Goal: Task Accomplishment & Management: Manage account settings

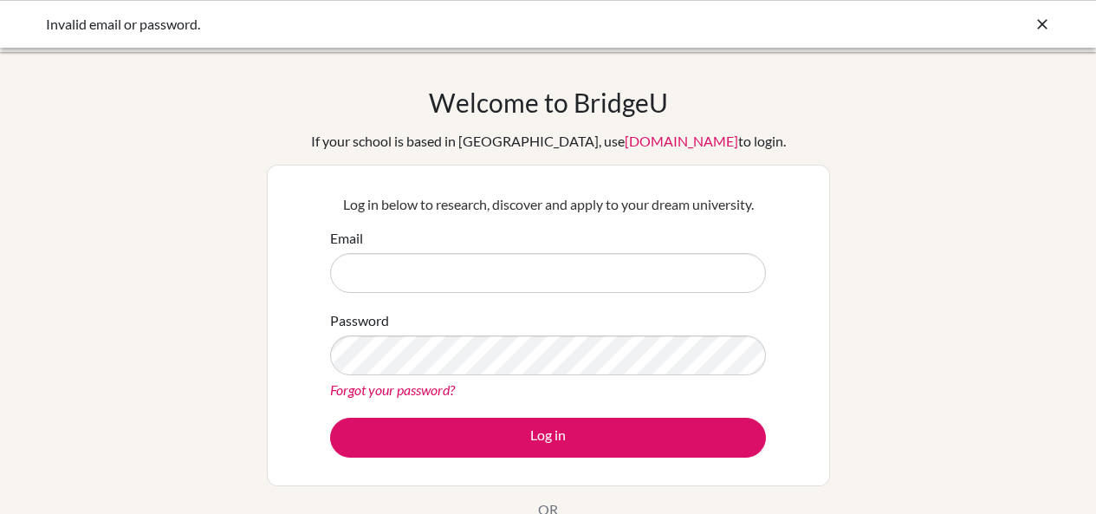
scroll to position [92, 0]
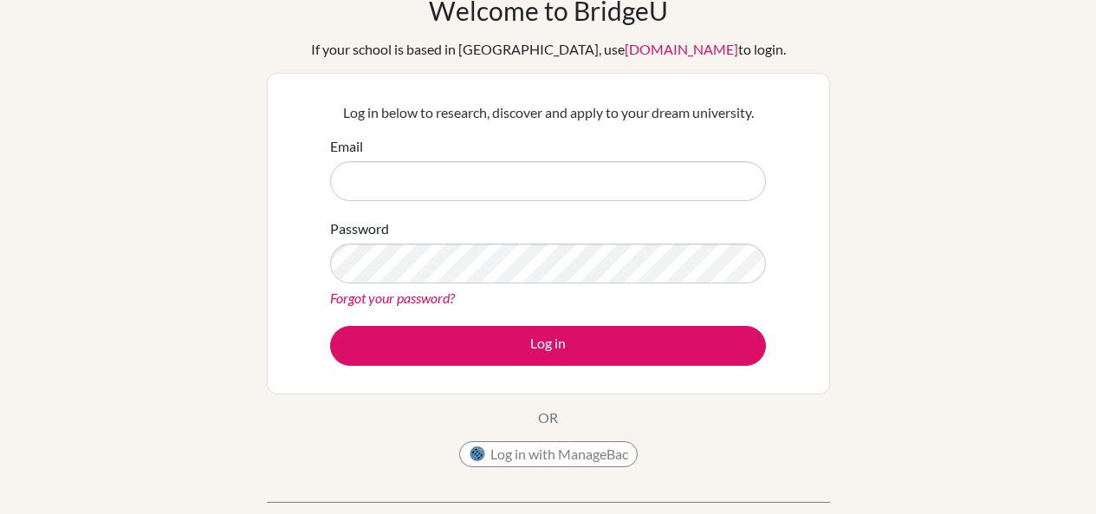
type input "harmeet@inventureacademy.com"
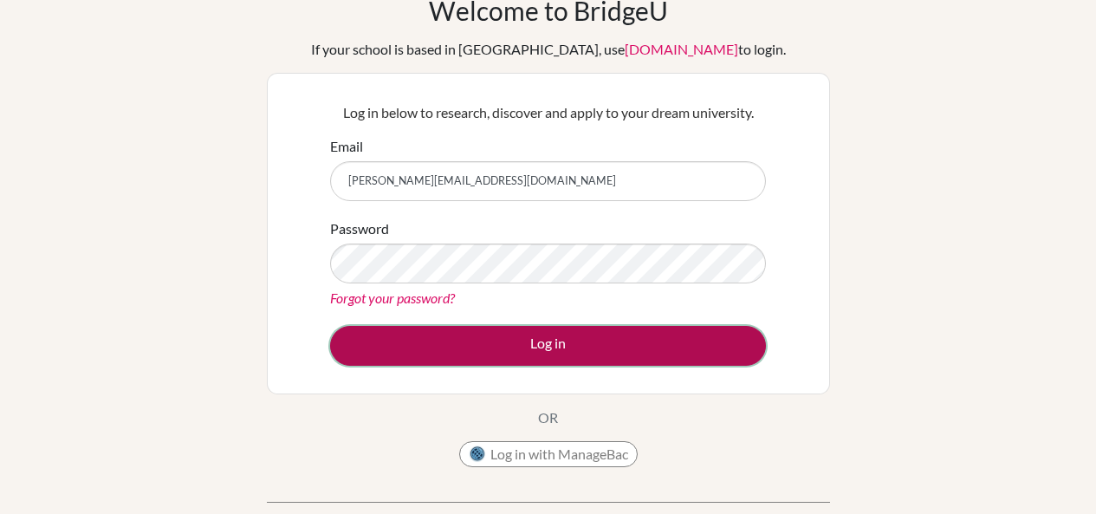
click at [662, 355] on button "Log in" at bounding box center [548, 346] width 436 height 40
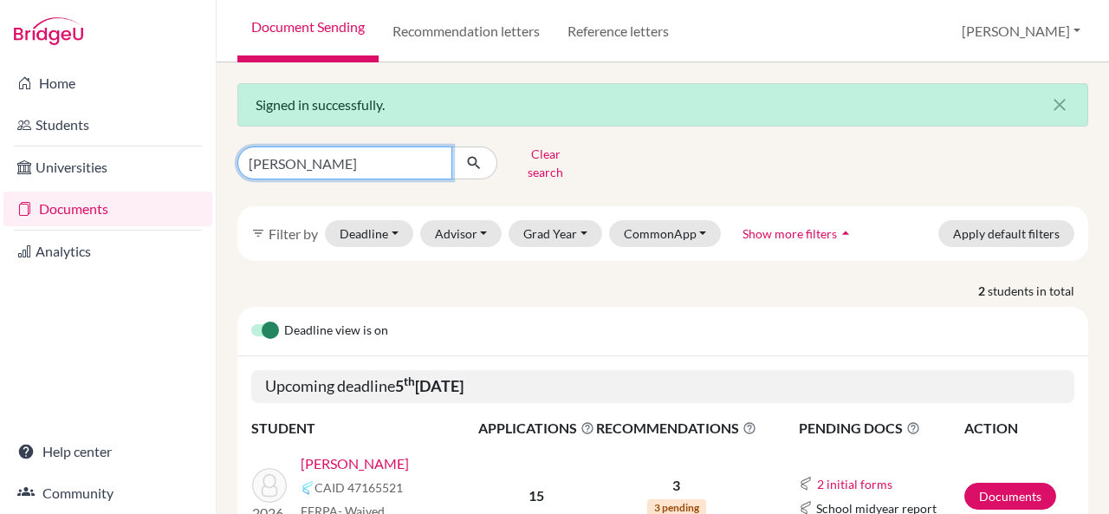
click at [434, 155] on input "aadi gupta" at bounding box center [344, 162] width 215 height 33
type input "mannat"
click button "submit" at bounding box center [474, 162] width 46 height 33
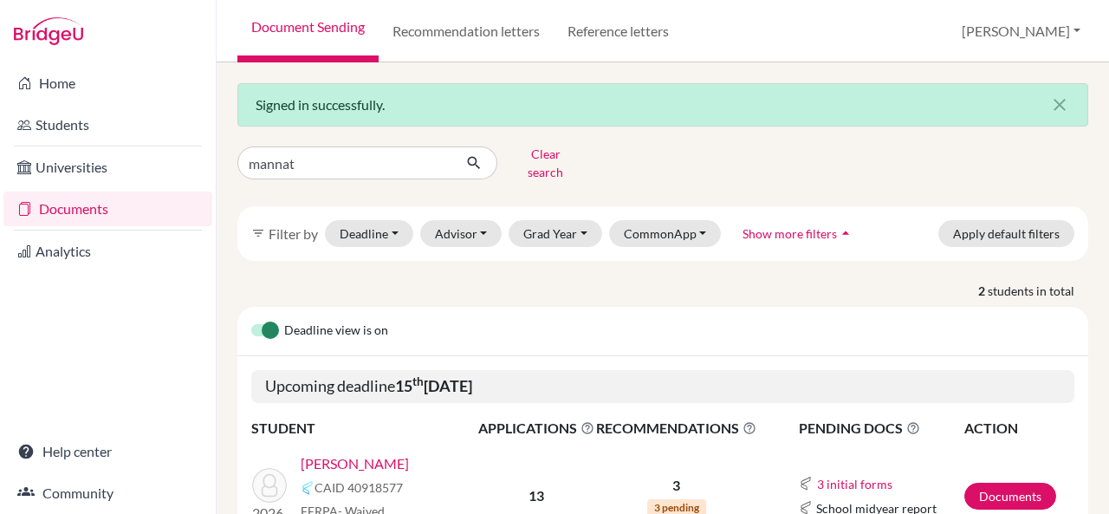
click at [368, 453] on link "Chauhan, Mannat" at bounding box center [355, 463] width 108 height 21
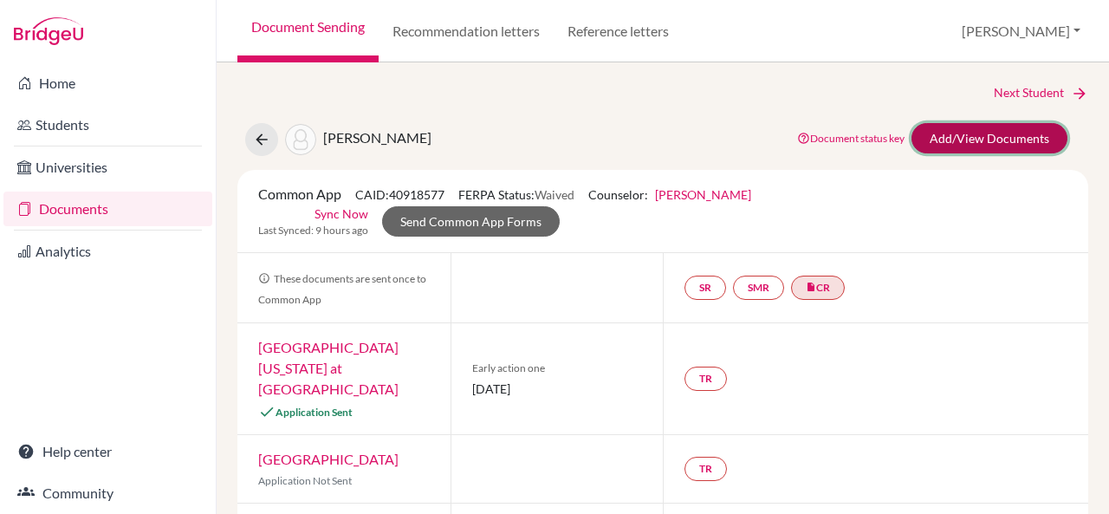
click at [935, 140] on link "Add/View Documents" at bounding box center [990, 138] width 156 height 30
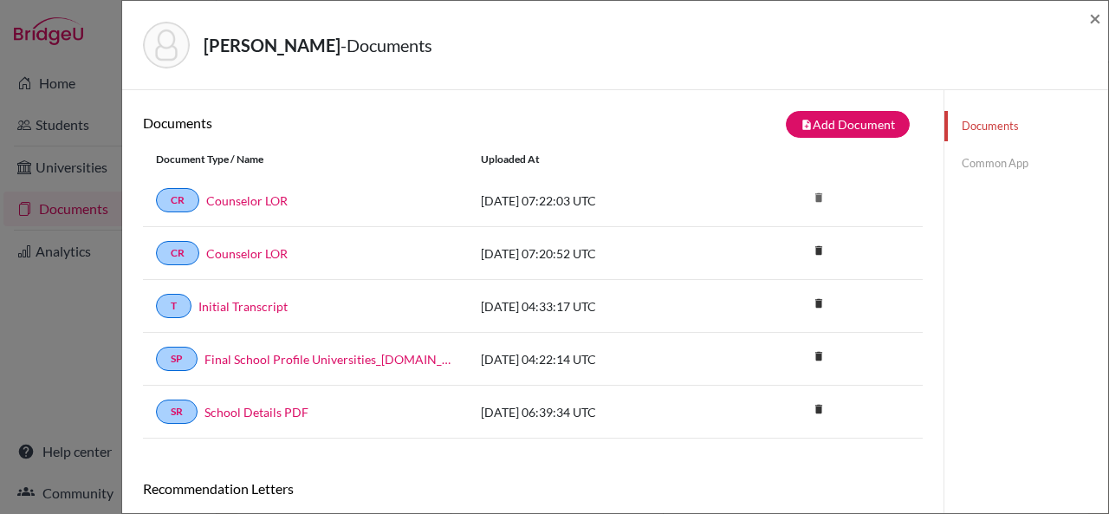
click at [985, 164] on link "Common App" at bounding box center [1027, 163] width 164 height 30
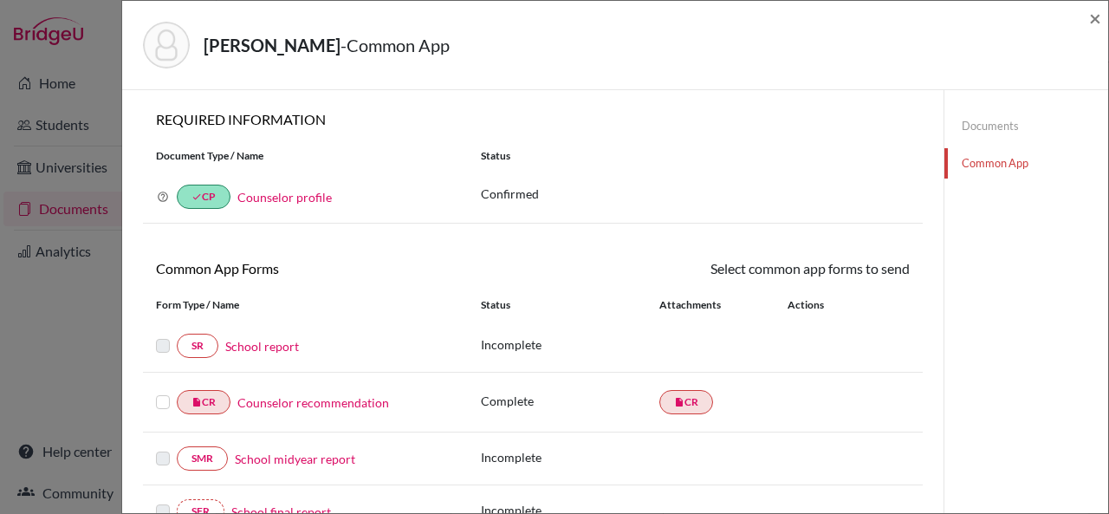
click at [955, 120] on link "Documents" at bounding box center [1027, 126] width 164 height 30
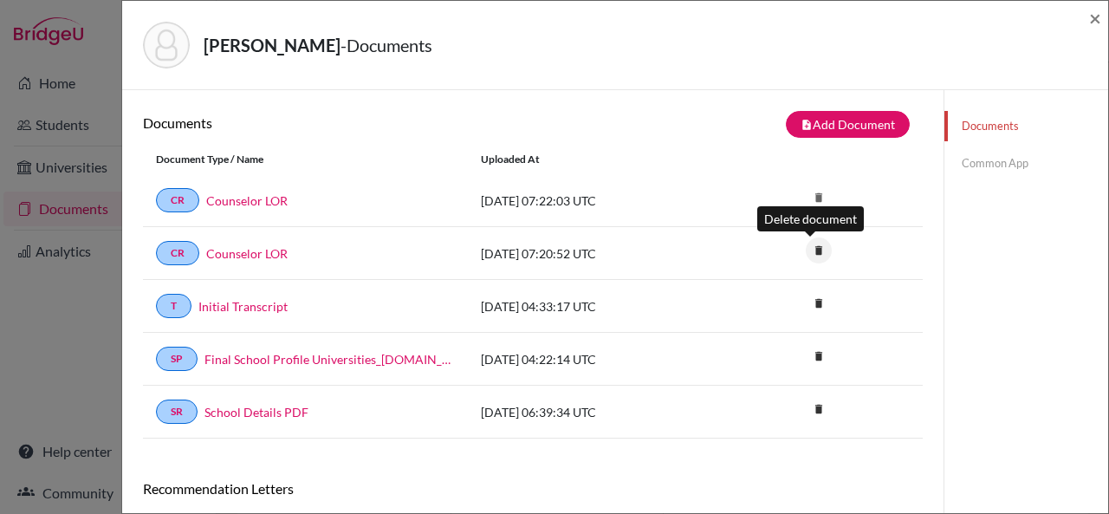
click at [806, 250] on icon "delete" at bounding box center [819, 250] width 26 height 26
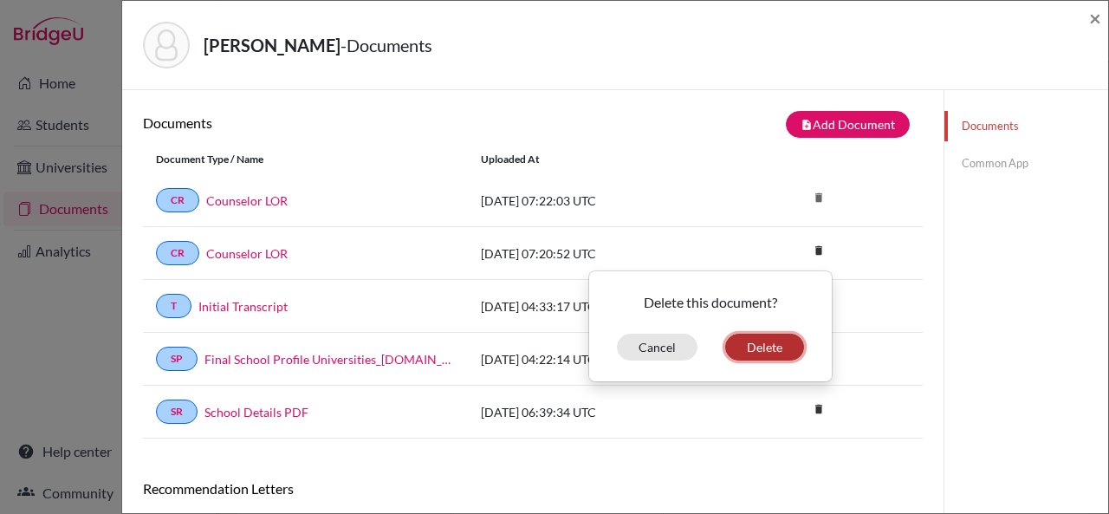
click at [759, 348] on button "Delete" at bounding box center [764, 347] width 79 height 27
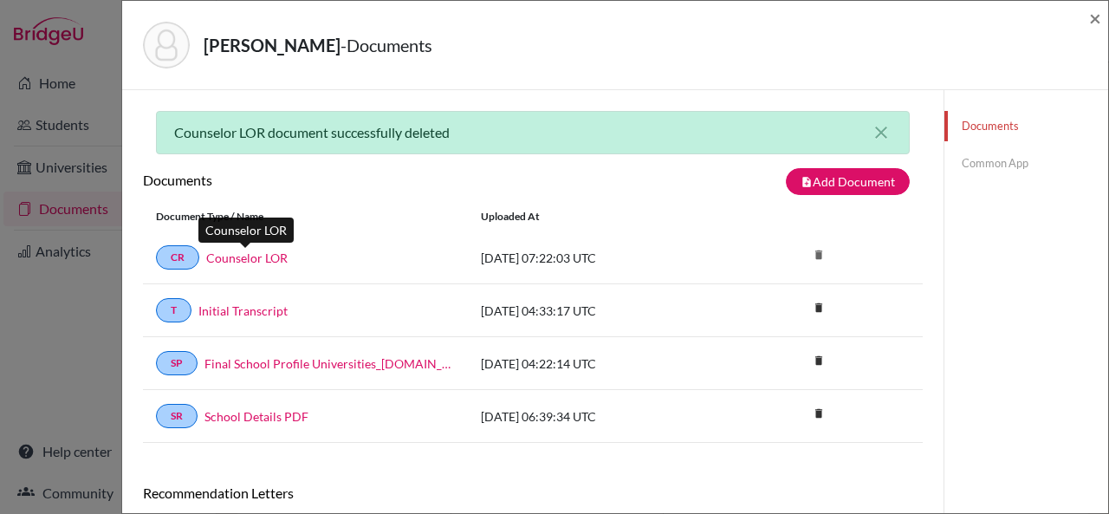
click at [262, 253] on link "Counselor LOR" at bounding box center [246, 258] width 81 height 18
click at [879, 122] on icon "close" at bounding box center [881, 132] width 21 height 21
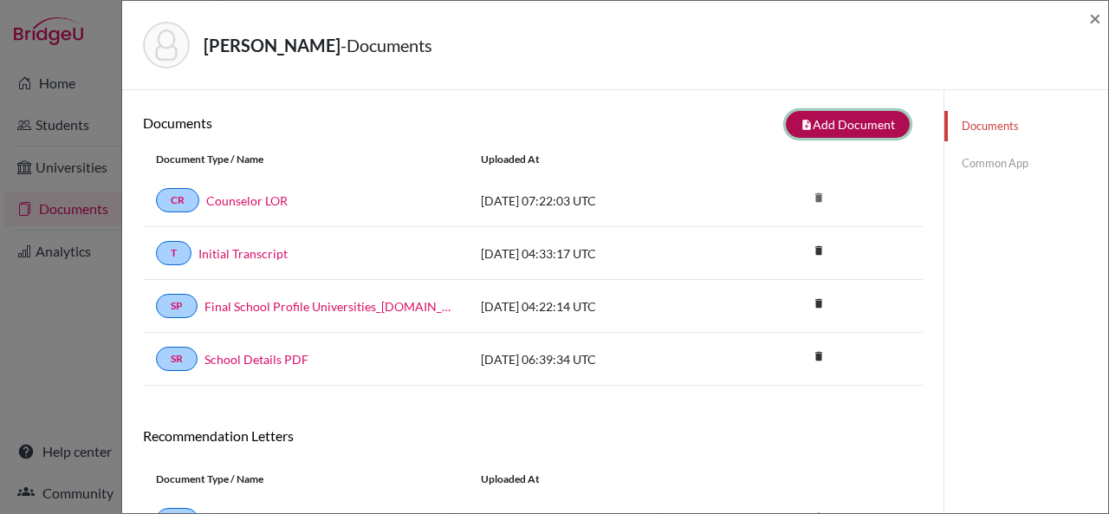
click at [838, 122] on button "note_add Add Document" at bounding box center [848, 124] width 124 height 27
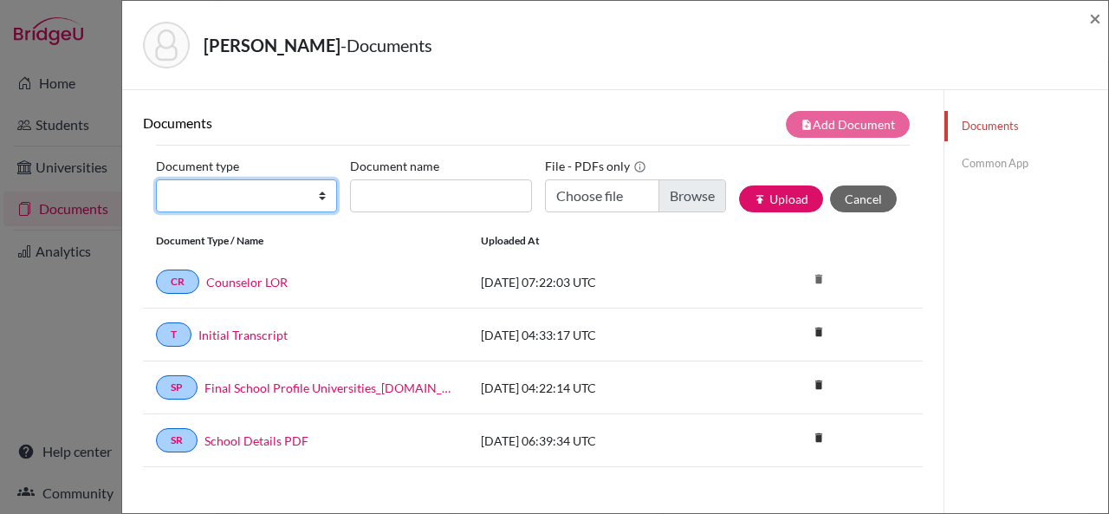
click at [315, 198] on select "Change explanation for Common App reports Counselor recommendation Internationa…" at bounding box center [246, 195] width 181 height 33
select select "2"
click at [156, 179] on select "Change explanation for Common App reports Counselor recommendation Internationa…" at bounding box center [246, 195] width 181 height 33
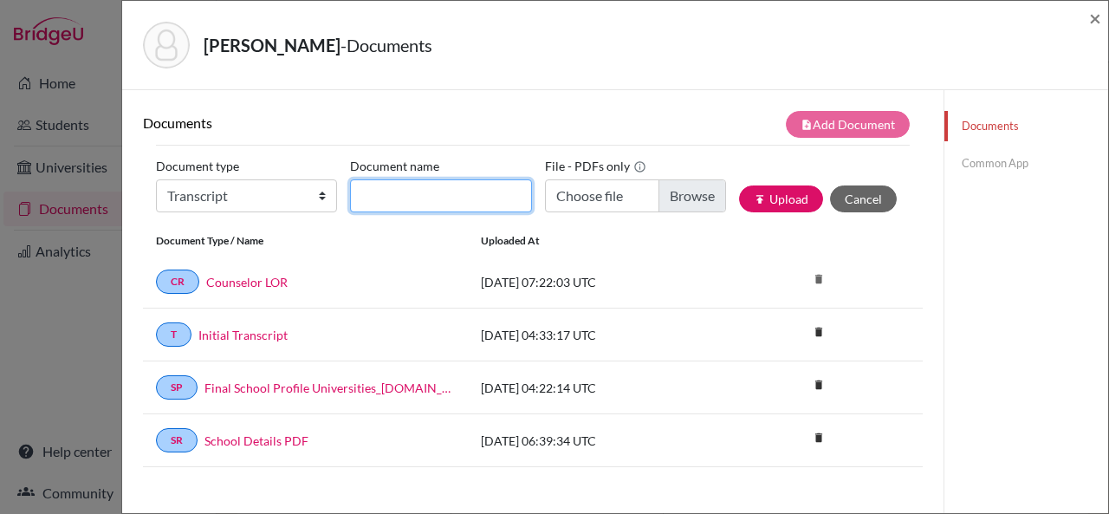
click at [425, 202] on input "Document name" at bounding box center [440, 195] width 181 height 33
type input "Grade 10 Board"
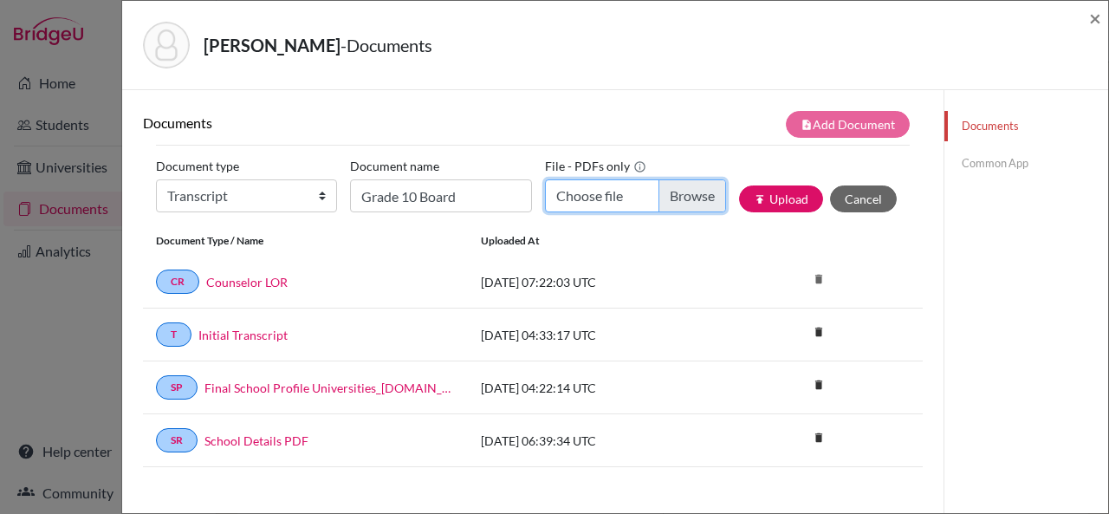
click at [599, 196] on input "Choose file" at bounding box center [635, 195] width 181 height 33
click at [614, 194] on input "Choose file" at bounding box center [635, 195] width 181 height 33
type input "C:\fakepath\Mannat IGCSE Board.pdf"
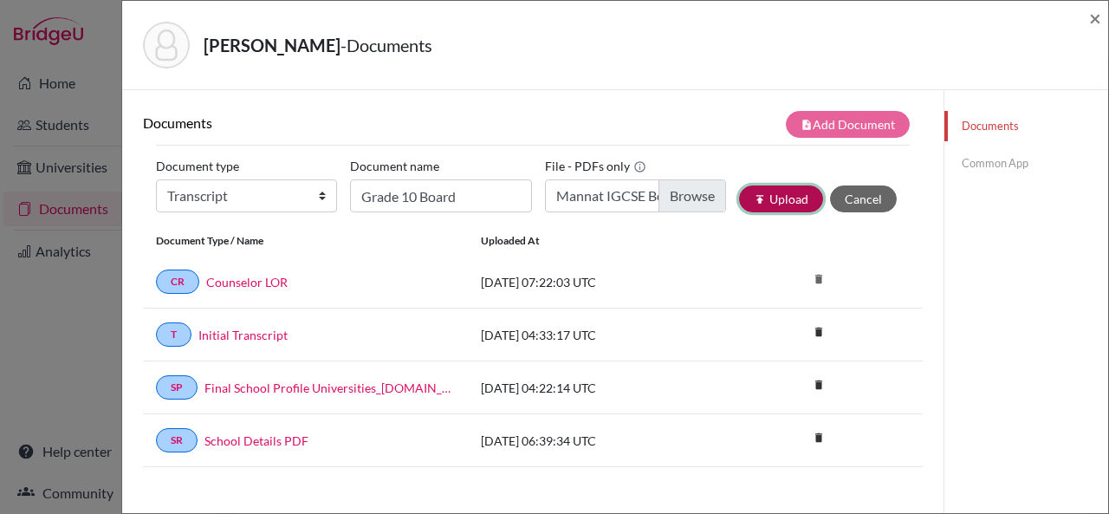
click at [769, 206] on button "publish Upload" at bounding box center [781, 198] width 84 height 27
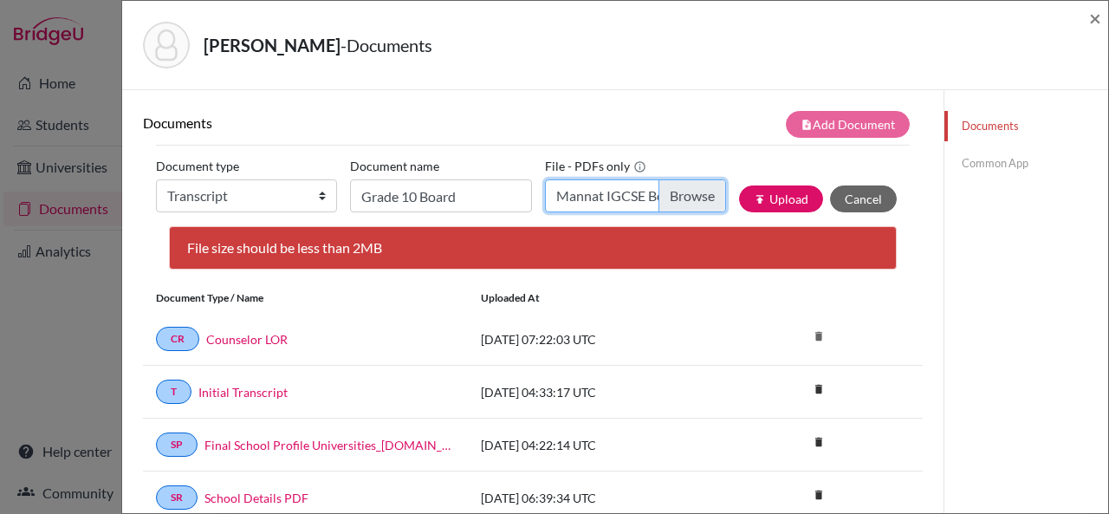
click at [620, 192] on input "Mannat IGCSE Board.pdf" at bounding box center [635, 195] width 181 height 33
click at [582, 189] on input "Choose file" at bounding box center [635, 195] width 181 height 33
type input "C:\fakepath\IGCSE Board_Mannat.pdf"
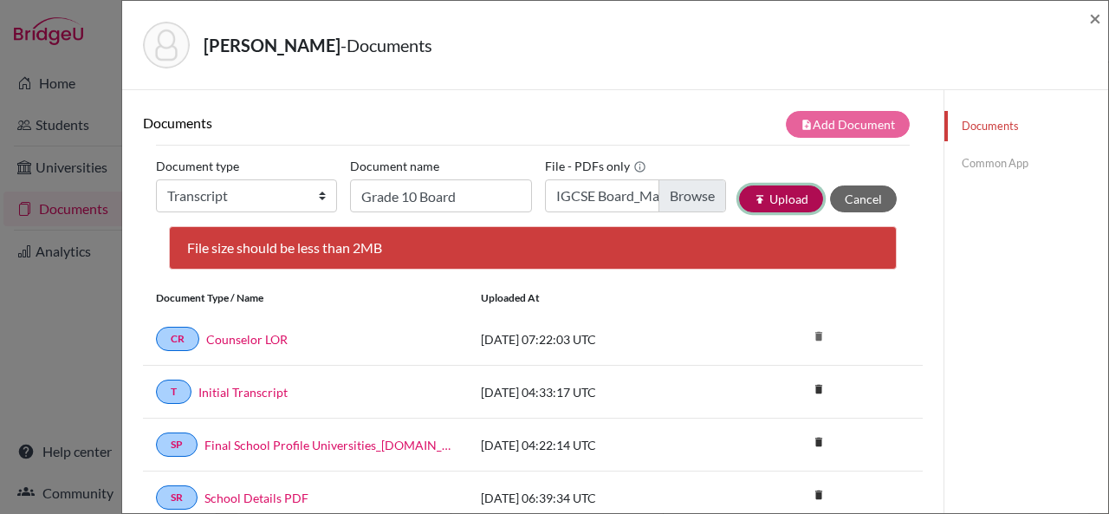
click at [786, 196] on button "publish Upload" at bounding box center [781, 198] width 84 height 27
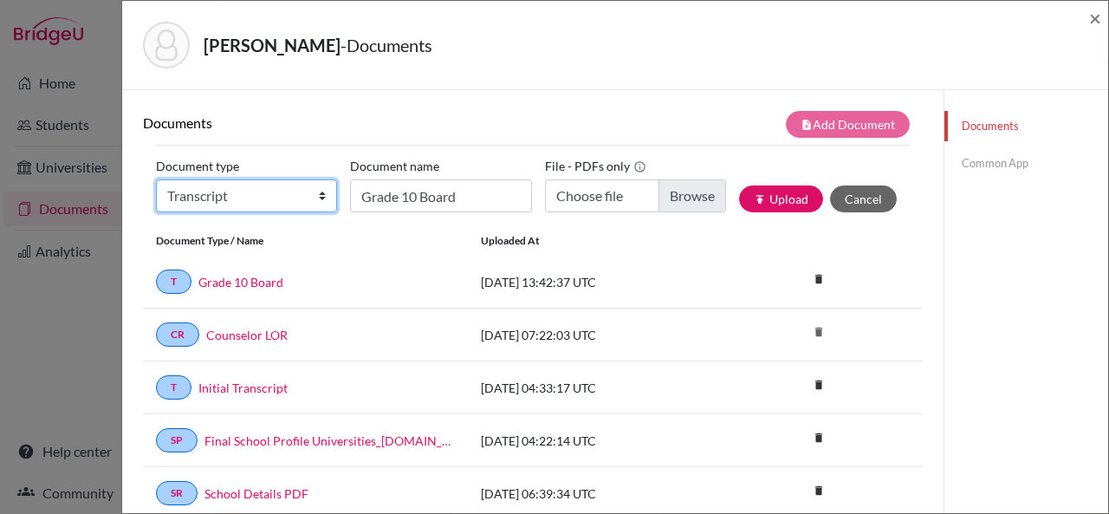
click at [322, 194] on select "Change explanation for Common App reports Counselor recommendation Internationa…" at bounding box center [246, 195] width 181 height 33
select select "2"
click at [156, 179] on select "Change explanation for Common App reports Counselor recommendation Internationa…" at bounding box center [246, 195] width 181 height 33
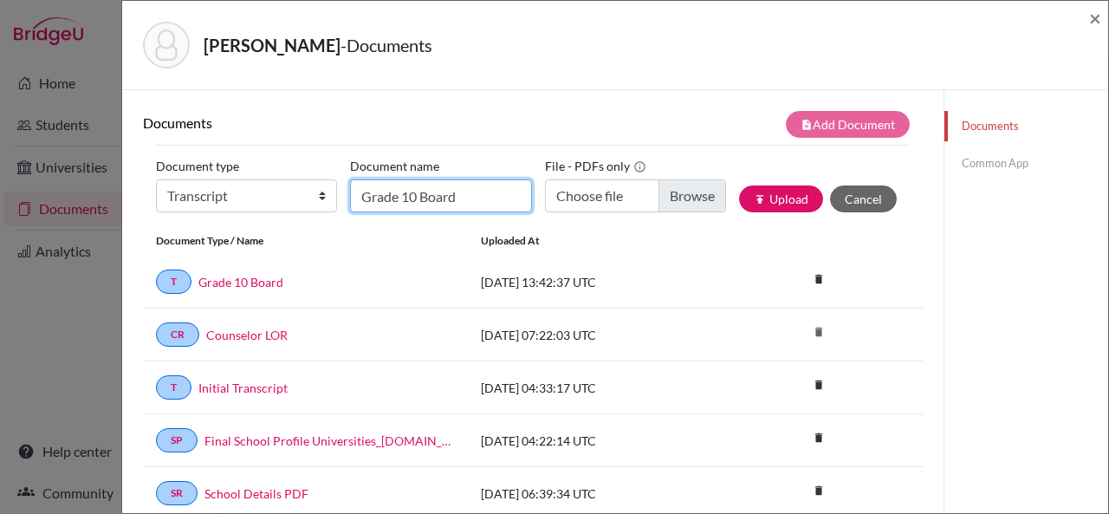
click at [424, 197] on input "Grade 10 Board" at bounding box center [440, 195] width 181 height 33
click at [357, 200] on input "Grade 10 Board" at bounding box center [440, 195] width 181 height 33
type input "A"
type input "g"
type input "Gr 11 AS Board"
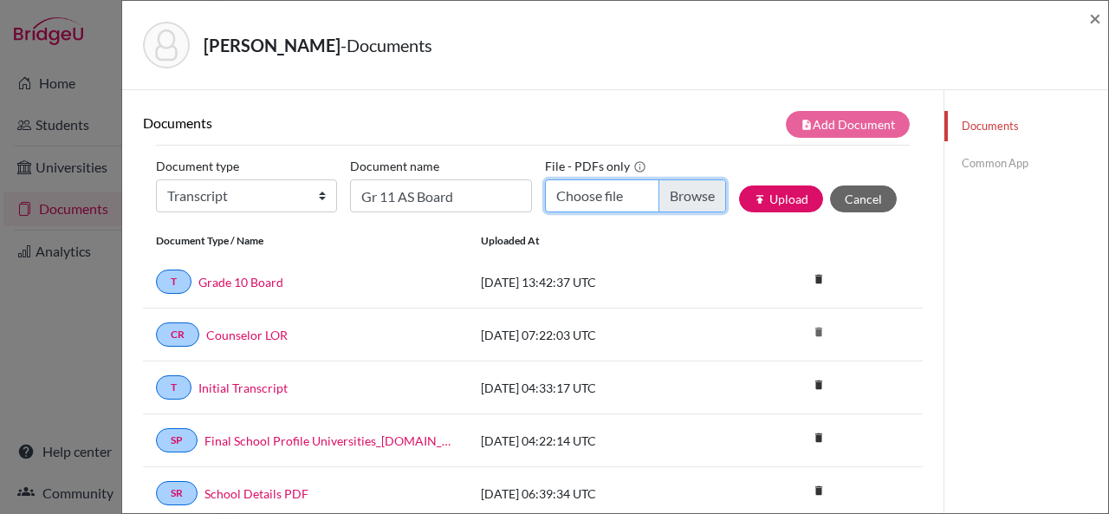
click at [588, 202] on input "Choose file" at bounding box center [635, 195] width 181 height 33
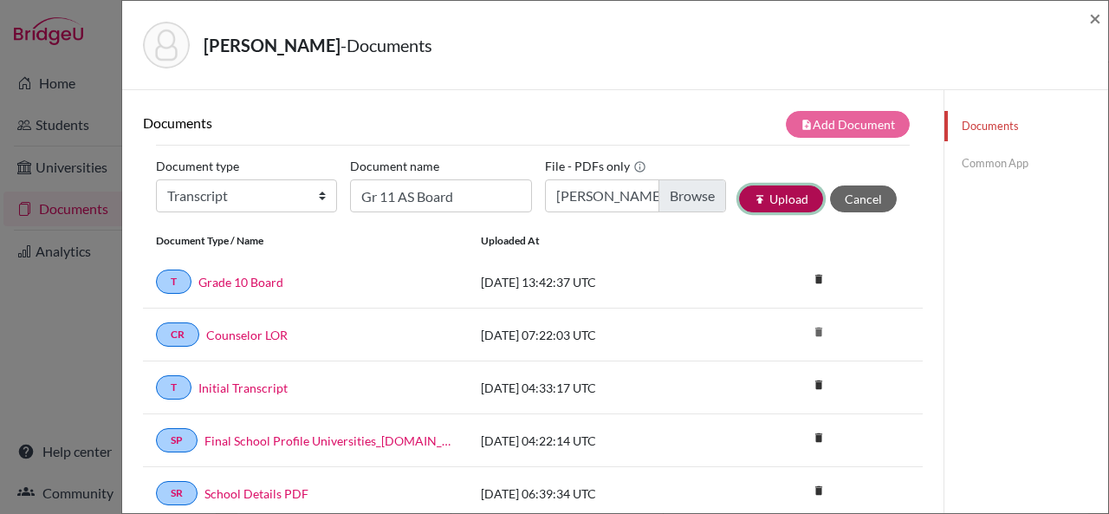
click at [781, 203] on button "publish Upload" at bounding box center [781, 198] width 84 height 27
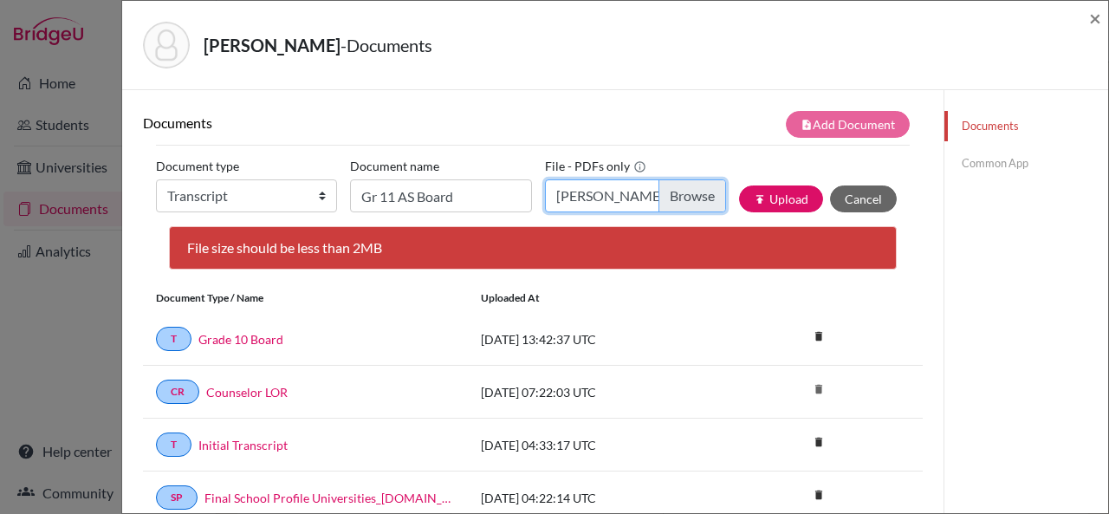
click at [576, 196] on input "Mannat Chauhan_AS Board.pdf" at bounding box center [635, 195] width 181 height 33
type input "C:\fakepath\AS Board_Mannat.pdf"
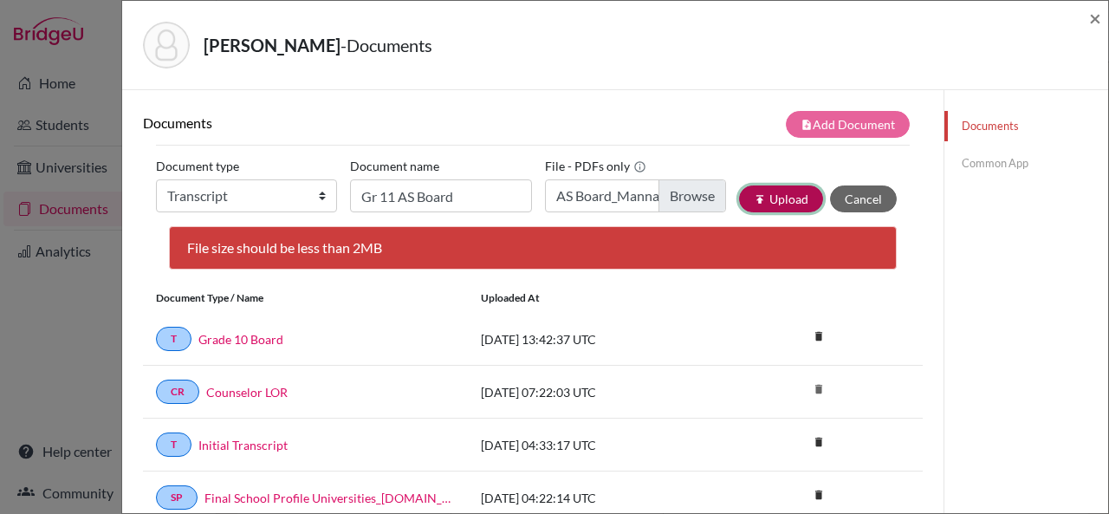
click at [778, 198] on button "publish Upload" at bounding box center [781, 198] width 84 height 27
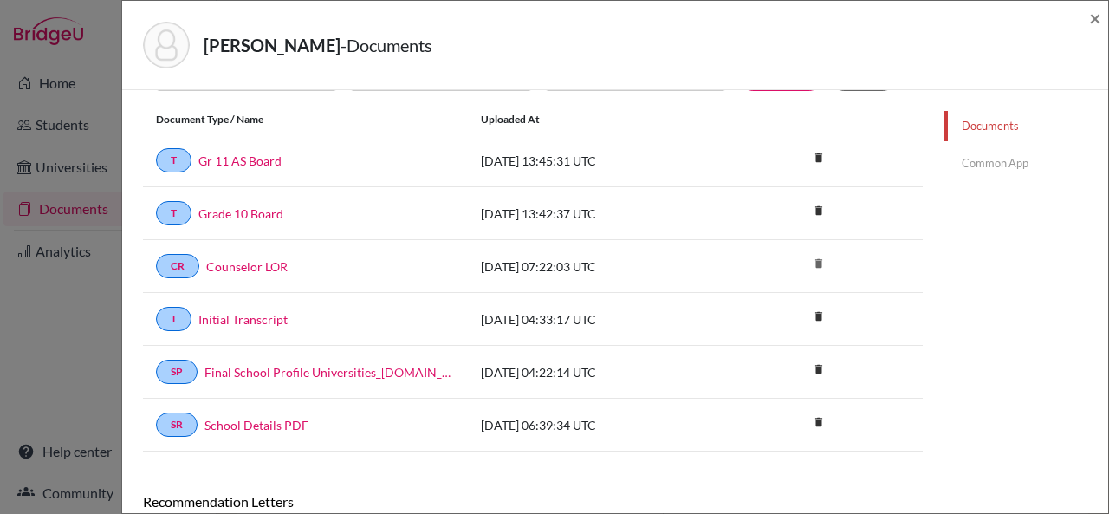
scroll to position [277, 0]
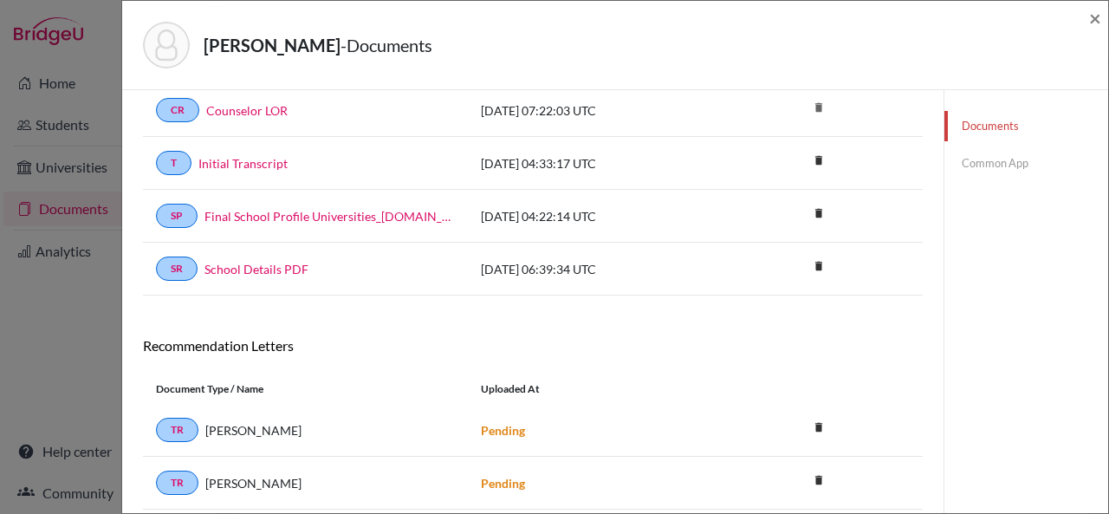
click at [987, 166] on link "Common App" at bounding box center [1027, 163] width 164 height 30
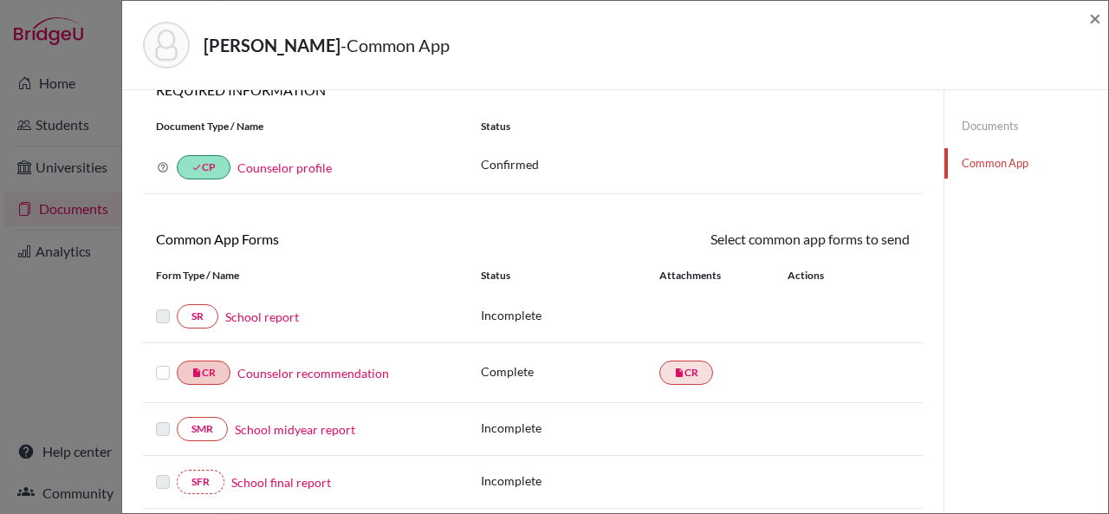
scroll to position [29, 0]
click at [245, 312] on link "School report" at bounding box center [262, 317] width 74 height 18
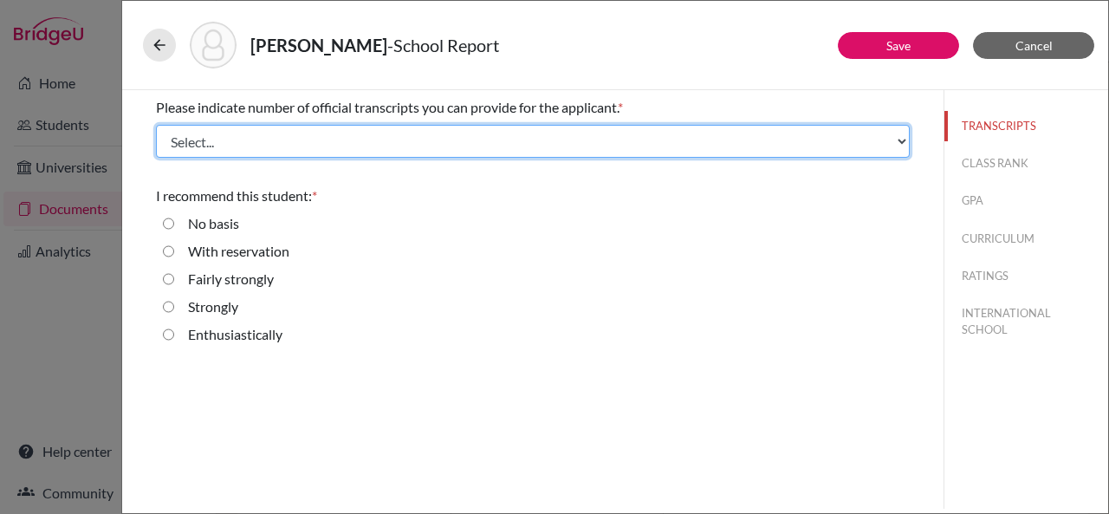
click at [325, 131] on select "Select... 1 2 3 4" at bounding box center [533, 141] width 754 height 33
select select "3"
click at [156, 125] on select "Select... 1 2 3 4" at bounding box center [533, 141] width 754 height 33
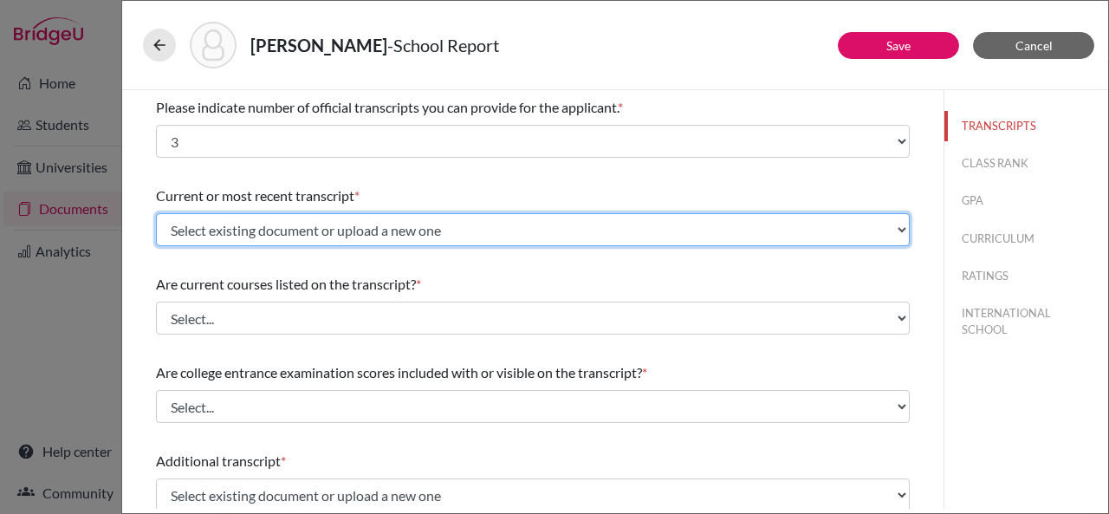
click at [656, 225] on select "Select existing document or upload a new one Initial Transcript Grade 10 Board …" at bounding box center [533, 229] width 754 height 33
select select "690356"
click at [156, 213] on select "Select existing document or upload a new one Initial Transcript Grade 10 Board …" at bounding box center [533, 229] width 754 height 33
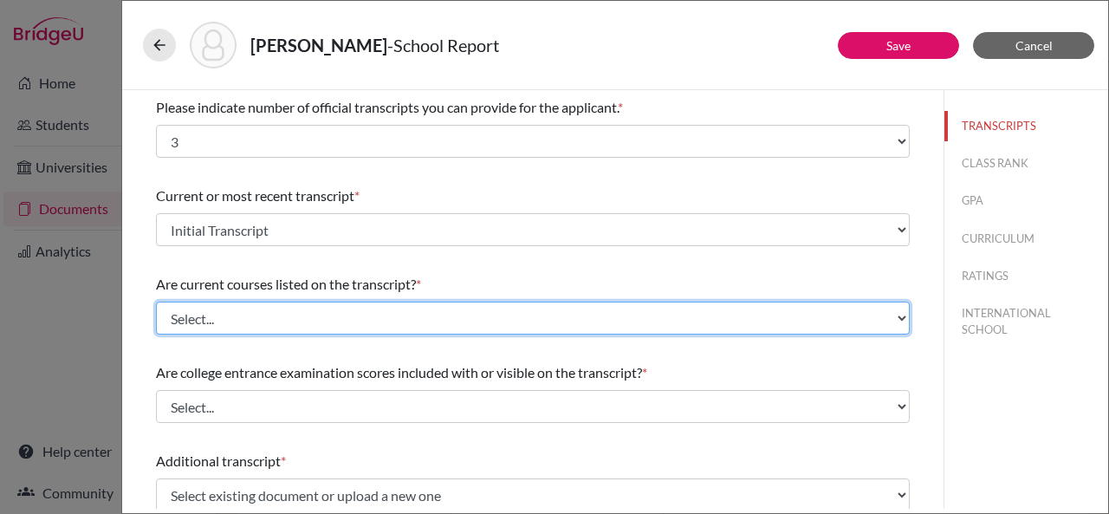
click at [507, 321] on select "Select... Yes No" at bounding box center [533, 318] width 754 height 33
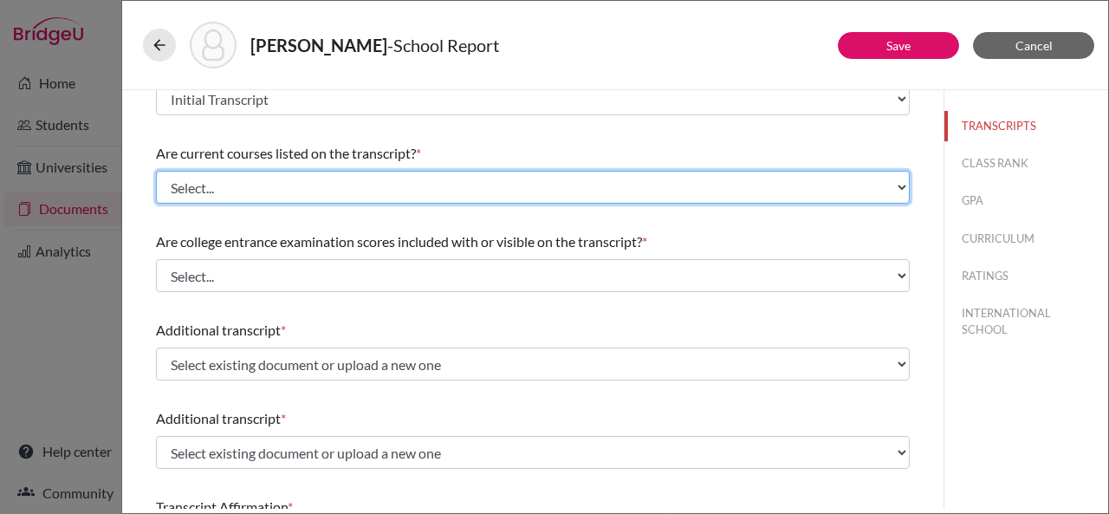
scroll to position [133, 0]
click at [479, 182] on select "Select... Yes No" at bounding box center [533, 185] width 754 height 33
select select "0"
click at [156, 169] on select "Select... Yes No" at bounding box center [533, 185] width 754 height 33
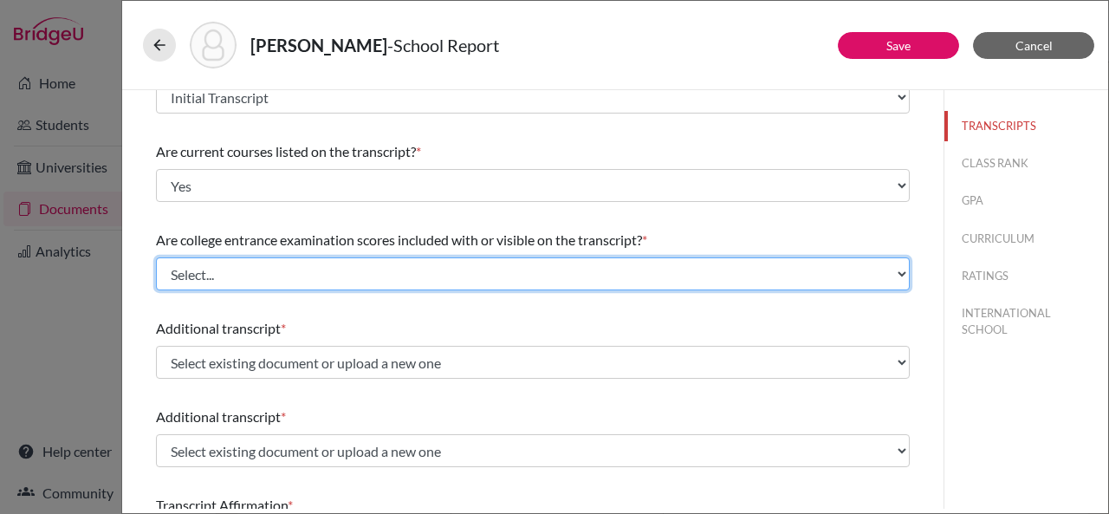
click at [379, 272] on select "Select... Yes No" at bounding box center [533, 273] width 754 height 33
select select "1"
click at [156, 257] on select "Select... Yes No" at bounding box center [533, 273] width 754 height 33
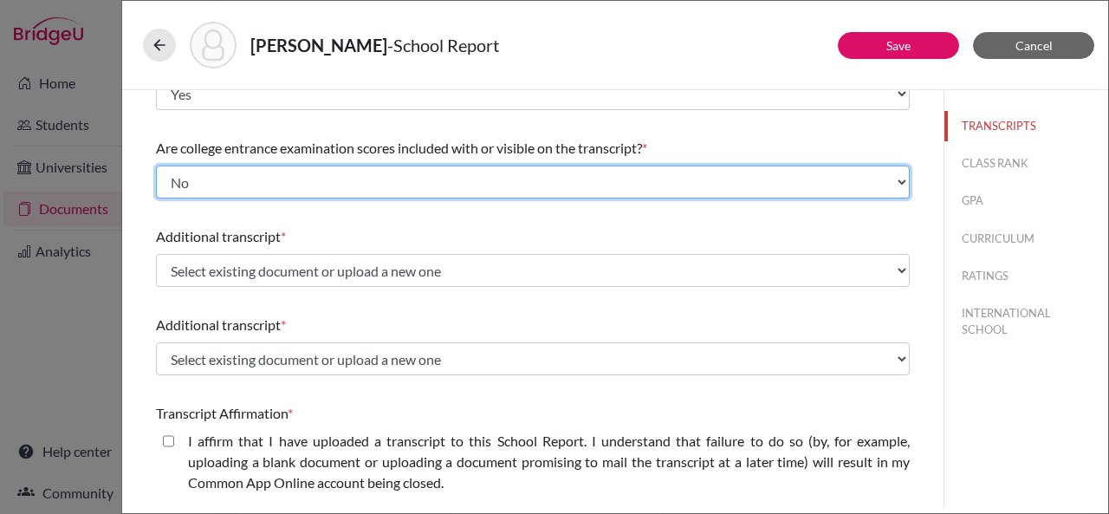
scroll to position [225, 0]
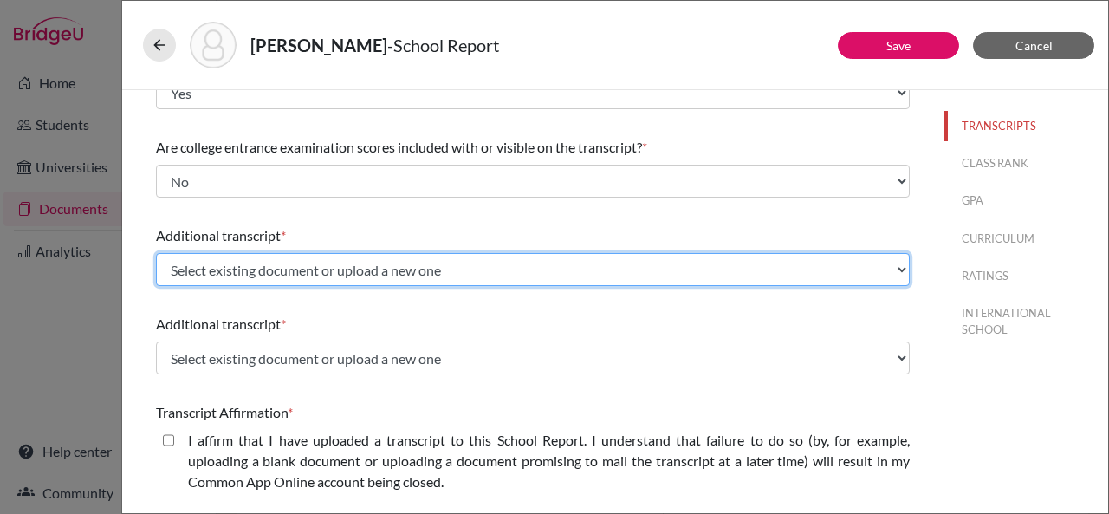
click at [337, 276] on select "Select existing document or upload a new one Initial Transcript Grade 10 Board …" at bounding box center [533, 269] width 754 height 33
select select "690972"
click at [156, 253] on select "Select existing document or upload a new one Initial Transcript Grade 10 Board …" at bounding box center [533, 269] width 754 height 33
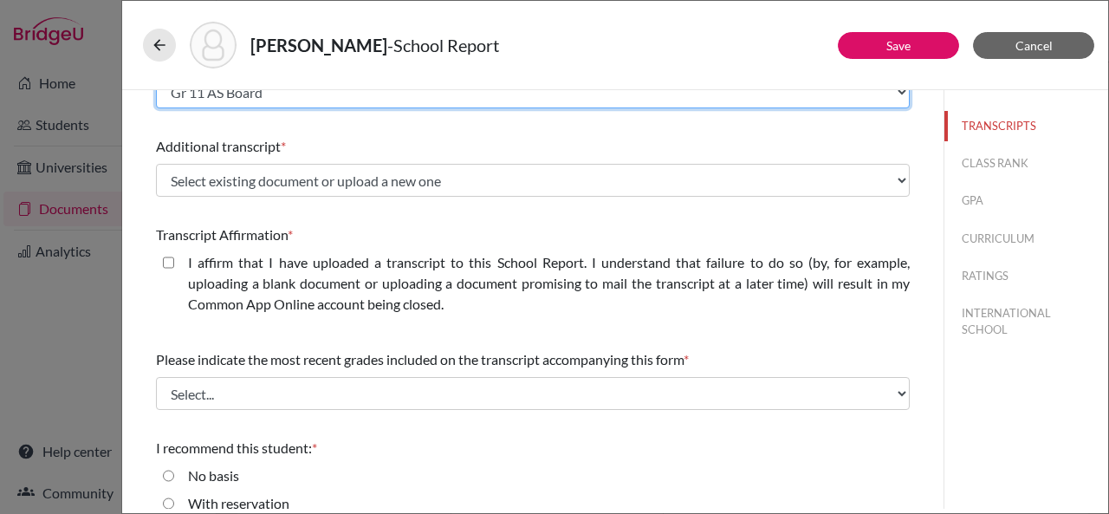
scroll to position [416, 0]
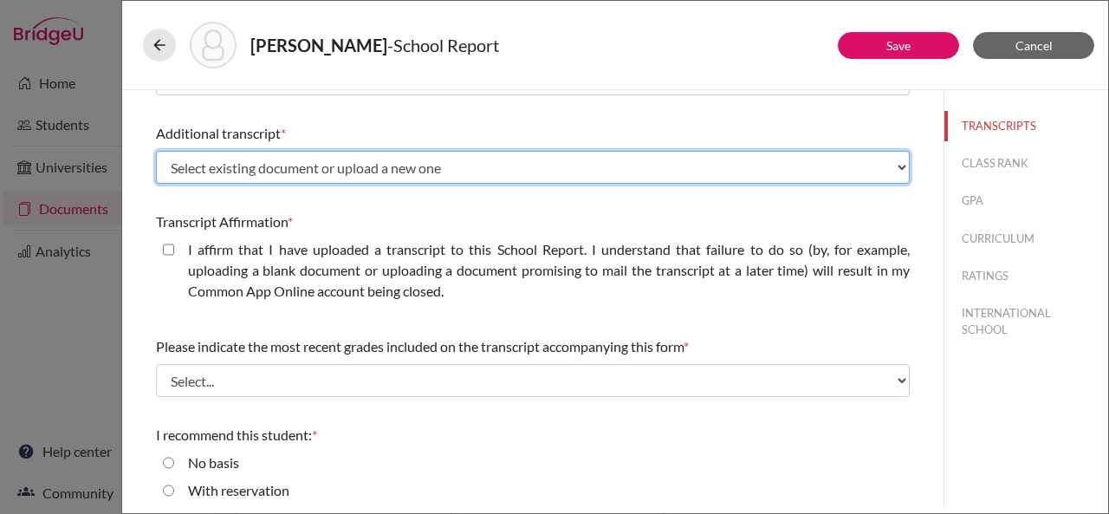
click at [320, 179] on select "Select existing document or upload a new one Initial Transcript Grade 10 Board …" at bounding box center [533, 167] width 754 height 33
select select "690971"
click at [156, 151] on select "Select existing document or upload a new one Initial Transcript Grade 10 Board …" at bounding box center [533, 167] width 754 height 33
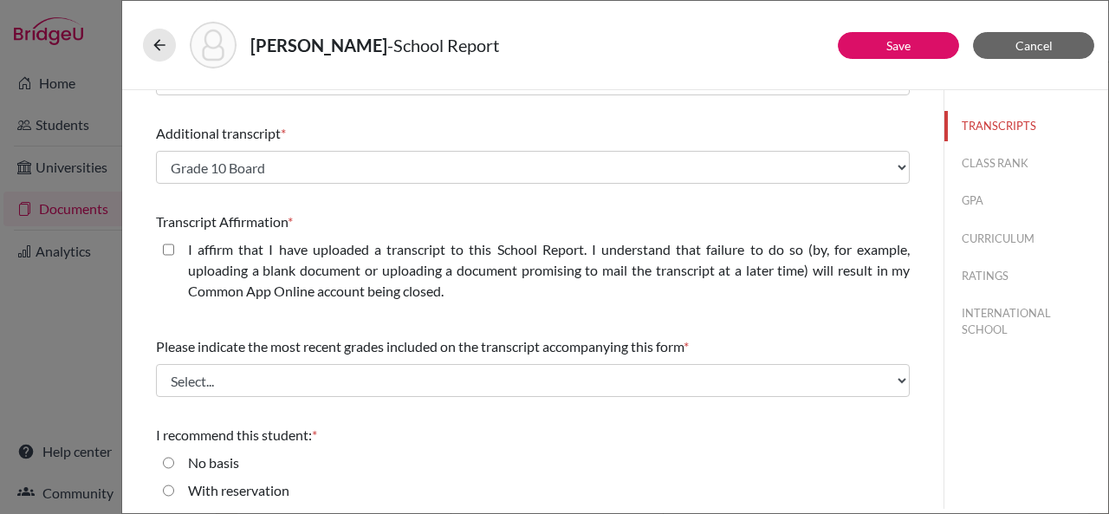
click at [171, 249] on closed\ "I affirm that I have uploaded a transcript to this School Report. I understand …" at bounding box center [168, 249] width 11 height 21
checkbox closed\ "true"
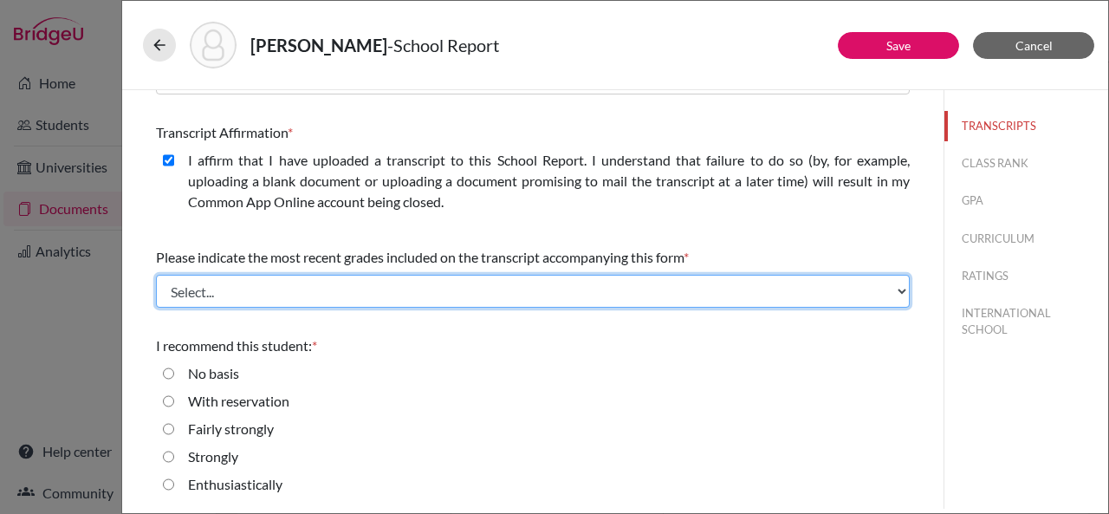
click at [857, 284] on select "Select... Final junior year grades 1st Quarter senior year grades 2nd Quarter/1…" at bounding box center [533, 291] width 754 height 33
select select "1"
click at [156, 275] on select "Select... Final junior year grades 1st Quarter senior year grades 2nd Quarter/1…" at bounding box center [533, 291] width 754 height 33
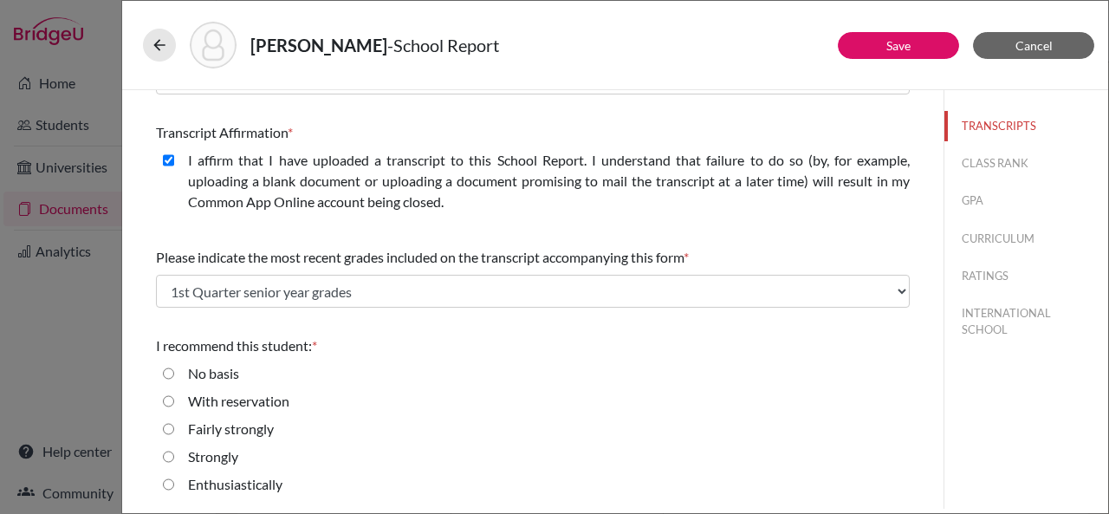
click at [172, 481] on input "Enthusiastically" at bounding box center [168, 484] width 11 height 21
radio input "true"
click at [975, 159] on button "CLASS RANK" at bounding box center [1027, 163] width 164 height 30
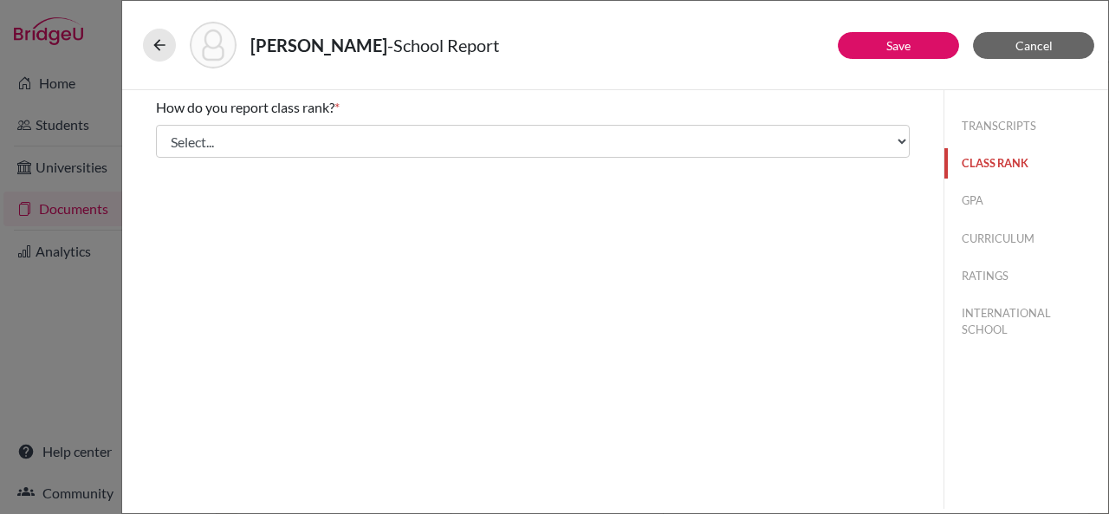
scroll to position [0, 0]
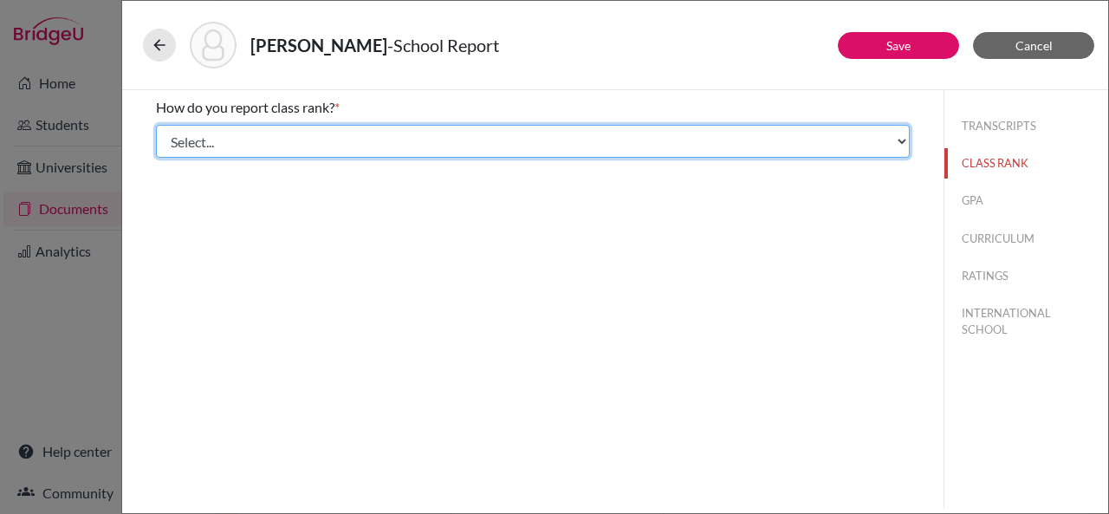
click at [863, 133] on select "Select... Exact Decile Quintile Quartile None" at bounding box center [533, 141] width 754 height 33
select select "5"
click at [156, 125] on select "Select... Exact Decile Quintile Quartile None" at bounding box center [533, 141] width 754 height 33
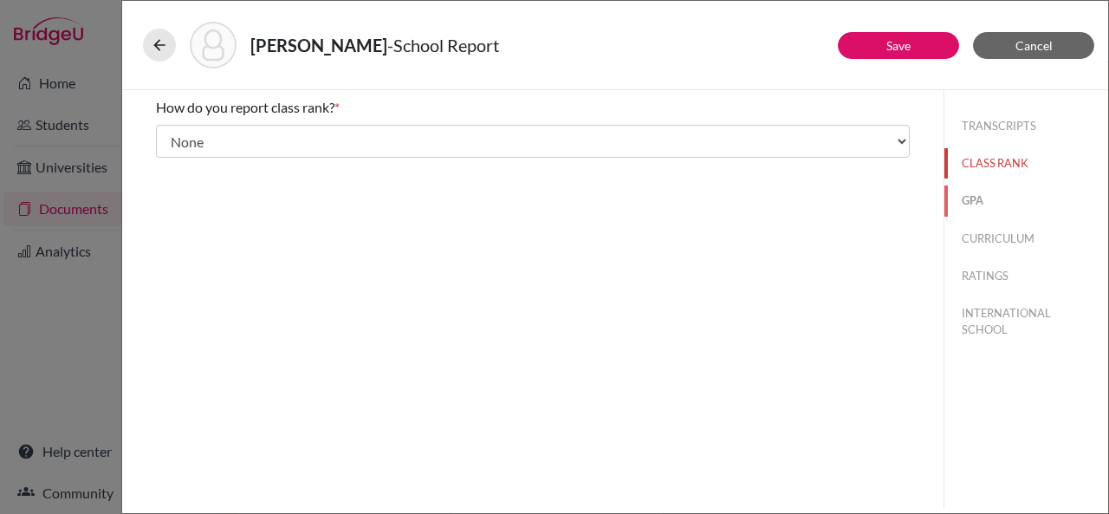
click at [977, 204] on button "GPA" at bounding box center [1027, 200] width 164 height 30
click at [170, 164] on input "No" at bounding box center [168, 163] width 11 height 21
radio input "true"
click at [990, 238] on button "CURRICULUM" at bounding box center [1027, 239] width 164 height 30
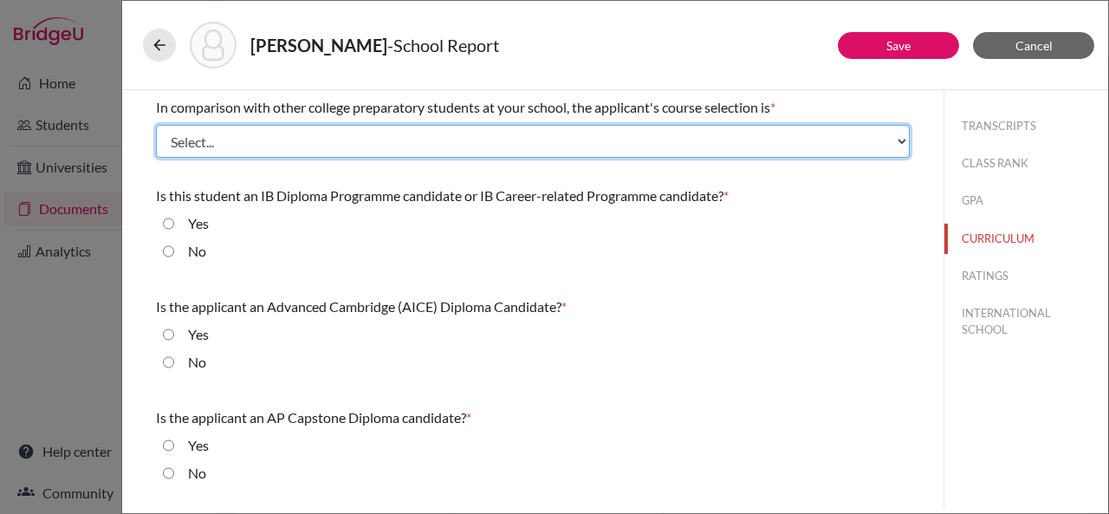
click at [304, 131] on select "Select... Less than demanding Average Demanding Very demanding Most demanding P…" at bounding box center [533, 141] width 754 height 33
select select "4"
click at [156, 125] on select "Select... Less than demanding Average Demanding Very demanding Most demanding P…" at bounding box center [533, 141] width 754 height 33
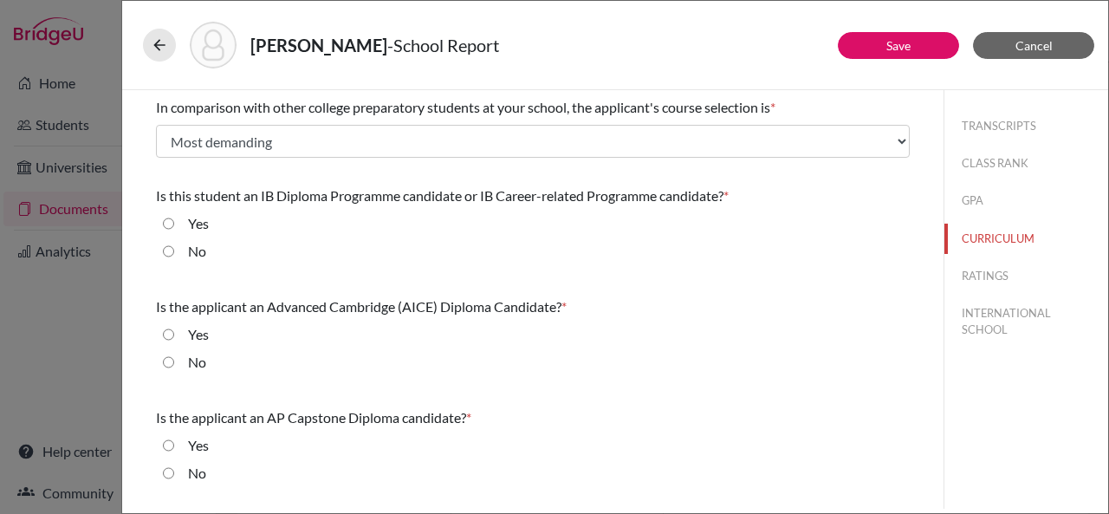
click at [169, 253] on input "No" at bounding box center [168, 251] width 11 height 21
radio input "true"
click at [168, 359] on input "No" at bounding box center [168, 362] width 11 height 21
radio input "true"
click at [170, 471] on input "No" at bounding box center [168, 473] width 11 height 21
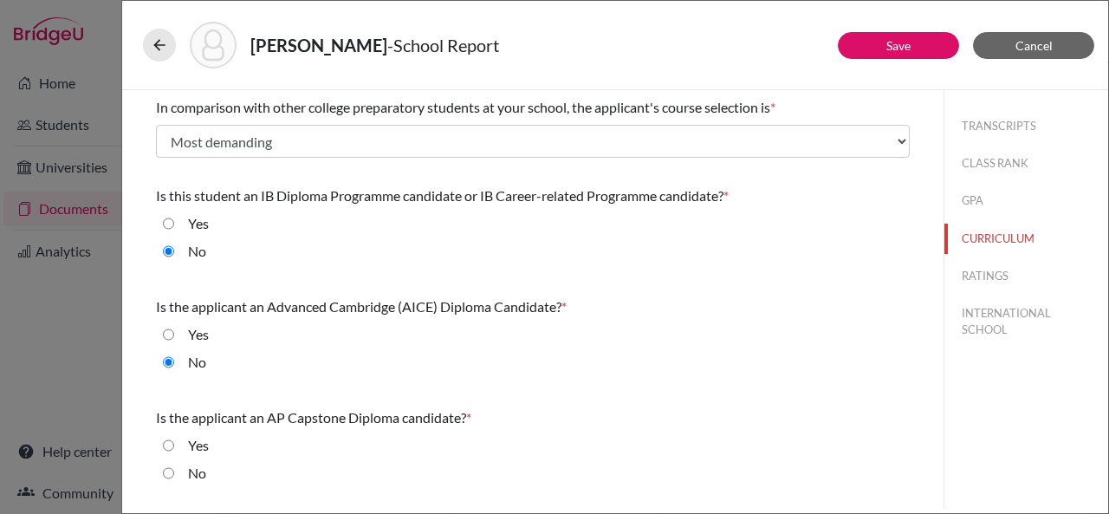
radio input "true"
click at [989, 273] on button "RATINGS" at bounding box center [1027, 276] width 164 height 30
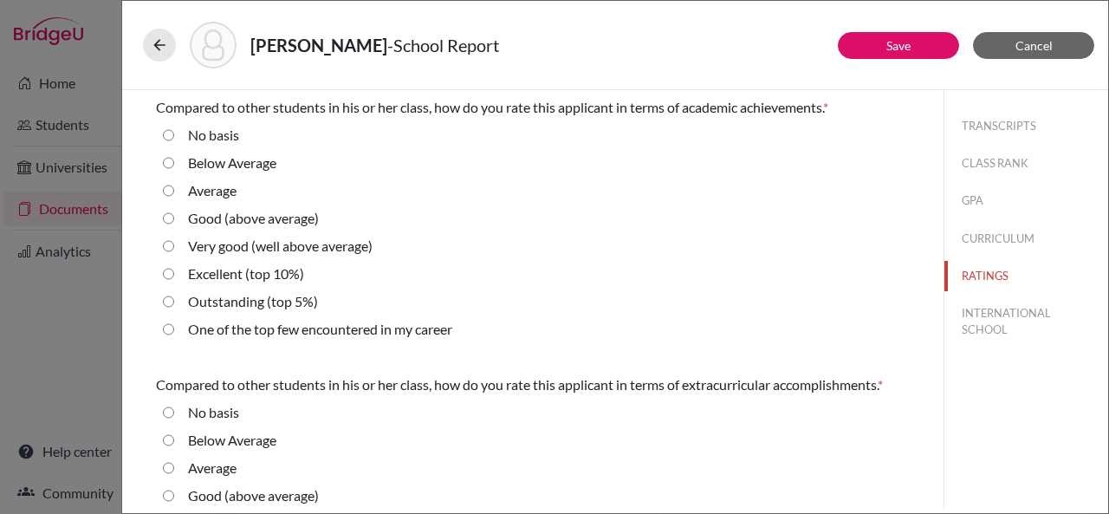
click at [170, 249] on average\) "Very good (well above average)" at bounding box center [168, 246] width 11 height 21
radio average\) "true"
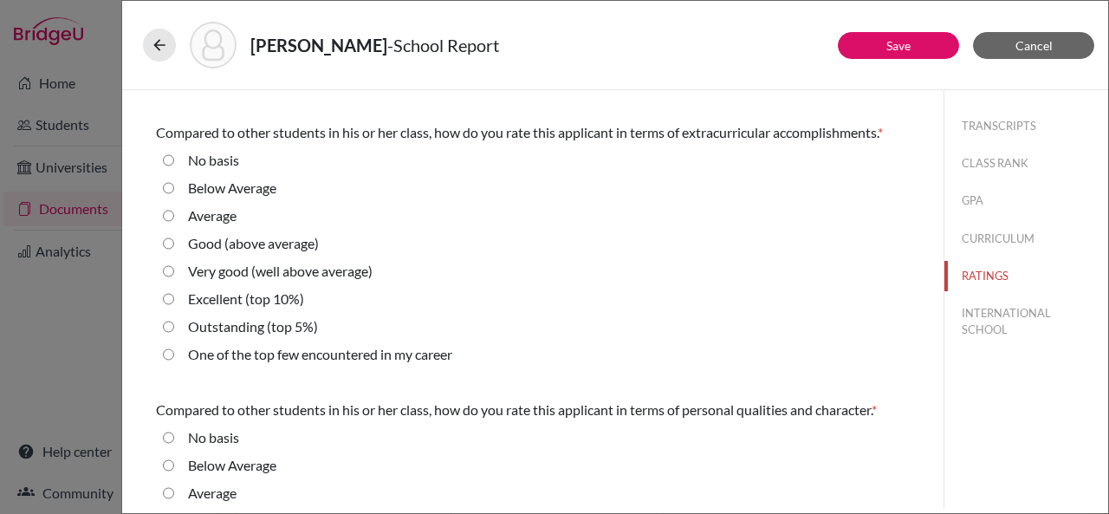
scroll to position [254, 0]
click at [166, 301] on 10\%\) "Excellent (top 10%)" at bounding box center [168, 297] width 11 height 21
radio 10\%\) "true"
click at [170, 297] on 10\%\) "Excellent (top 10%)" at bounding box center [168, 297] width 11 height 21
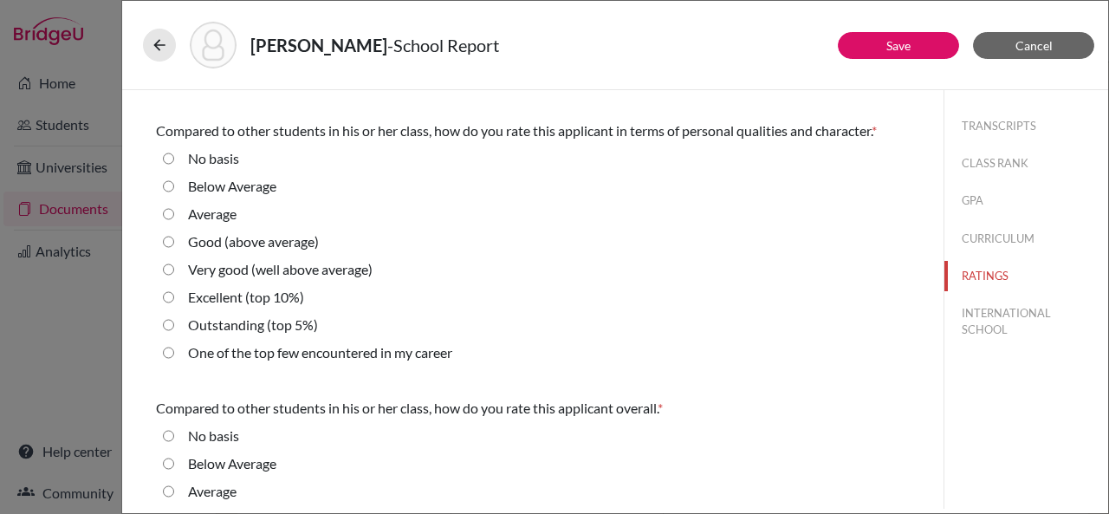
radio 10\%\) "true"
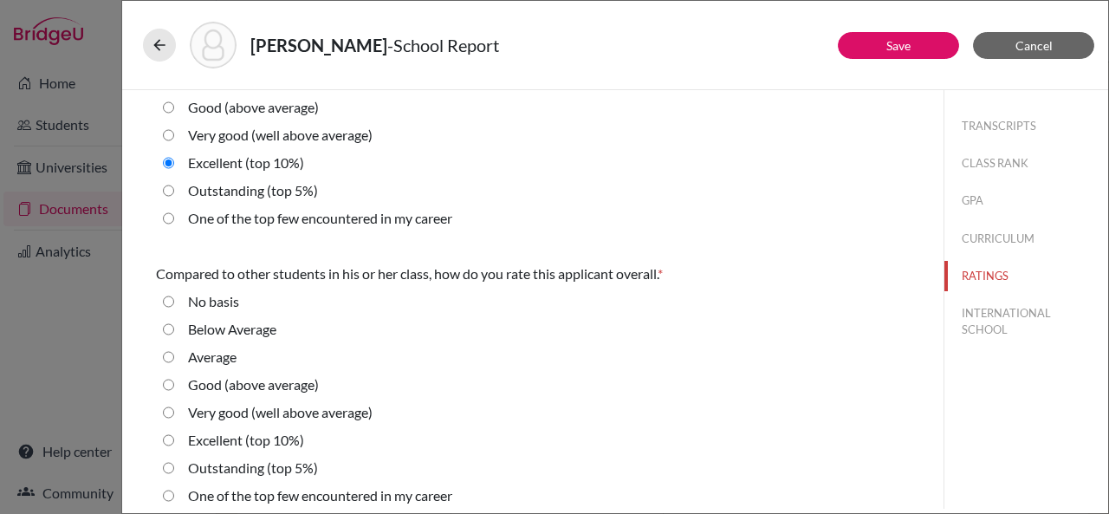
scroll to position [677, 0]
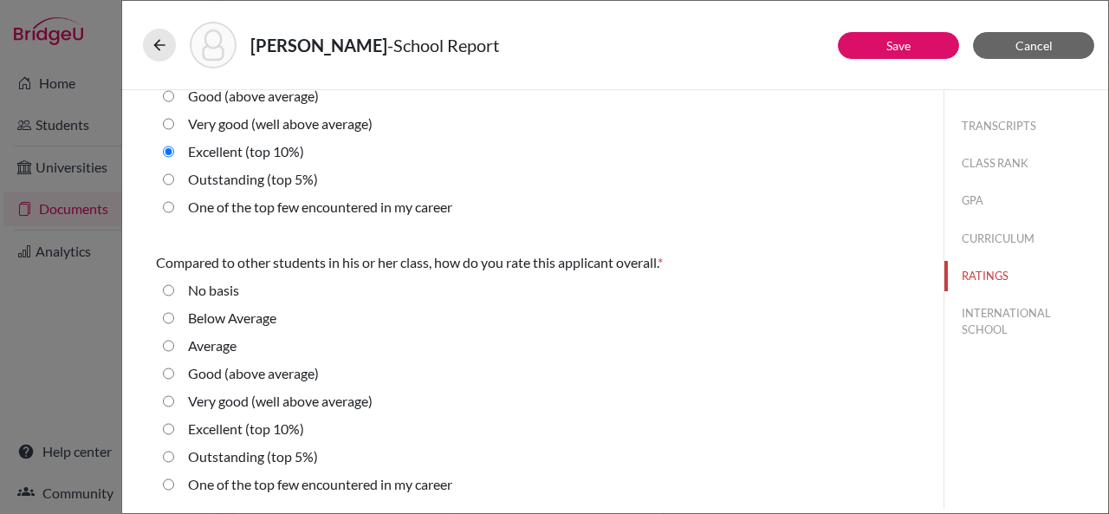
click at [169, 428] on 10\%\) "Excellent (top 10%)" at bounding box center [168, 429] width 11 height 21
radio 10\%\) "true"
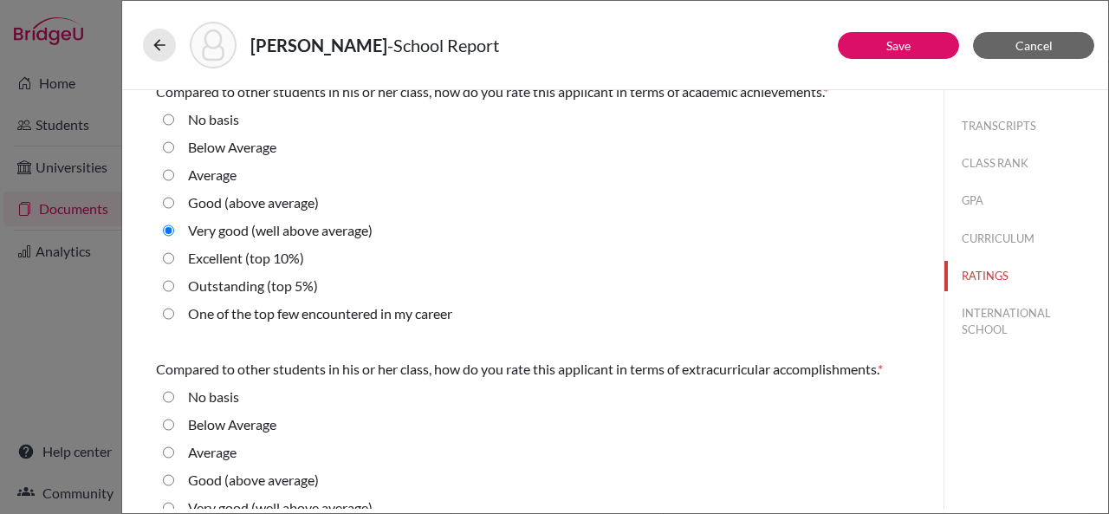
scroll to position [0, 0]
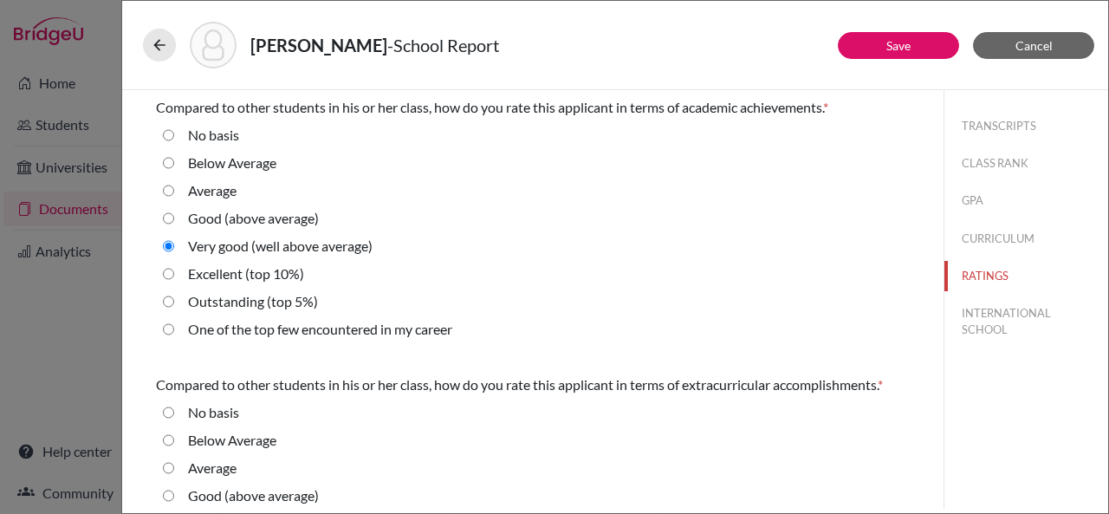
click at [167, 271] on 10\%\) "Excellent (top 10%)" at bounding box center [168, 273] width 11 height 21
radio 10\%\) "true"
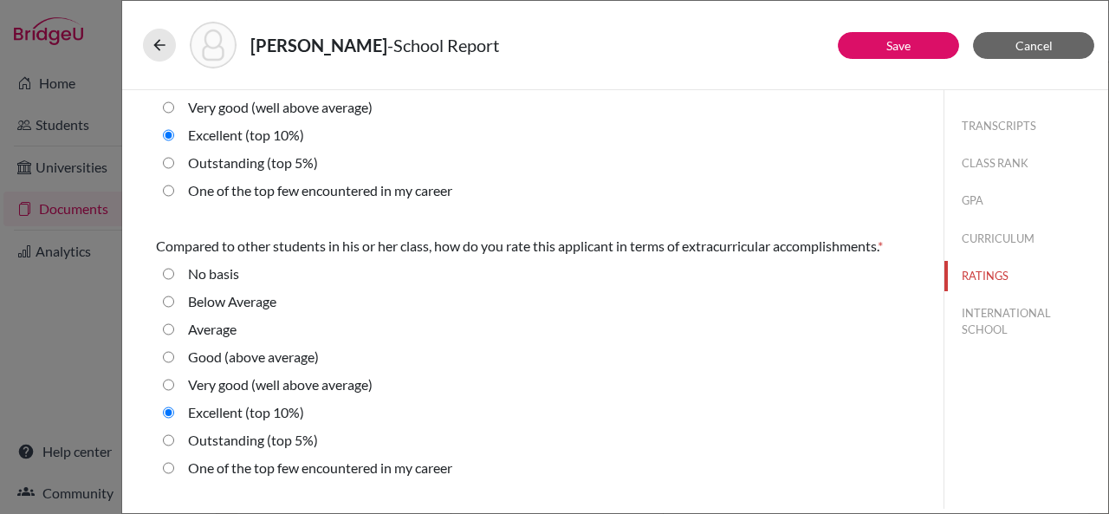
scroll to position [677, 0]
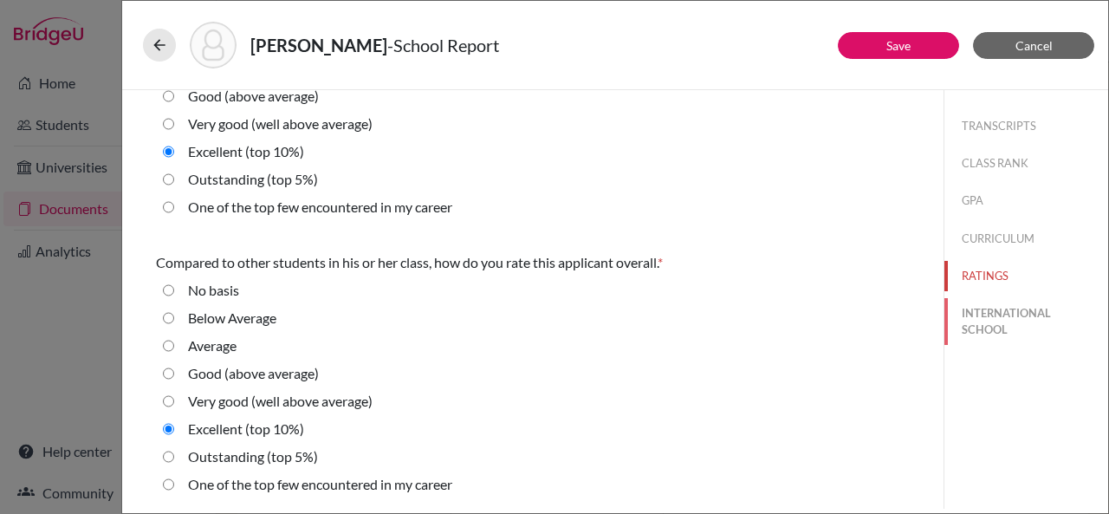
click at [1018, 319] on button "INTERNATIONAL SCHOOL" at bounding box center [1027, 321] width 164 height 47
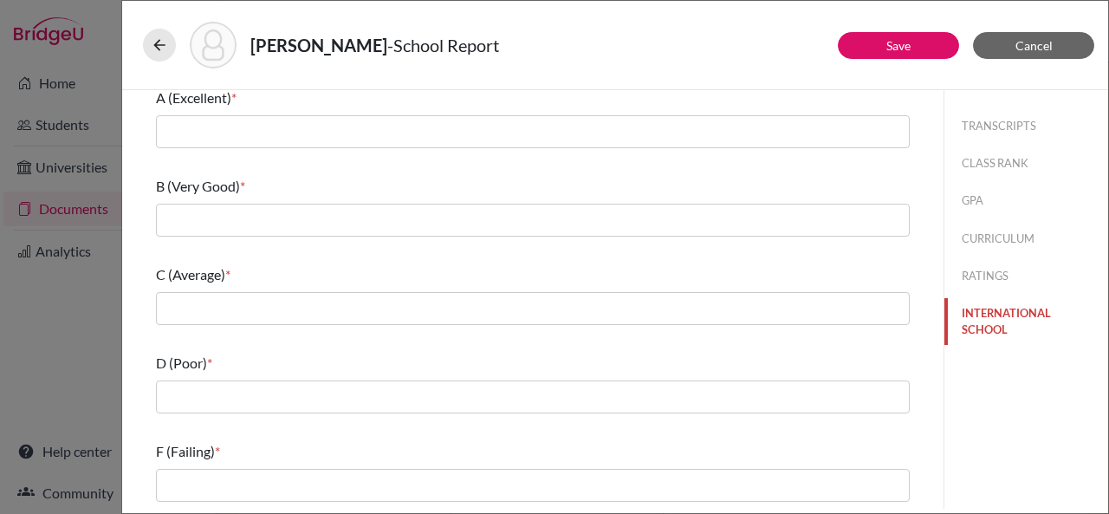
scroll to position [0, 0]
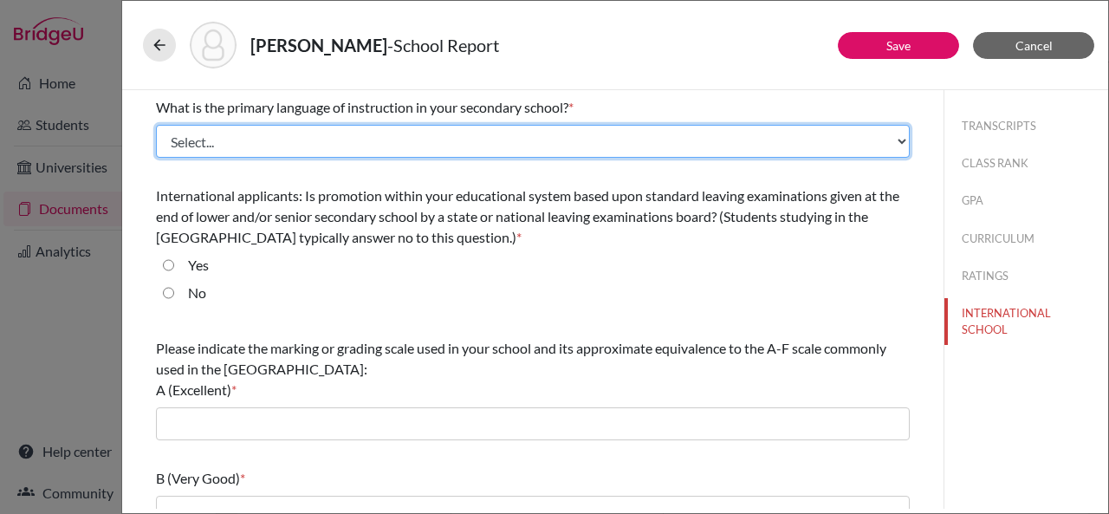
click at [468, 138] on select "Select... Albanian Arabic Armenian Assamese Azerbaijani Belarusian Bengali Bulg…" at bounding box center [533, 141] width 754 height 33
select select "14"
click at [156, 125] on select "Select... Albanian Arabic Armenian Assamese Azerbaijani Belarusian Bengali Bulg…" at bounding box center [533, 141] width 754 height 33
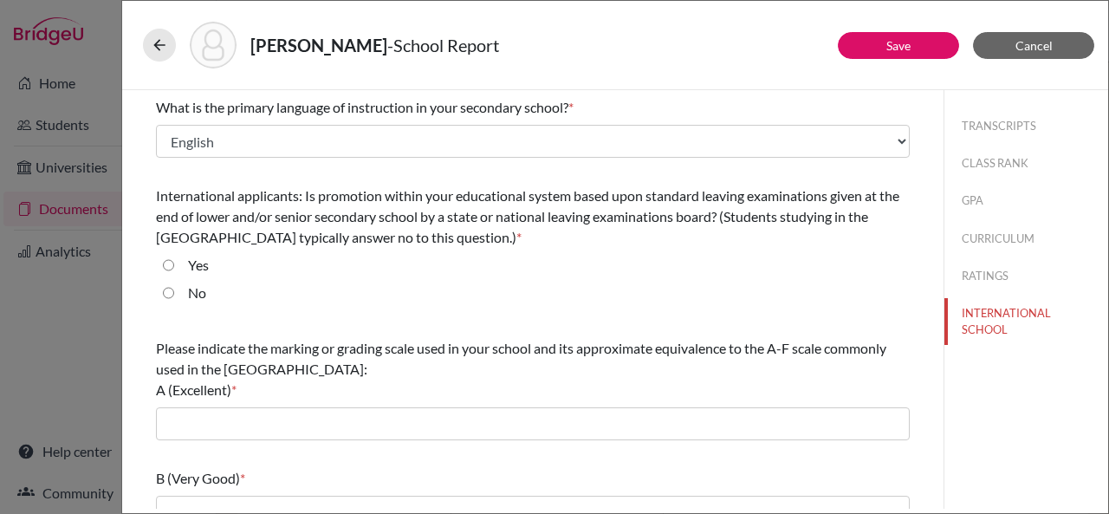
click at [172, 266] on input "Yes" at bounding box center [168, 265] width 11 height 21
radio input "true"
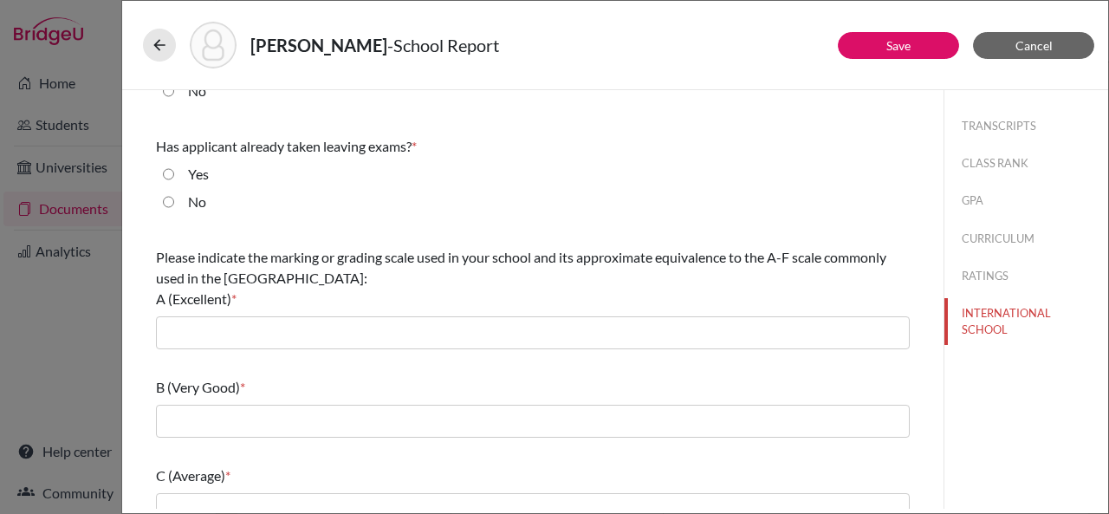
scroll to position [202, 0]
click at [171, 198] on input "No" at bounding box center [168, 202] width 11 height 21
radio input "true"
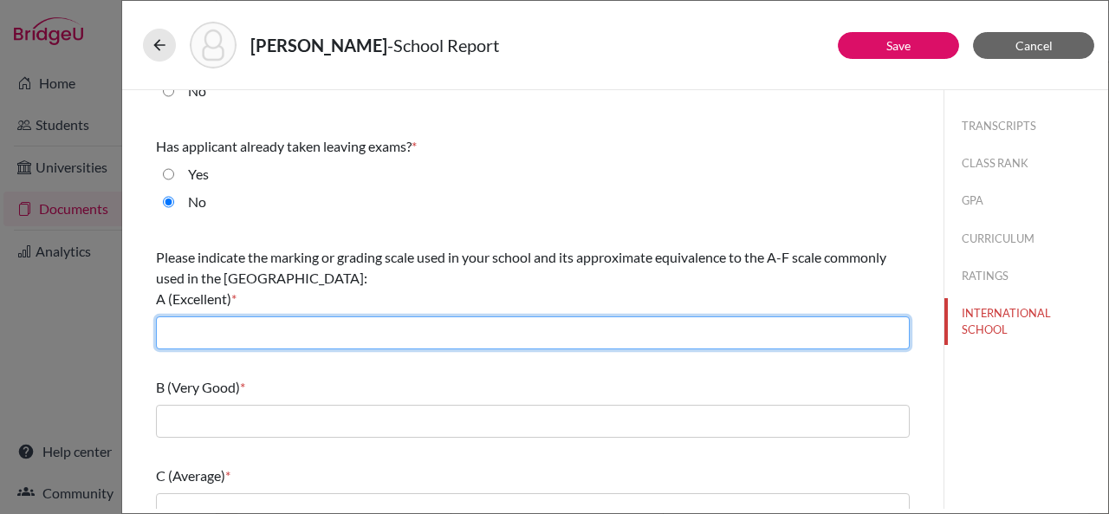
click at [216, 331] on input "text" at bounding box center [533, 332] width 754 height 33
type input "A*(90-100) A 89-80)"
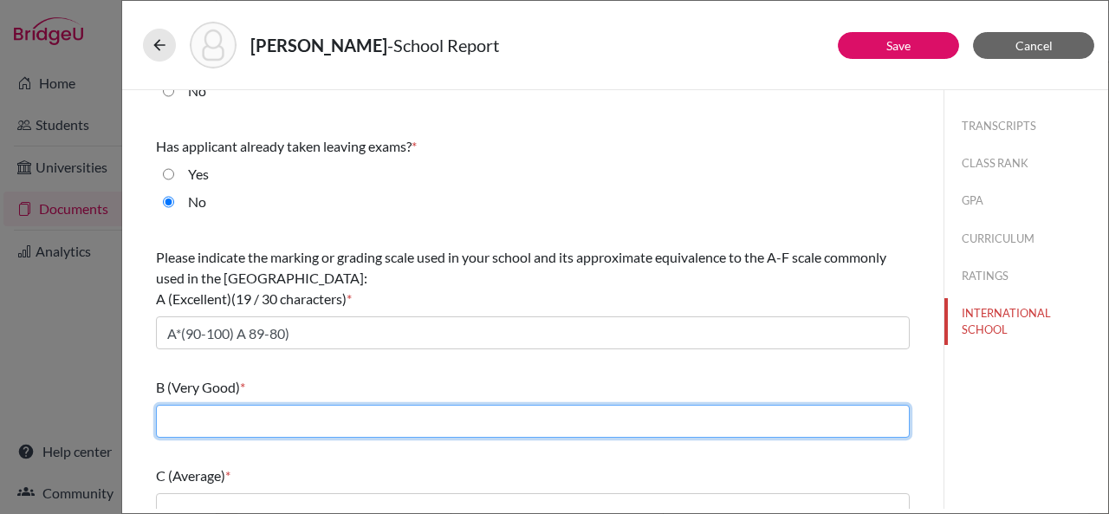
click at [190, 412] on input "text" at bounding box center [533, 421] width 754 height 33
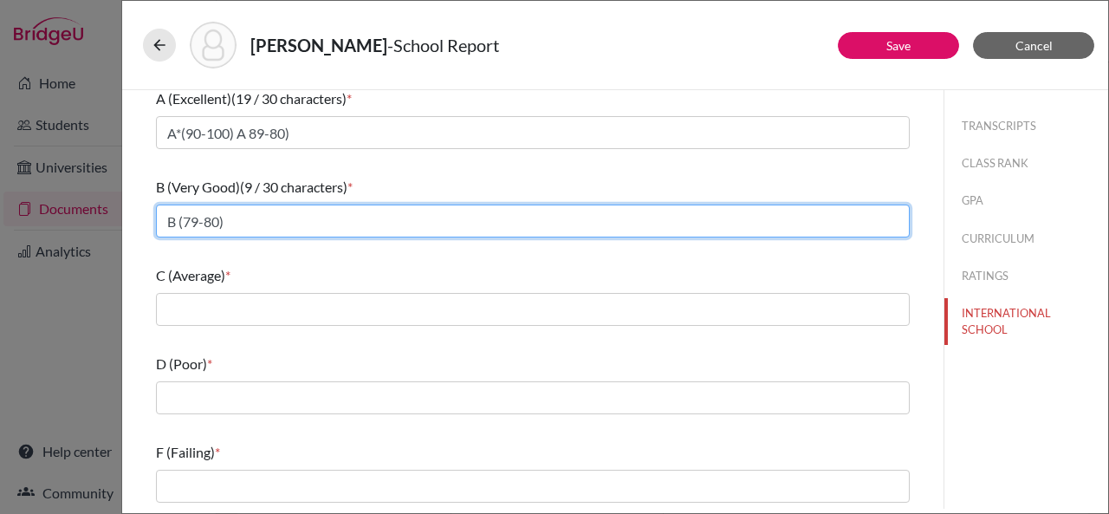
scroll to position [403, 0]
type input "B (79-80)"
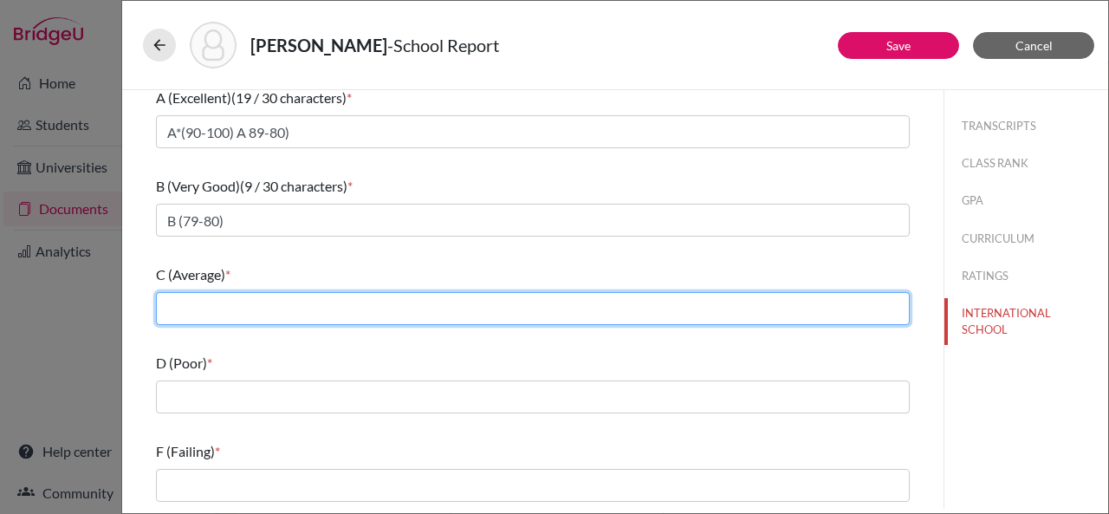
click at [216, 305] on input "text" at bounding box center [533, 308] width 754 height 33
type input "c"
click at [195, 307] on input "C(69-79) D (59-69)" at bounding box center [533, 308] width 754 height 33
type input "C(70-79) D (59-69)"
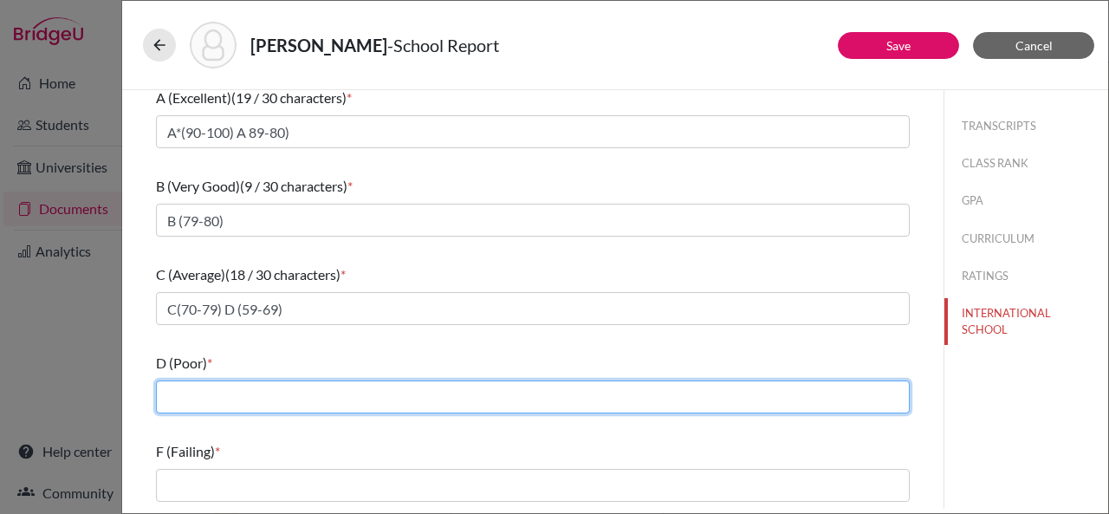
click at [281, 399] on input "text" at bounding box center [533, 396] width 754 height 33
type input "E (40-59)"
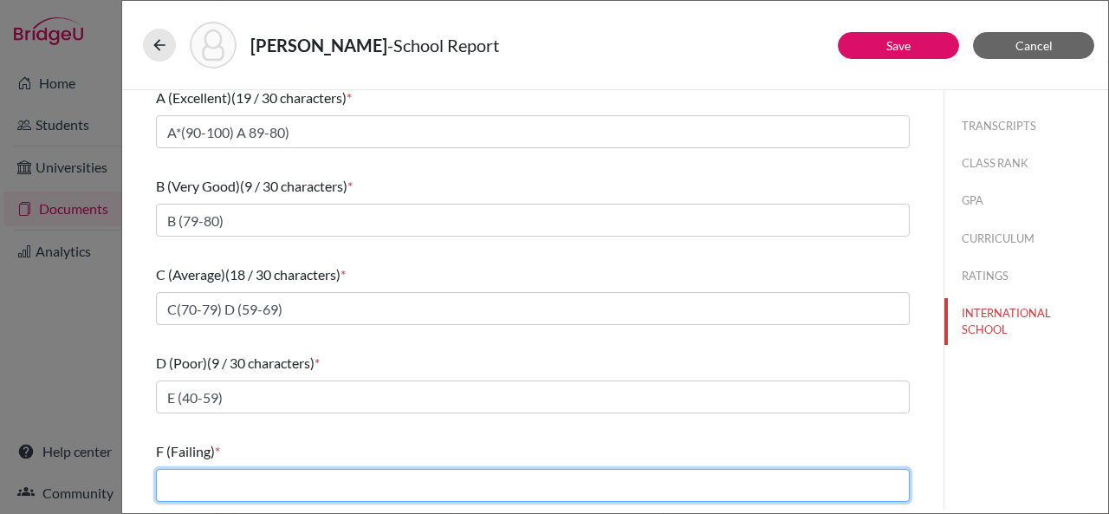
click at [217, 490] on input "text" at bounding box center [533, 485] width 754 height 33
type input "Below 40"
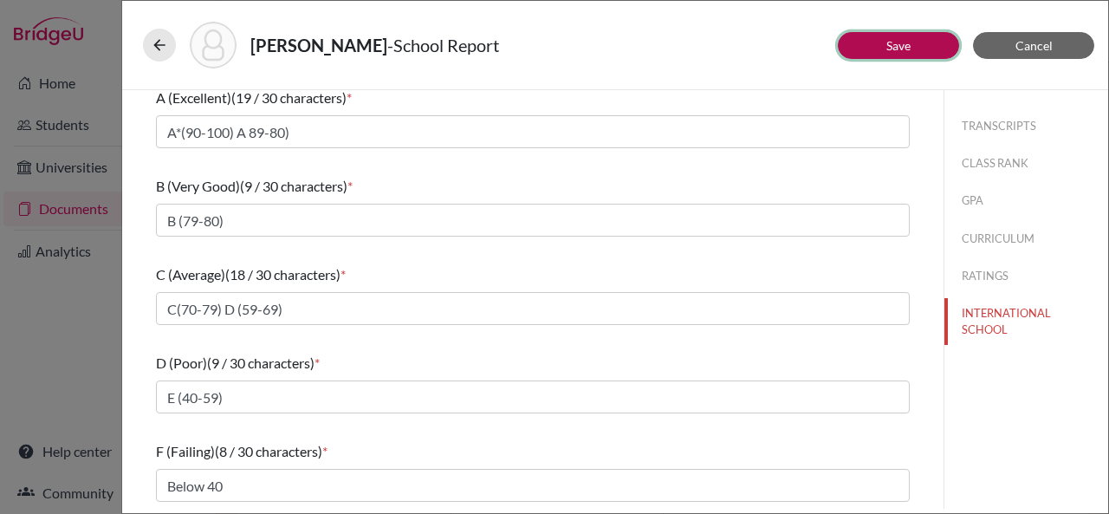
click at [873, 36] on button "Save" at bounding box center [898, 45] width 121 height 27
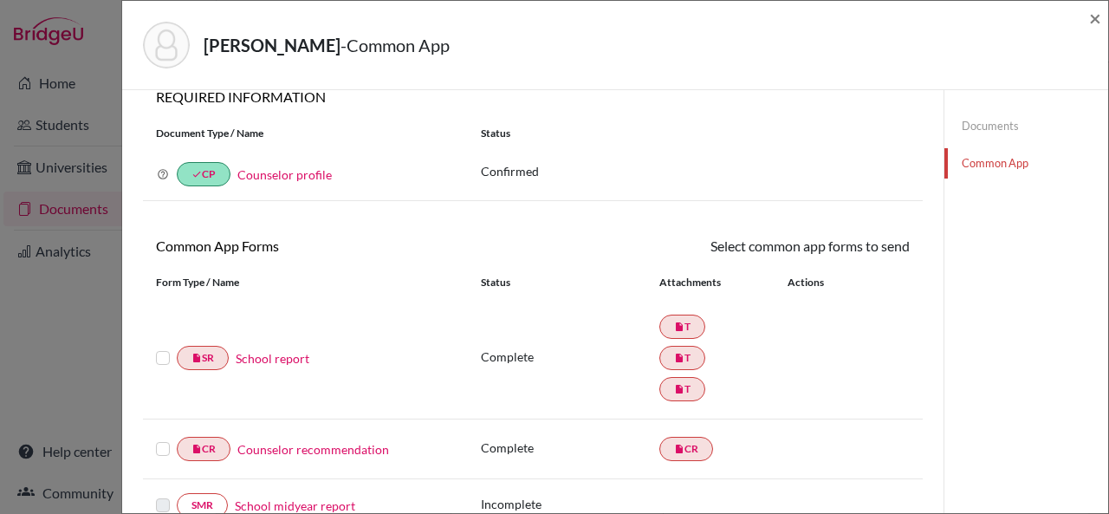
scroll to position [23, 0]
click at [159, 347] on label at bounding box center [163, 347] width 14 height 0
click at [0, 0] on input "checkbox" at bounding box center [0, 0] width 0 height 0
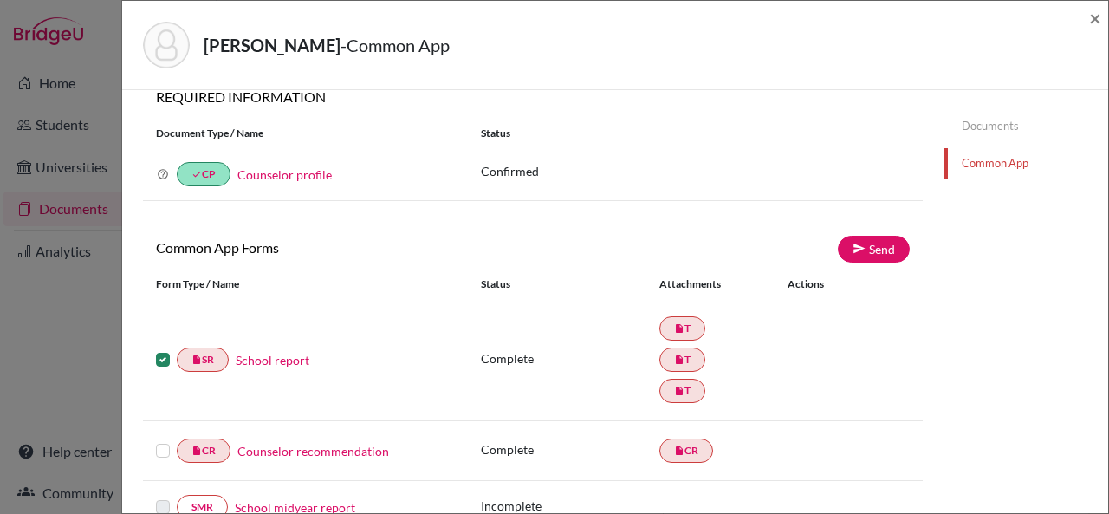
click at [161, 440] on label at bounding box center [163, 440] width 14 height 0
click at [0, 0] on input "checkbox" at bounding box center [0, 0] width 0 height 0
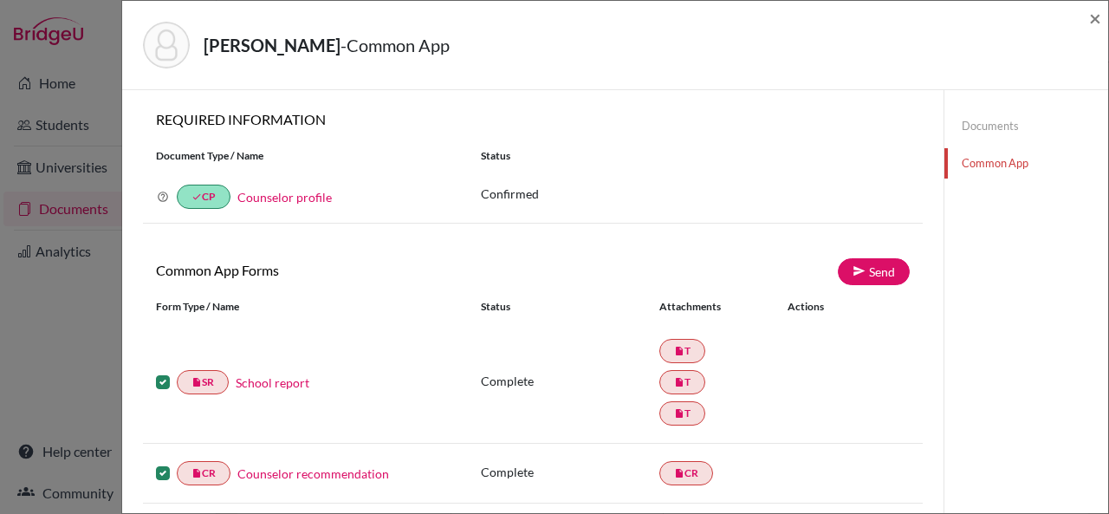
scroll to position [0, 0]
click at [885, 264] on link "Send" at bounding box center [874, 271] width 72 height 27
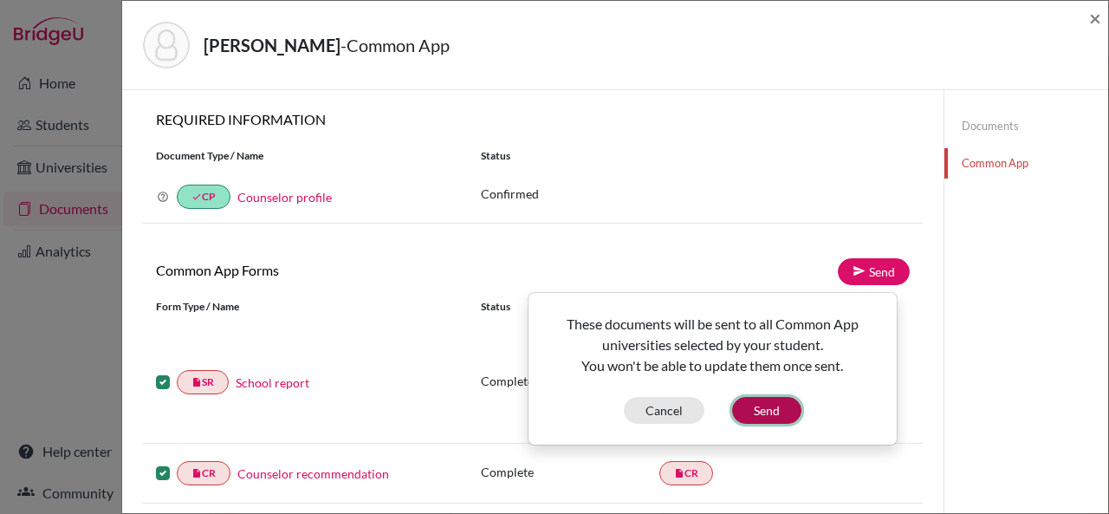
click at [789, 411] on button "Send" at bounding box center [766, 410] width 69 height 27
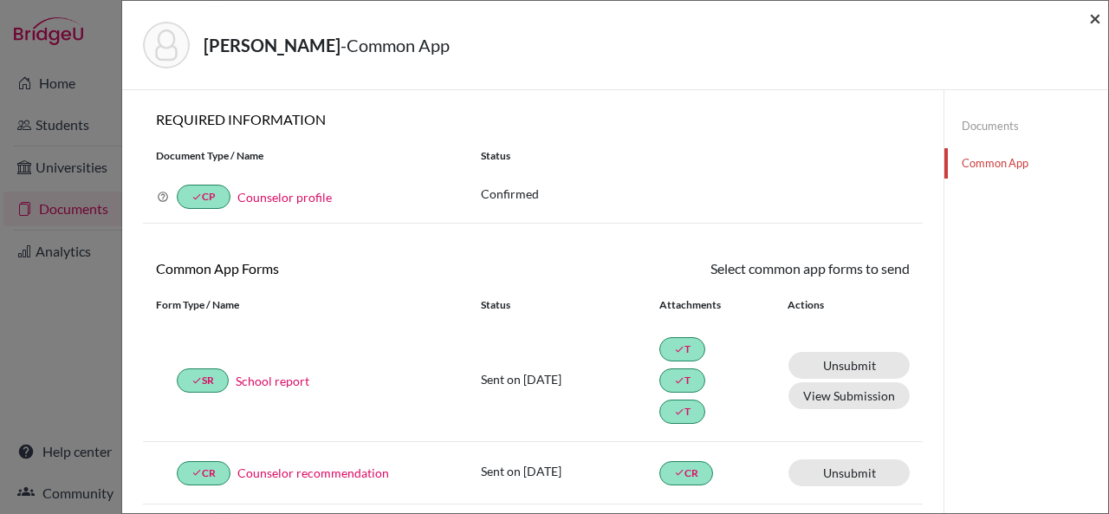
click at [1093, 15] on span "×" at bounding box center [1095, 17] width 12 height 25
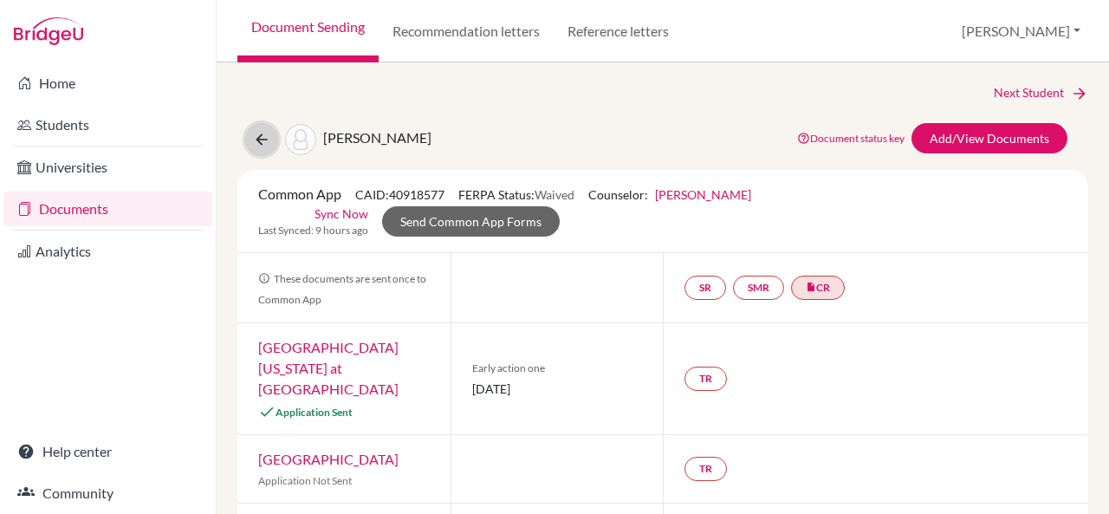
click at [264, 141] on icon at bounding box center [261, 139] width 17 height 17
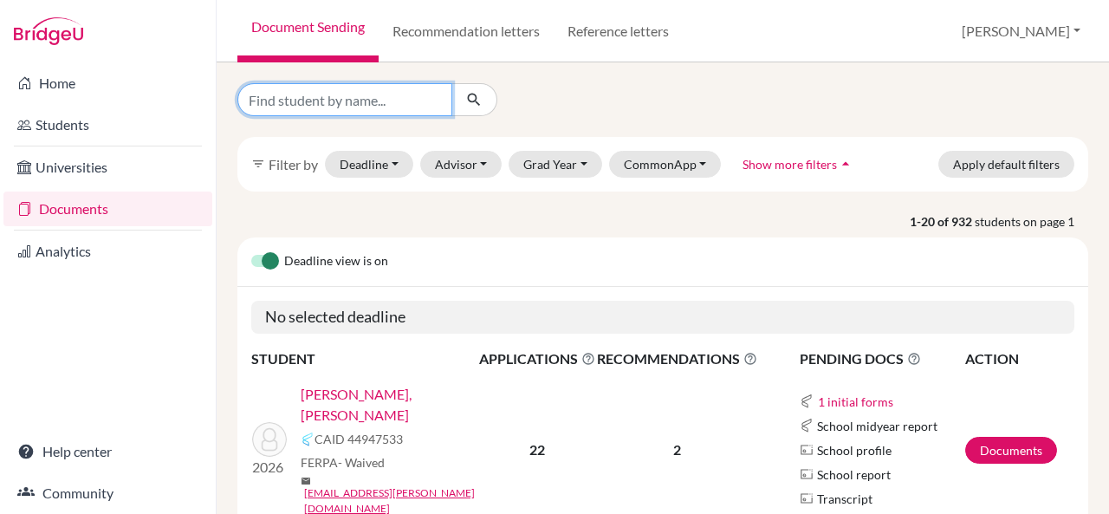
drag, startPoint x: 0, startPoint y: 0, endPoint x: 403, endPoint y: 106, distance: 416.6
click at [403, 106] on input "Find student by name..." at bounding box center [344, 99] width 215 height 33
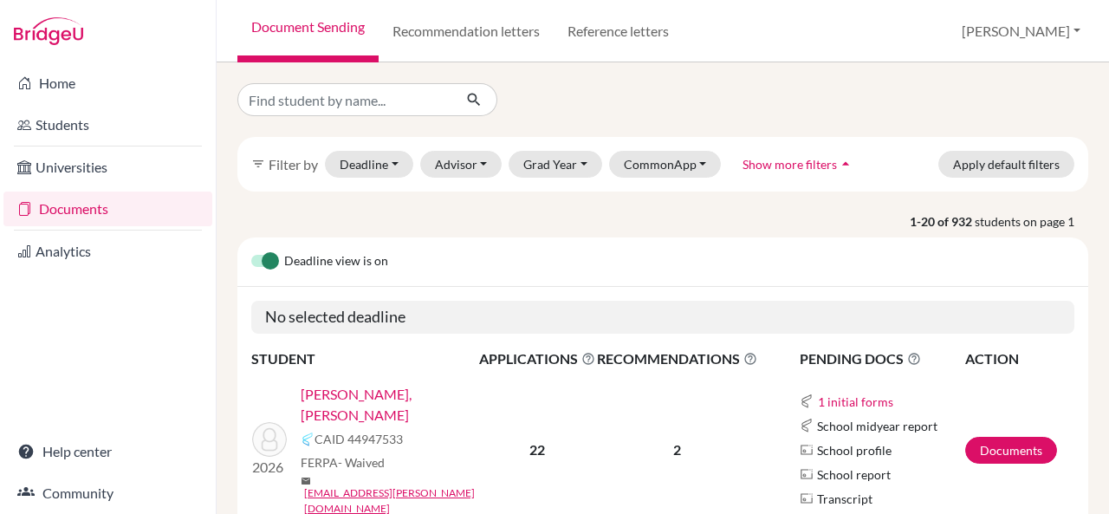
click at [331, 411] on link "Abhay Feagans, Aanika" at bounding box center [396, 405] width 190 height 42
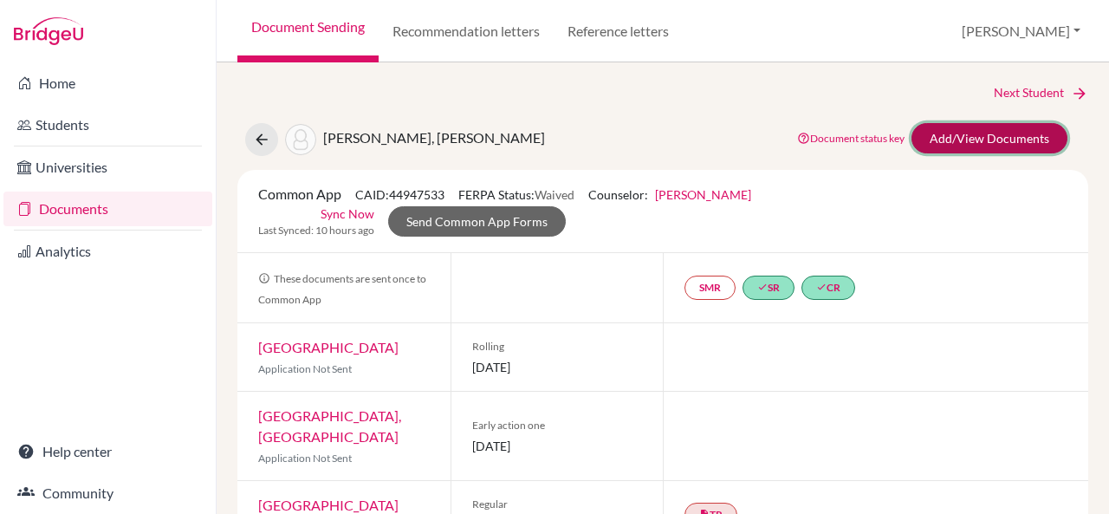
click at [964, 133] on link "Add/View Documents" at bounding box center [990, 138] width 156 height 30
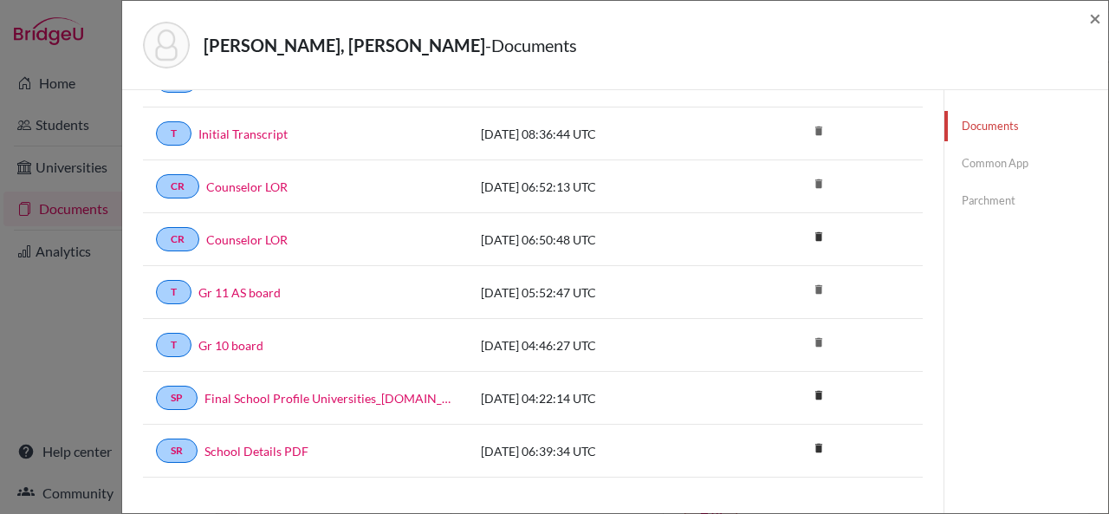
scroll to position [40, 0]
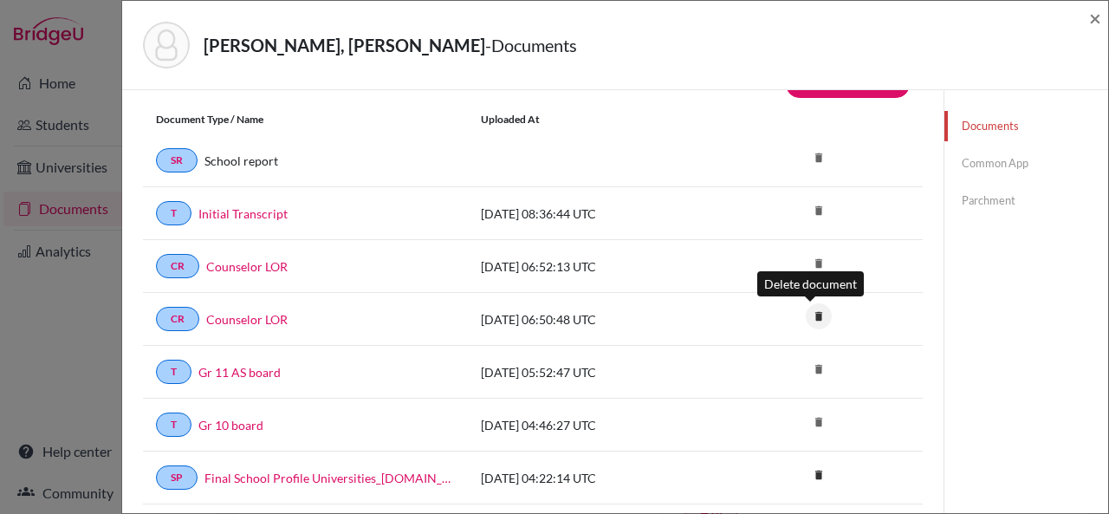
click at [810, 320] on icon "delete" at bounding box center [819, 316] width 26 height 26
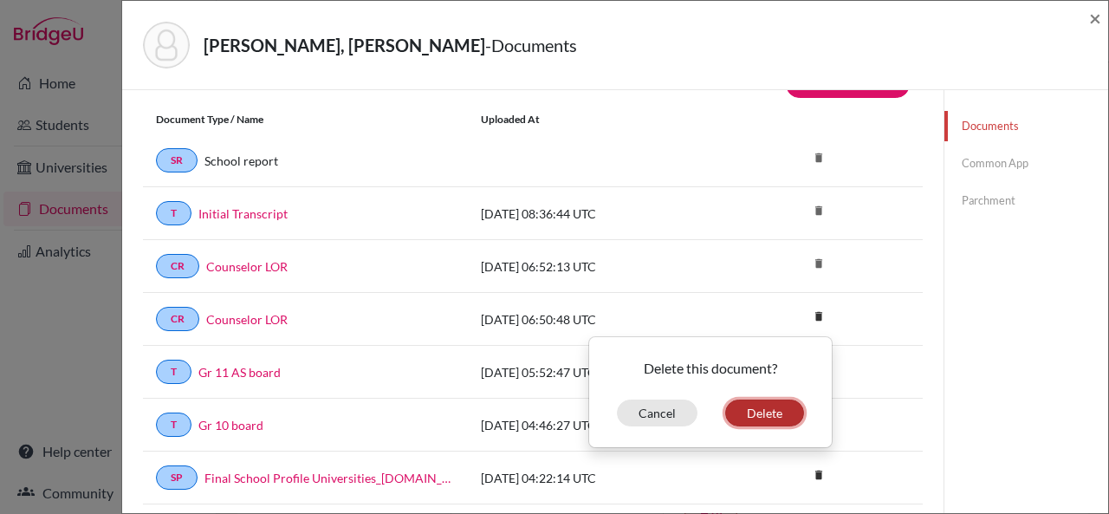
click at [750, 413] on button "Delete" at bounding box center [764, 412] width 79 height 27
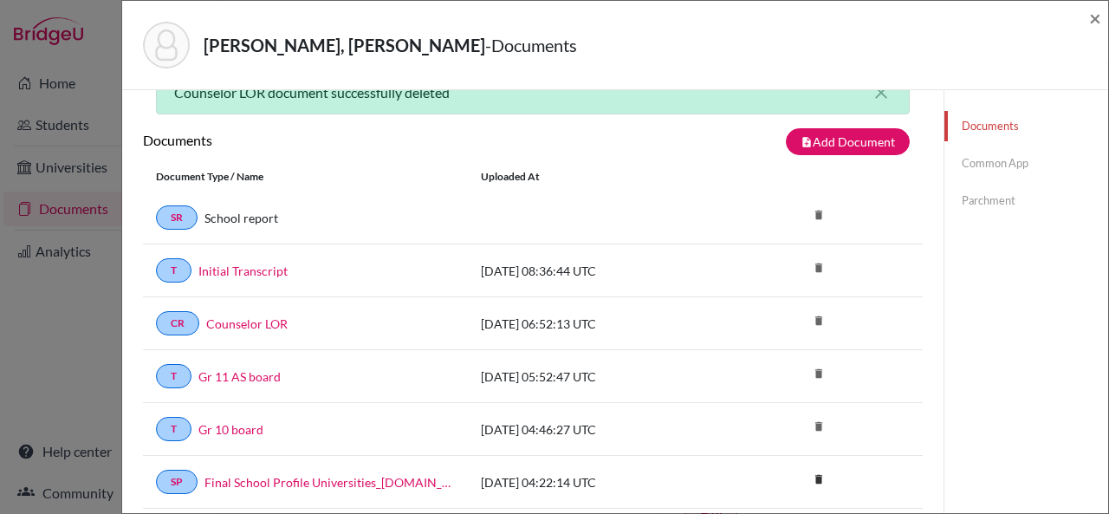
scroll to position [97, 0]
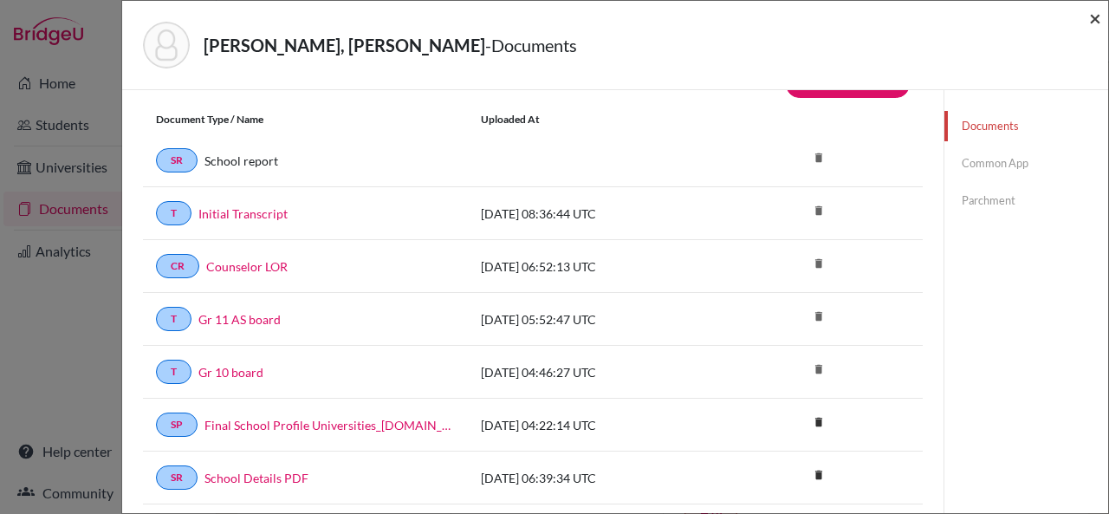
click at [1094, 15] on span "×" at bounding box center [1095, 17] width 12 height 25
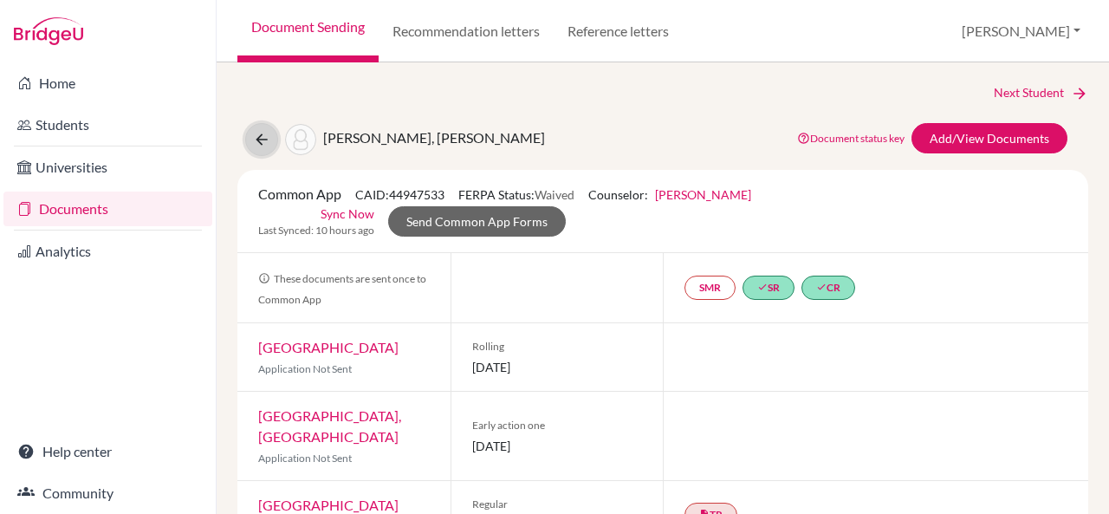
click at [262, 137] on icon at bounding box center [261, 139] width 17 height 17
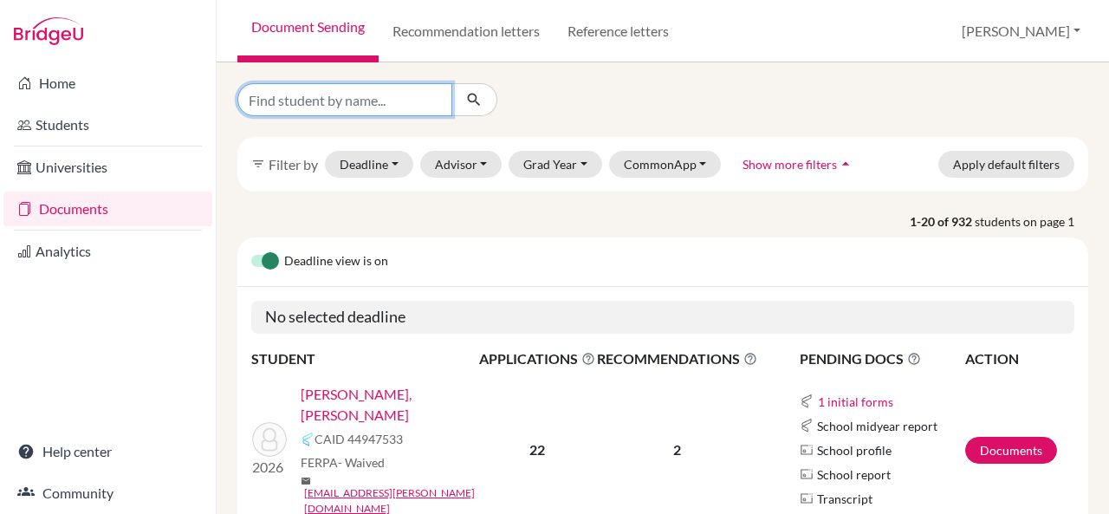
click at [318, 104] on input "Find student by name..." at bounding box center [344, 99] width 215 height 33
type input "[PERSON_NAME]"
click button "submit" at bounding box center [474, 99] width 46 height 33
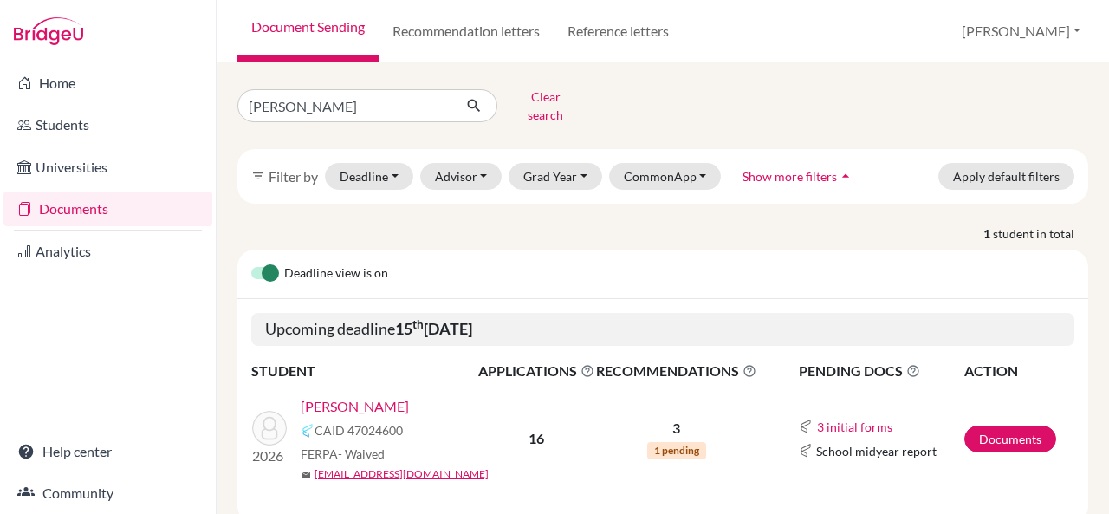
click at [345, 396] on link "[PERSON_NAME]" at bounding box center [355, 406] width 108 height 21
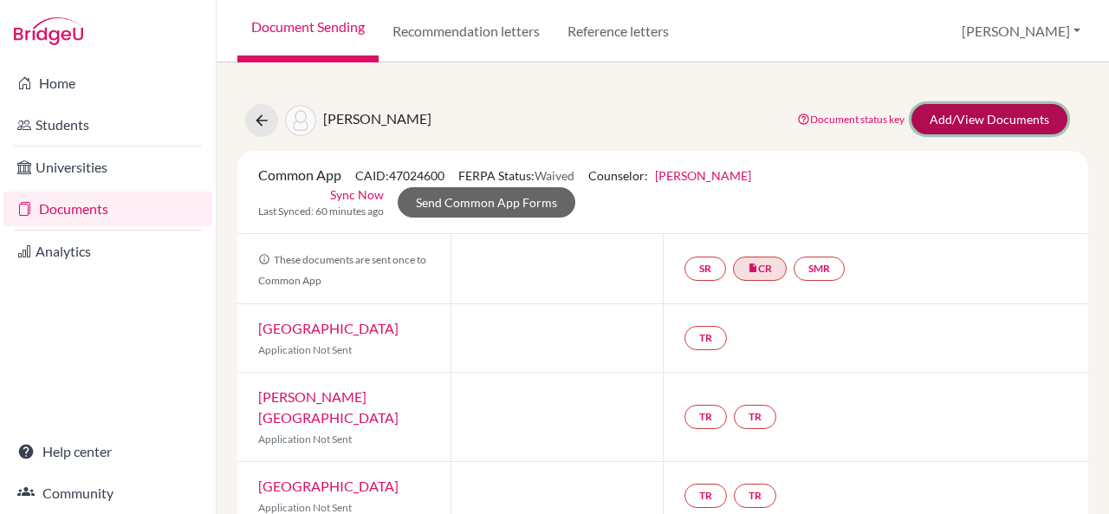
click at [961, 127] on link "Add/View Documents" at bounding box center [990, 119] width 156 height 30
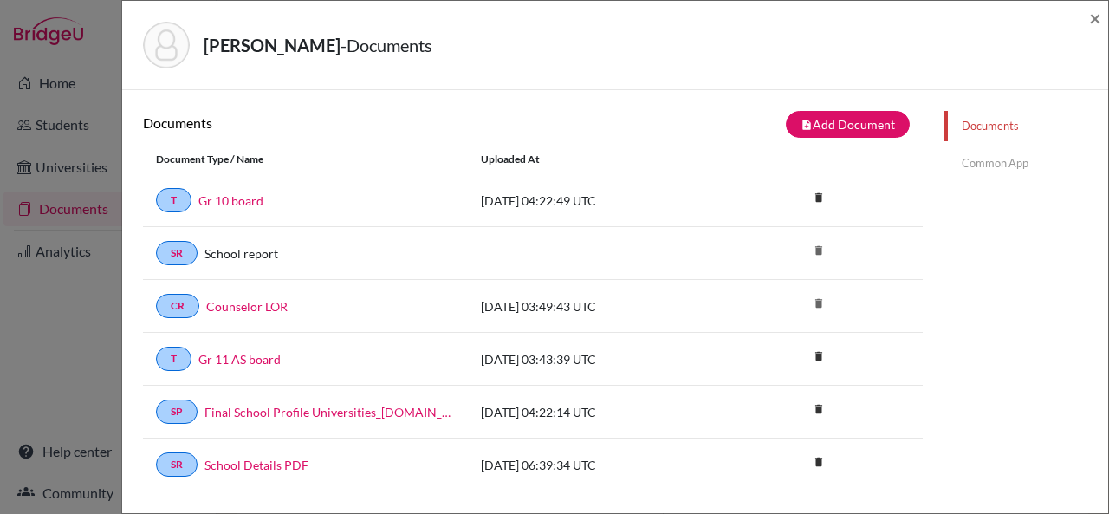
click at [977, 169] on link "Common App" at bounding box center [1027, 163] width 164 height 30
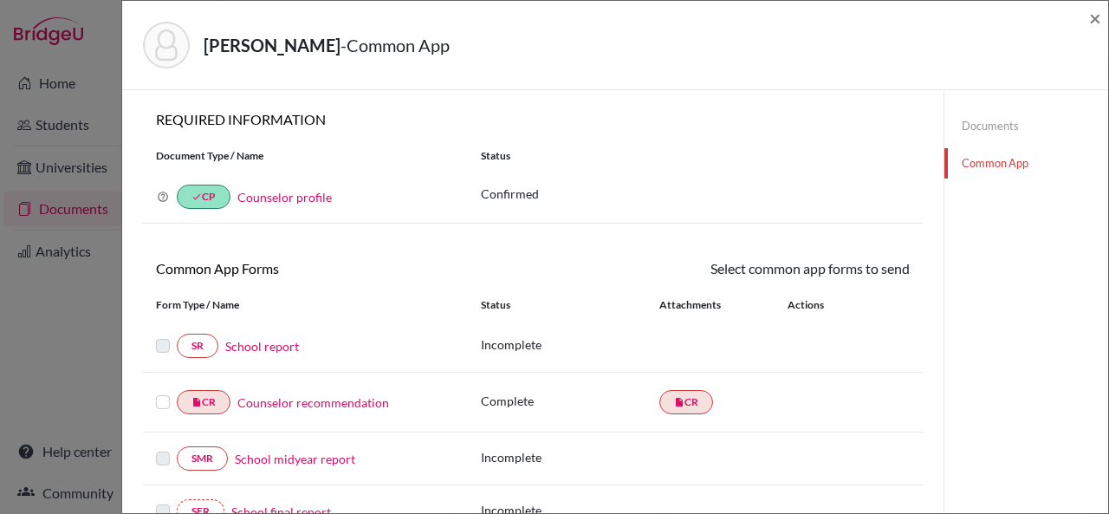
click at [286, 345] on link "School report" at bounding box center [262, 346] width 74 height 18
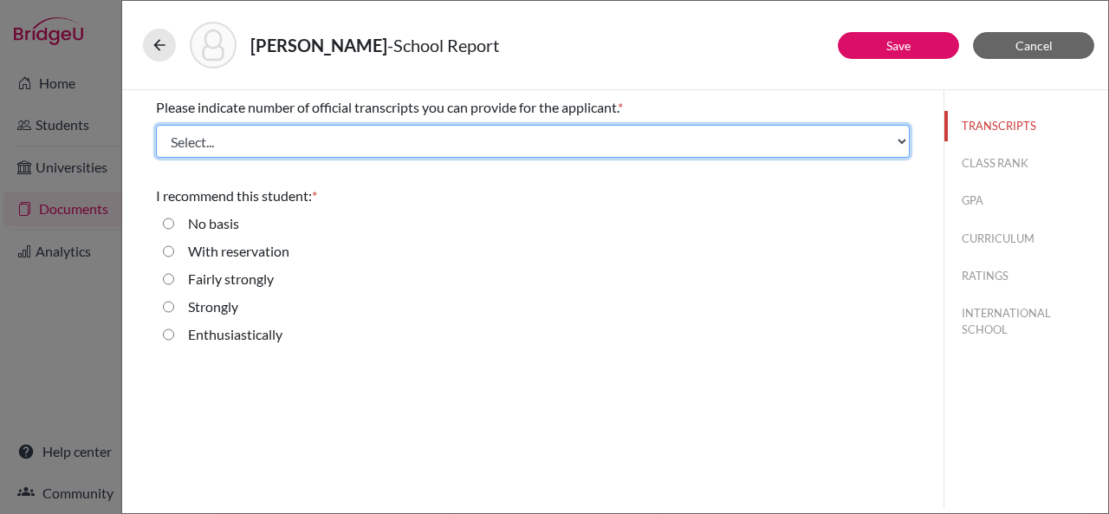
click at [566, 149] on select "Select... 1 2 3 4" at bounding box center [533, 141] width 754 height 33
select select "3"
click at [156, 125] on select "Select... 1 2 3 4" at bounding box center [533, 141] width 754 height 33
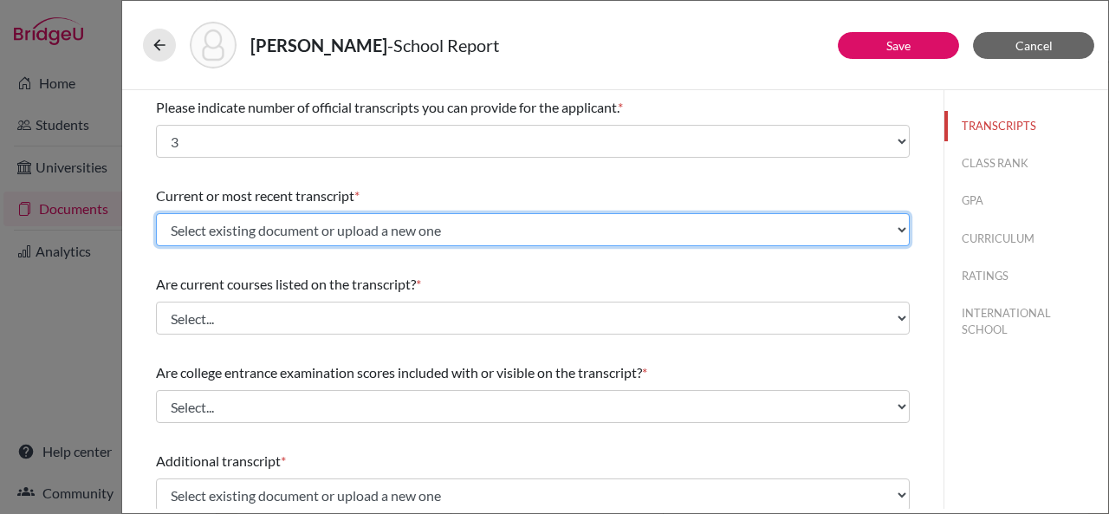
click at [438, 230] on select "Select existing document or upload a new one Gr 11 AS board Gr 10 board Upload …" at bounding box center [533, 229] width 754 height 33
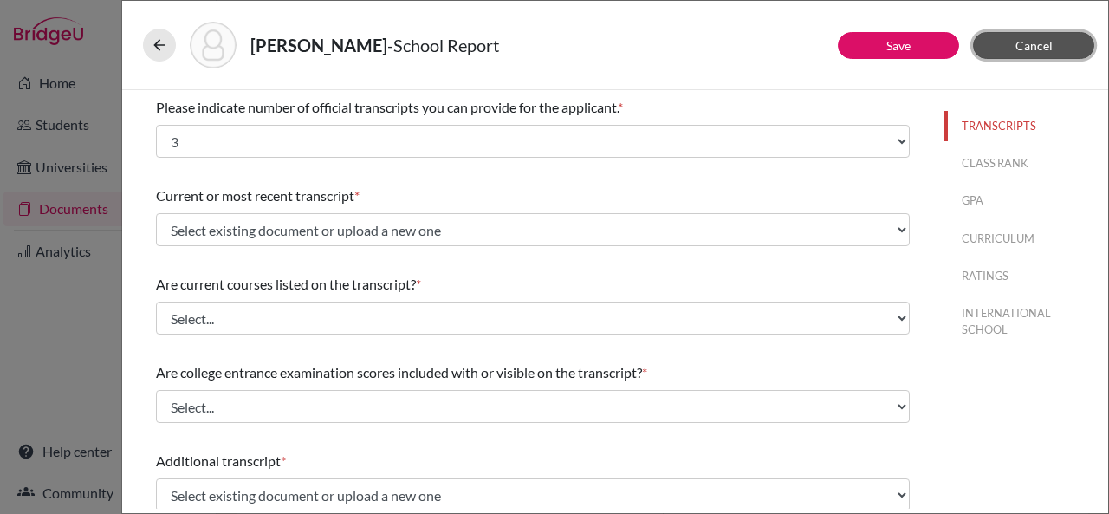
click at [1034, 44] on span "Cancel" at bounding box center [1034, 45] width 37 height 15
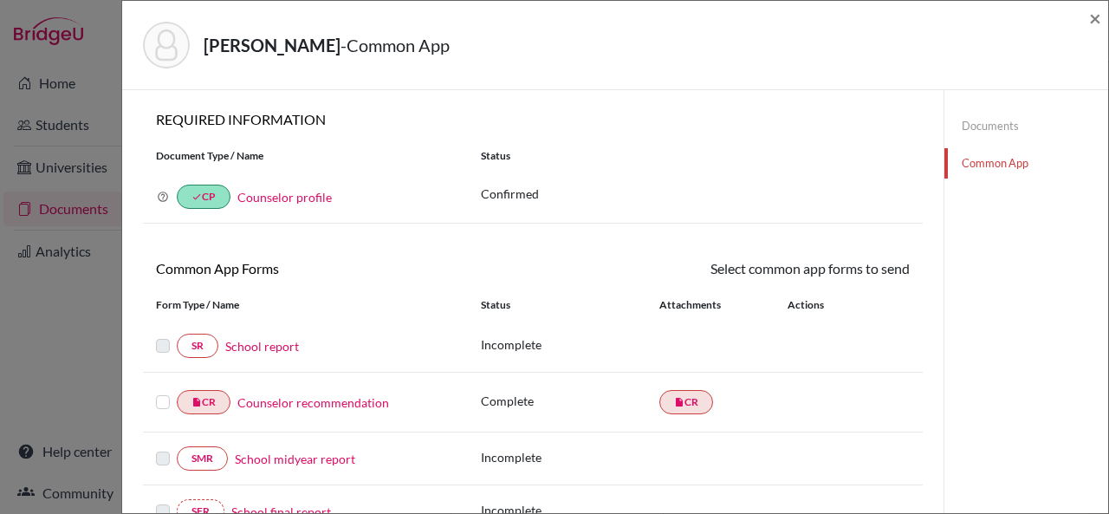
click at [972, 120] on link "Documents" at bounding box center [1027, 126] width 164 height 30
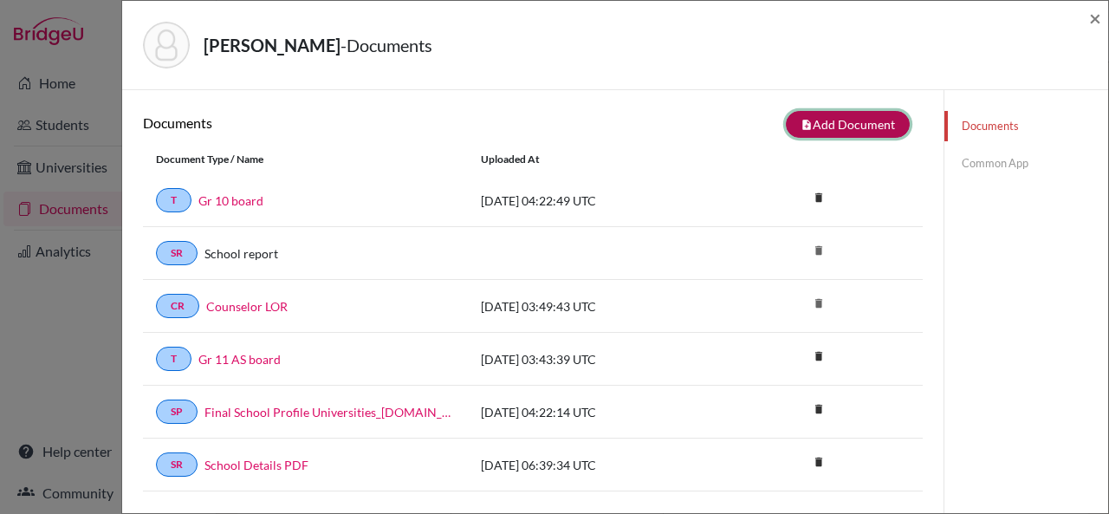
click at [842, 124] on button "note_add Add Document" at bounding box center [848, 124] width 124 height 27
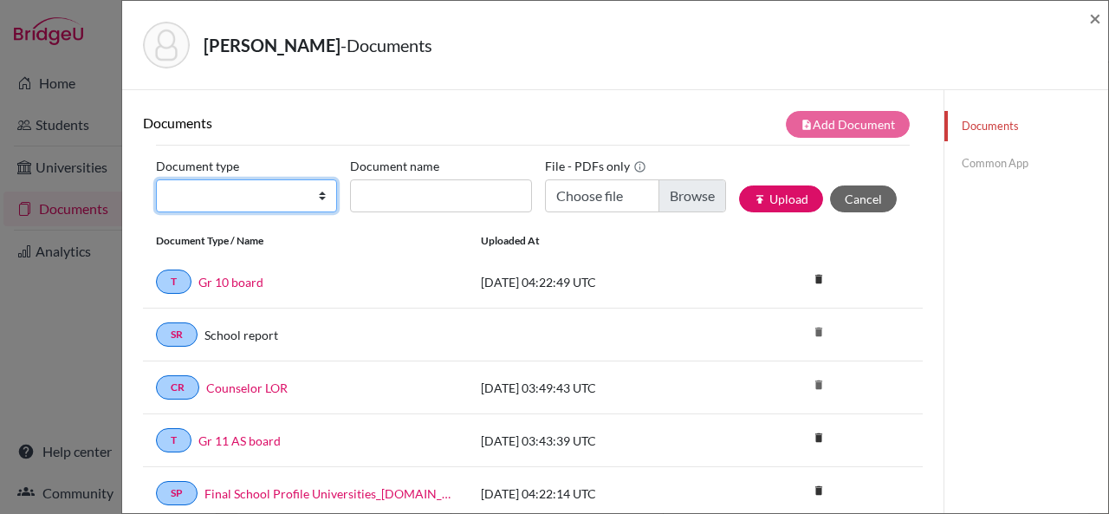
click at [320, 198] on select "Change explanation for Common App reports Counselor recommendation Internationa…" at bounding box center [246, 195] width 181 height 33
select select "2"
click at [156, 179] on select "Change explanation for Common App reports Counselor recommendation Internationa…" at bounding box center [246, 195] width 181 height 33
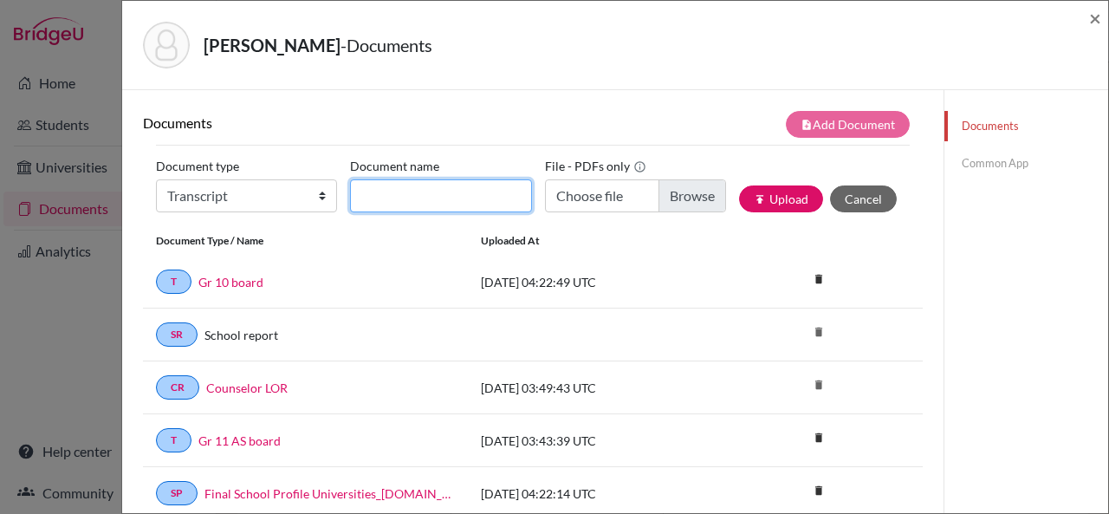
click at [416, 200] on input "Document name" at bounding box center [440, 195] width 181 height 33
type input "Initial transcript"
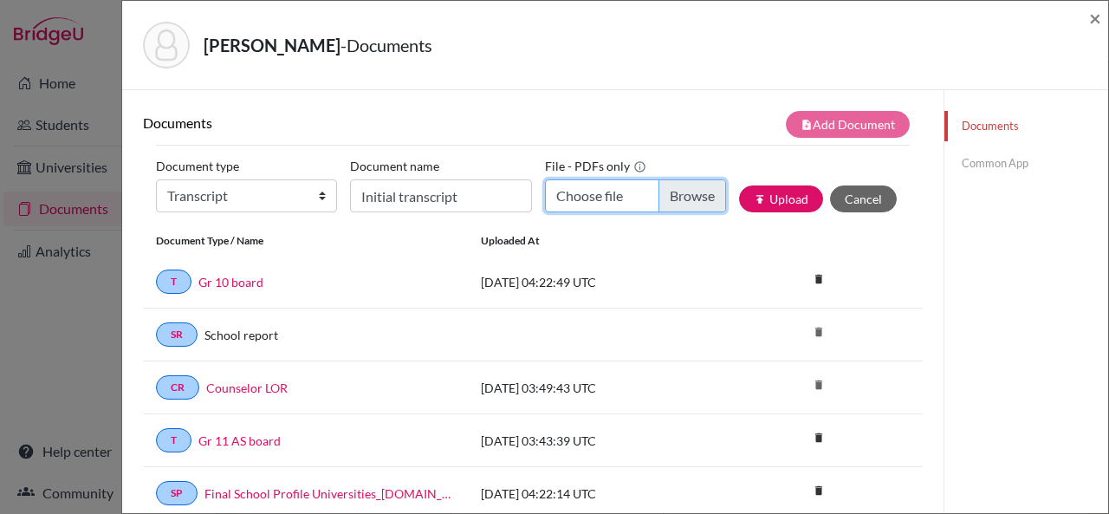
click at [577, 202] on input "Choose file" at bounding box center [635, 195] width 181 height 33
click at [604, 195] on input "Choose file" at bounding box center [635, 195] width 181 height 33
type input "C:\fakepath\Aashi Tiwari_Initial Transcript.pdf"
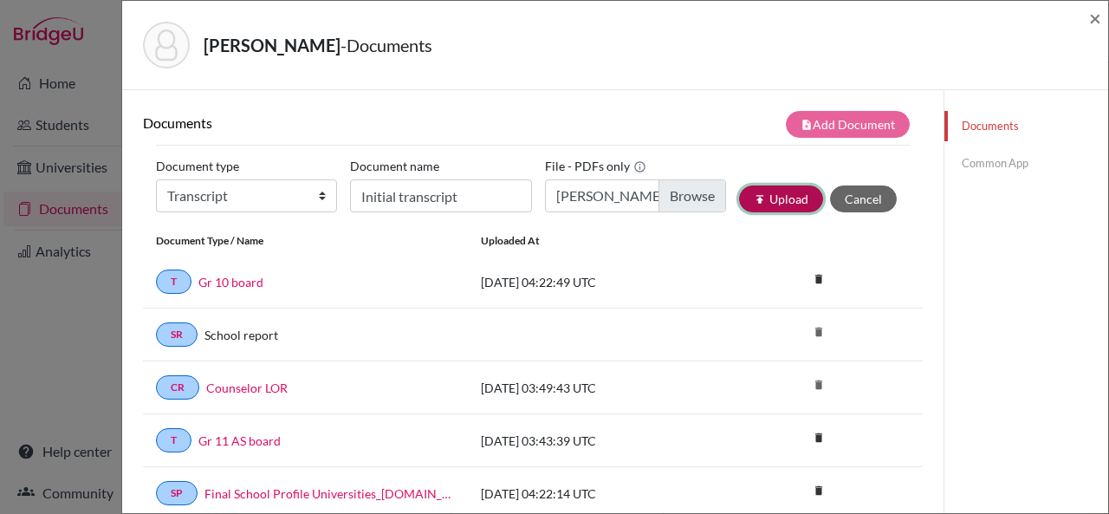
click at [762, 198] on button "publish Upload" at bounding box center [781, 198] width 84 height 27
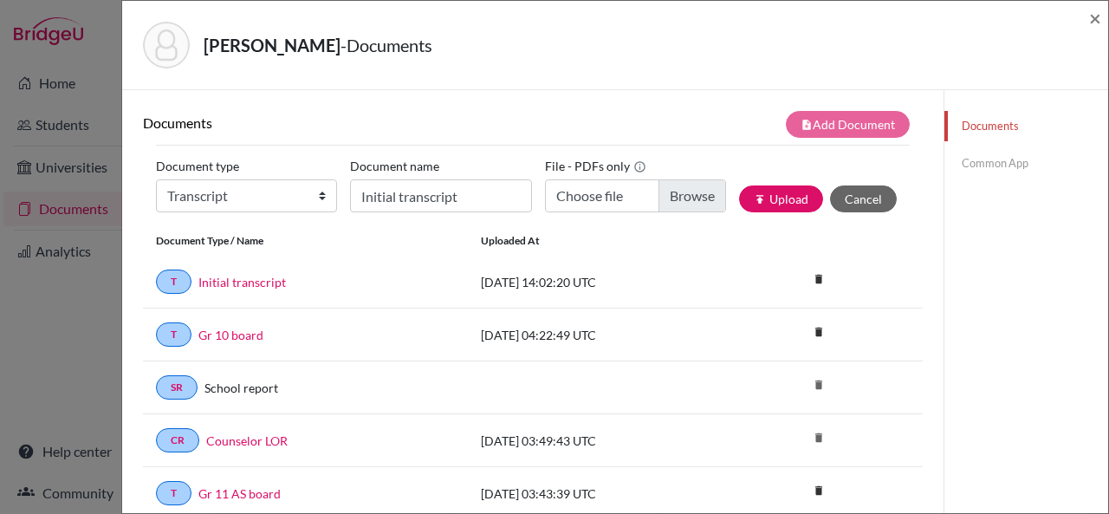
click at [982, 158] on link "Common App" at bounding box center [1027, 163] width 164 height 30
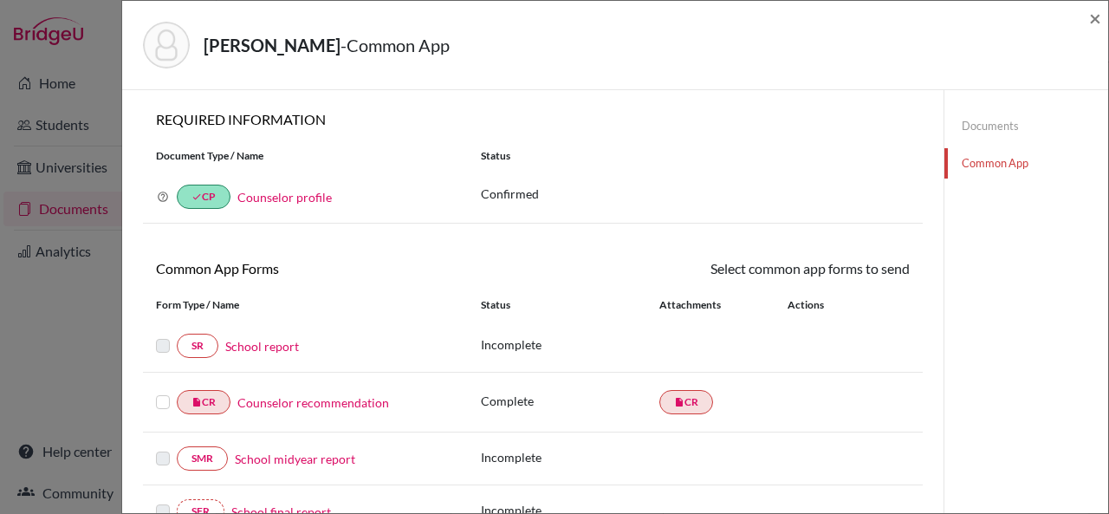
click at [281, 347] on link "School report" at bounding box center [262, 346] width 74 height 18
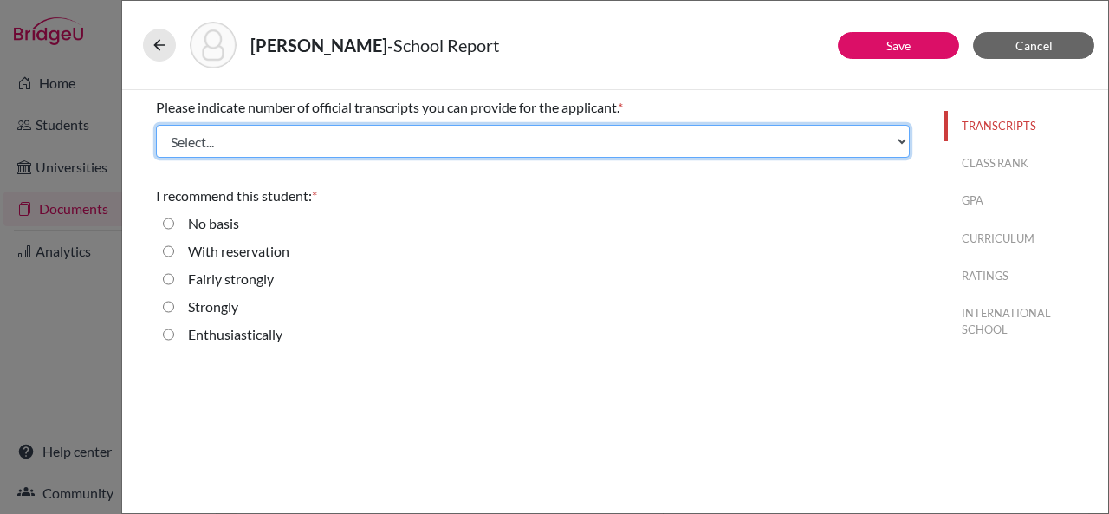
click at [295, 133] on select "Select... 1 2 3 4" at bounding box center [533, 141] width 754 height 33
select select "3"
click at [156, 125] on select "Select... 1 2 3 4" at bounding box center [533, 141] width 754 height 33
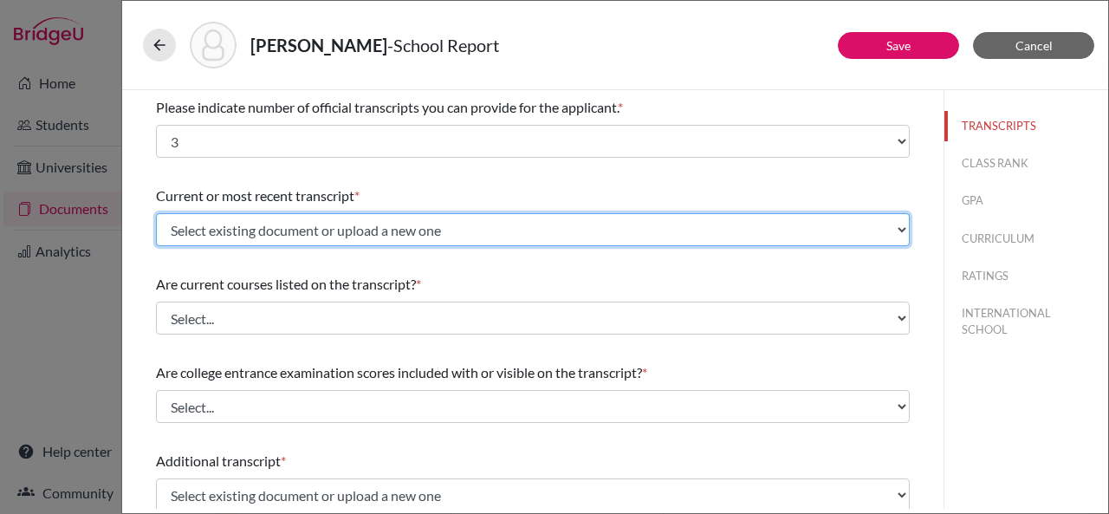
click at [295, 222] on select "Select existing document or upload a new one Gr 11 AS board Gr 10 board Initial…" at bounding box center [533, 229] width 754 height 33
select select "690977"
click at [156, 213] on select "Select existing document or upload a new one Gr 11 AS board Gr 10 board Initial…" at bounding box center [533, 229] width 754 height 33
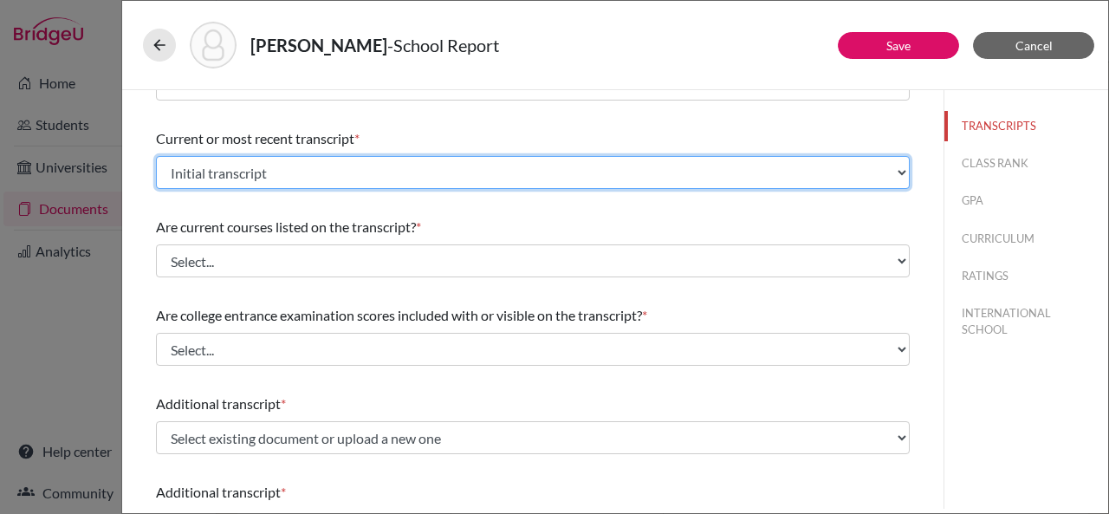
scroll to position [121, 0]
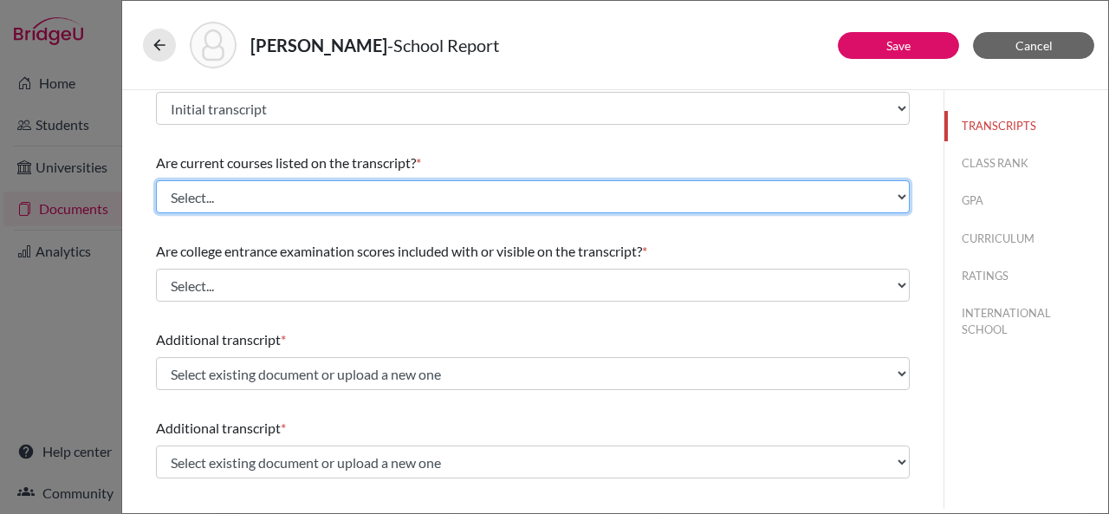
click at [308, 192] on select "Select... Yes No" at bounding box center [533, 196] width 754 height 33
select select "0"
click at [156, 180] on select "Select... Yes No" at bounding box center [533, 196] width 754 height 33
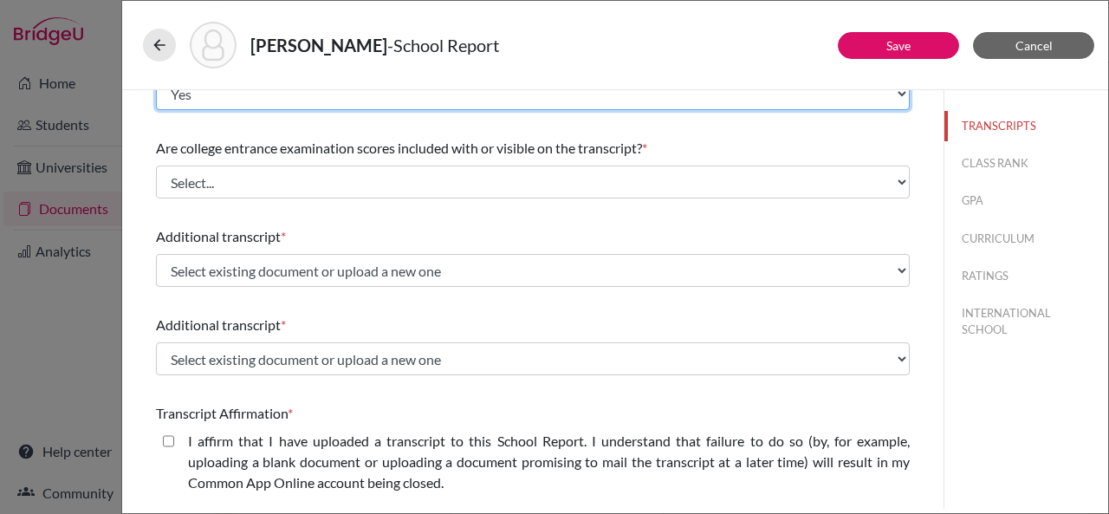
scroll to position [248, 0]
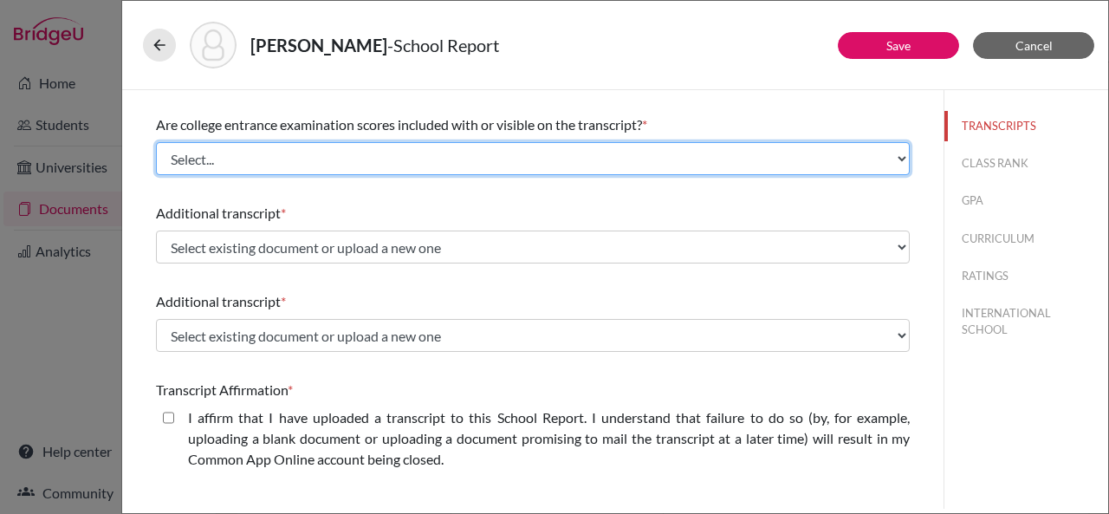
click at [291, 160] on select "Select... Yes No" at bounding box center [533, 158] width 754 height 33
select select "1"
click at [156, 142] on select "Select... Yes No" at bounding box center [533, 158] width 754 height 33
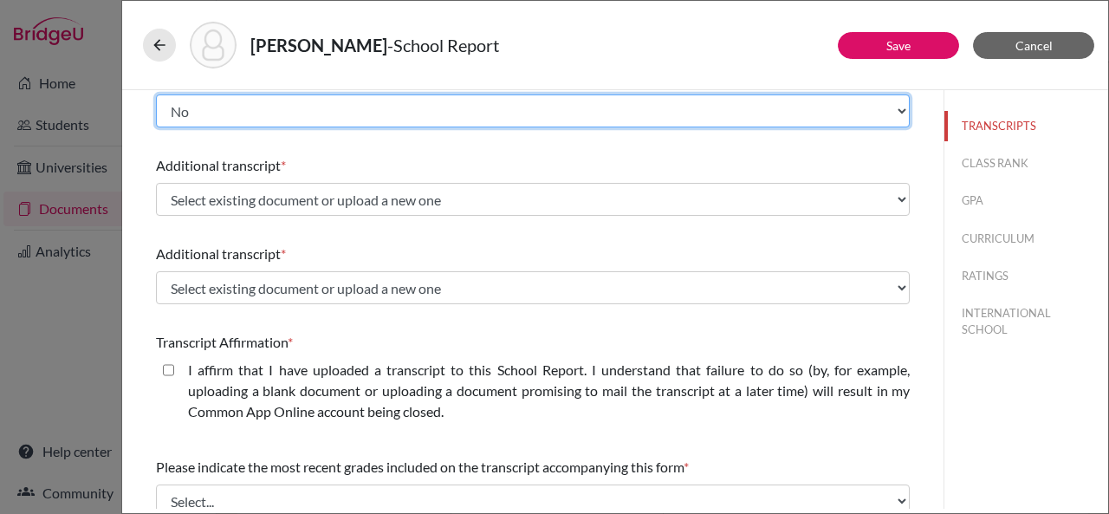
scroll to position [334, 0]
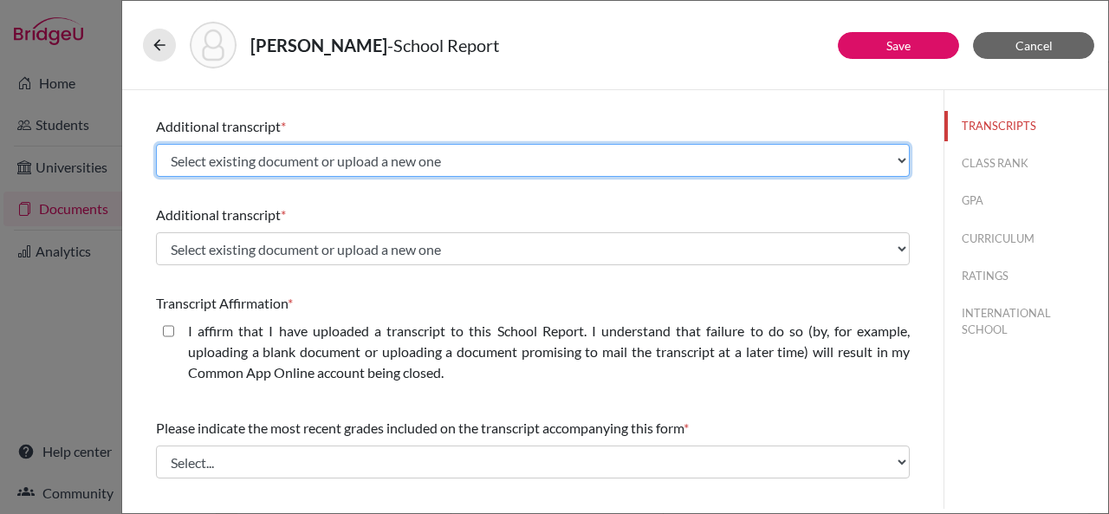
click at [272, 161] on select "Select existing document or upload a new one Gr 11 AS board Gr 10 board Initial…" at bounding box center [533, 160] width 754 height 33
select select "690317"
click at [156, 144] on select "Select existing document or upload a new one Gr 11 AS board Gr 10 board Initial…" at bounding box center [533, 160] width 754 height 33
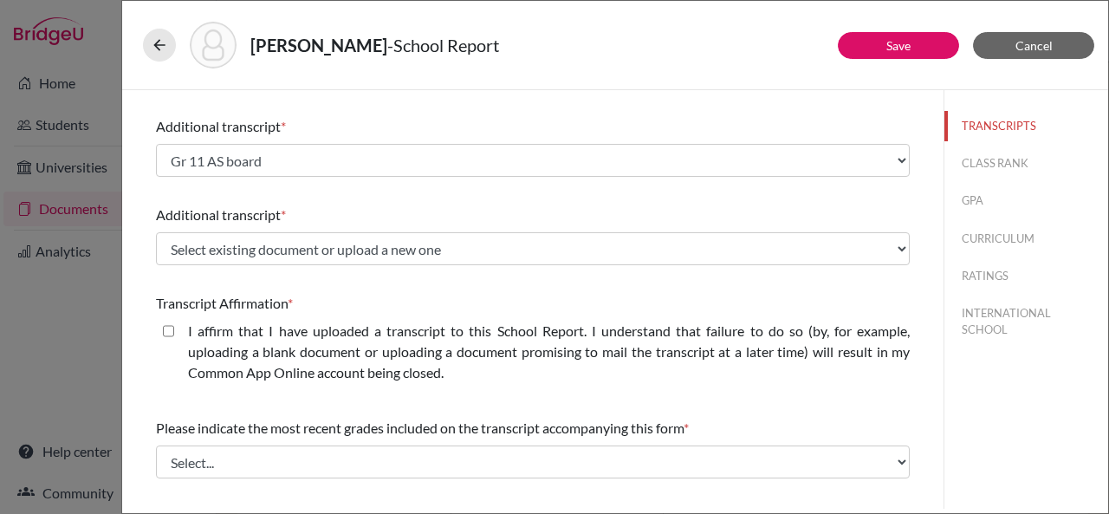
drag, startPoint x: 248, startPoint y: 207, endPoint x: 250, endPoint y: 183, distance: 24.4
click at [249, 198] on div "Additional transcript * Select existing document or upload a new one Gr 11 AS b…" at bounding box center [533, 235] width 754 height 75
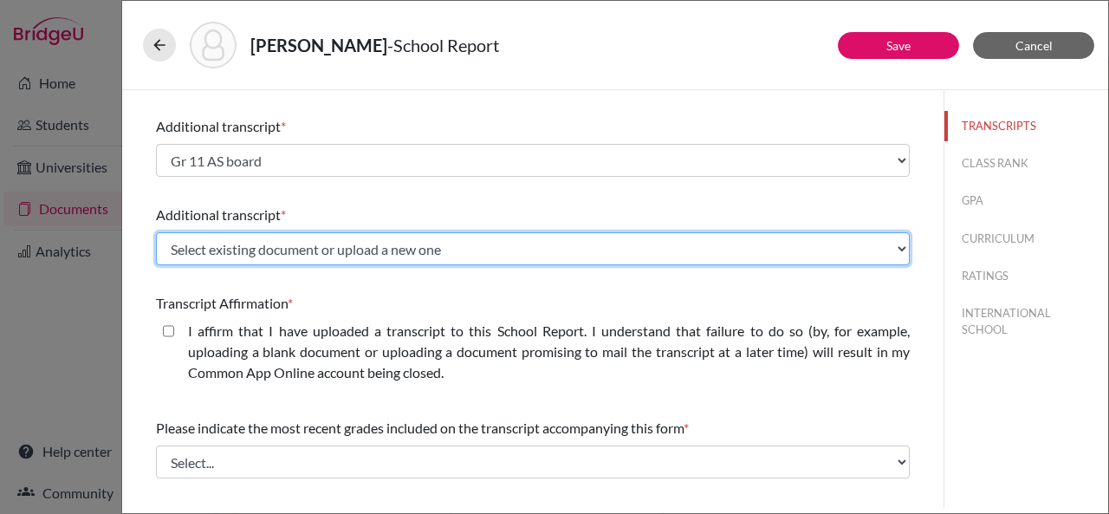
click at [250, 249] on select "Select existing document or upload a new one Gr 11 AS board Gr 10 board Initial…" at bounding box center [533, 248] width 754 height 33
select select "690351"
click at [156, 232] on select "Select existing document or upload a new one Gr 11 AS board Gr 10 board Initial…" at bounding box center [533, 248] width 754 height 33
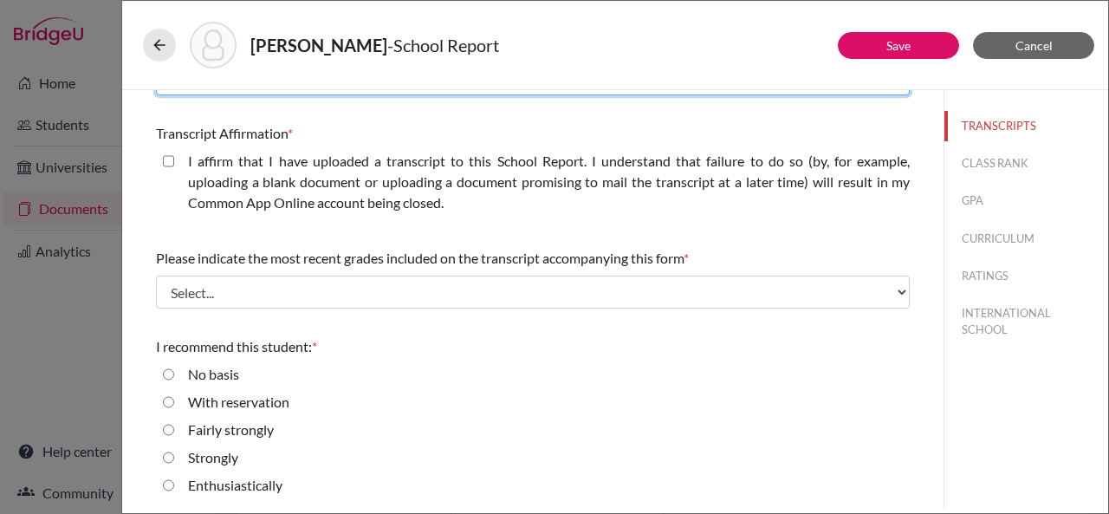
scroll to position [505, 0]
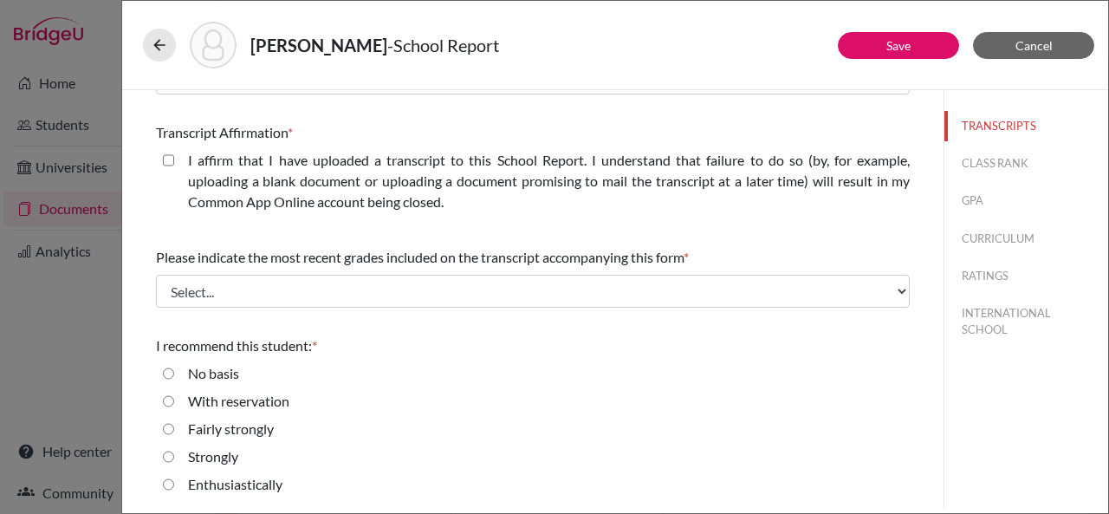
click at [169, 164] on closed\ "I affirm that I have uploaded a transcript to this School Report. I understand …" at bounding box center [168, 160] width 11 height 21
checkbox closed\ "true"
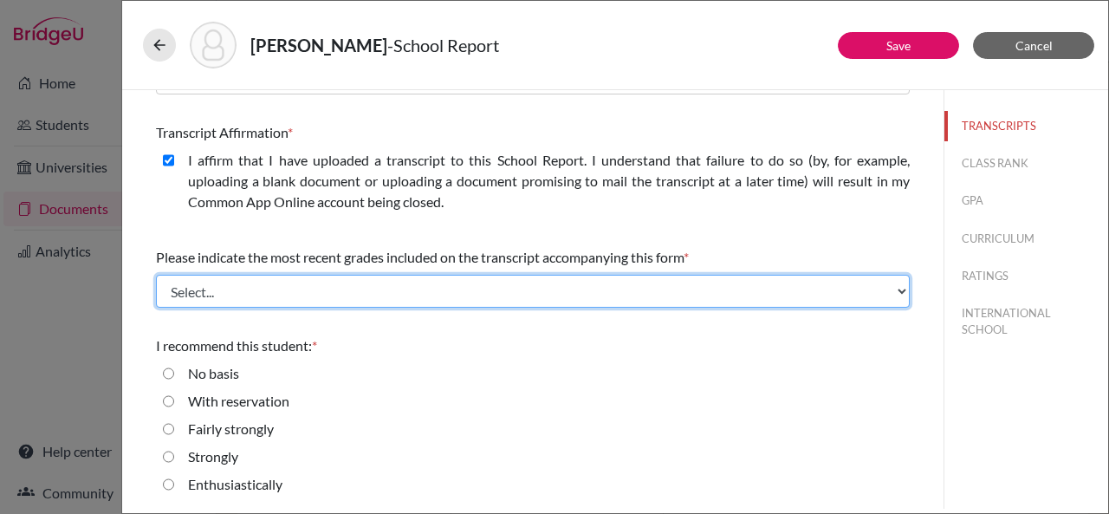
click at [266, 281] on select "Select... Final junior year grades 1st Quarter senior year grades 2nd Quarter/1…" at bounding box center [533, 291] width 754 height 33
select select "1"
click at [156, 275] on select "Select... Final junior year grades 1st Quarter senior year grades 2nd Quarter/1…" at bounding box center [533, 291] width 754 height 33
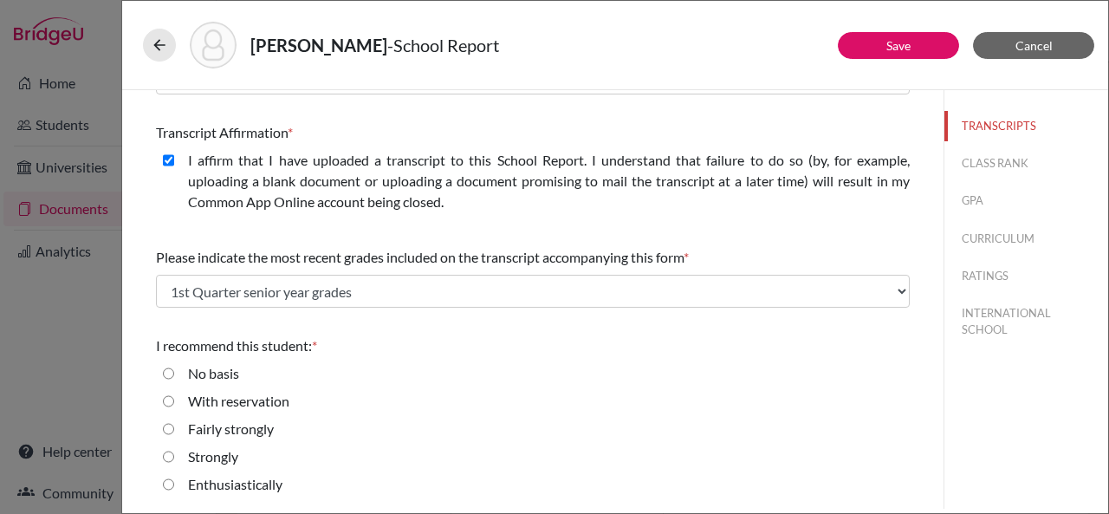
click at [170, 486] on input "Enthusiastically" at bounding box center [168, 484] width 11 height 21
radio input "true"
click at [985, 172] on button "CLASS RANK" at bounding box center [1027, 163] width 164 height 30
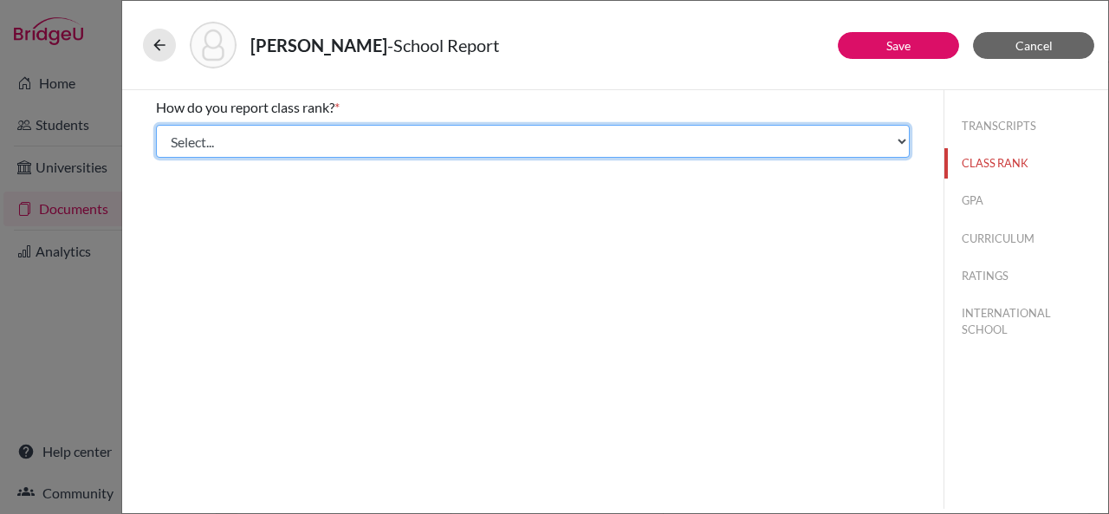
click at [714, 133] on select "Select... Exact Decile Quintile Quartile None" at bounding box center [533, 141] width 754 height 33
select select "5"
click at [156, 125] on select "Select... Exact Decile Quintile Quartile None" at bounding box center [533, 141] width 754 height 33
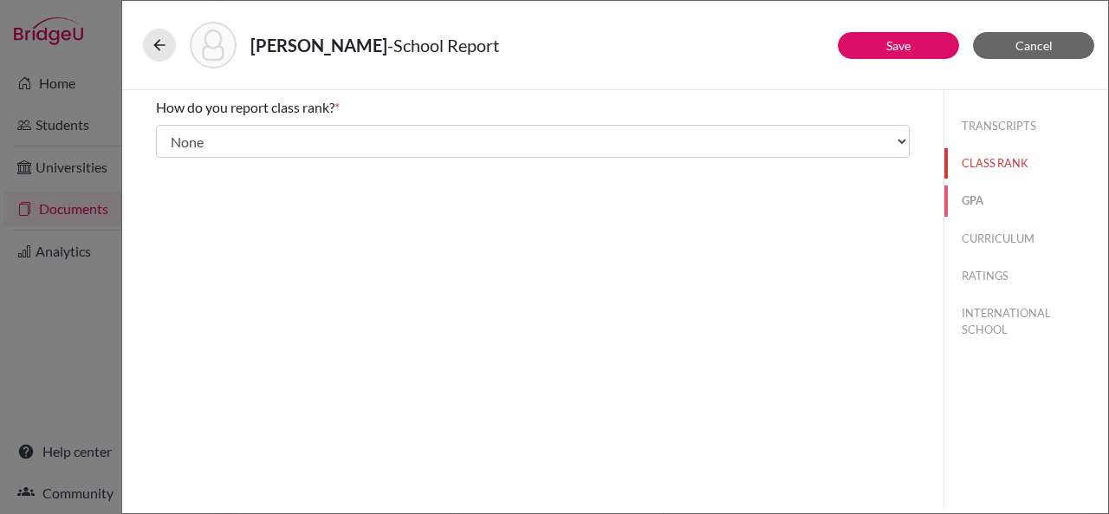
click at [977, 197] on button "GPA" at bounding box center [1027, 200] width 164 height 30
click at [169, 164] on input "No" at bounding box center [168, 163] width 11 height 21
radio input "true"
click at [1002, 241] on button "CURRICULUM" at bounding box center [1027, 239] width 164 height 30
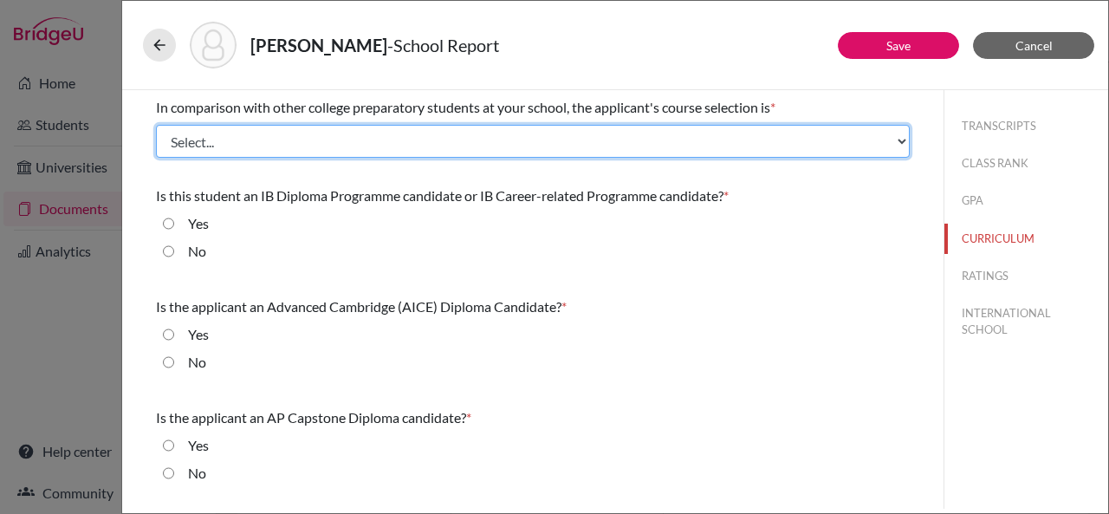
click at [417, 136] on select "Select... Less than demanding Average Demanding Very demanding Most demanding P…" at bounding box center [533, 141] width 754 height 33
select select "4"
click at [156, 125] on select "Select... Less than demanding Average Demanding Very demanding Most demanding P…" at bounding box center [533, 141] width 754 height 33
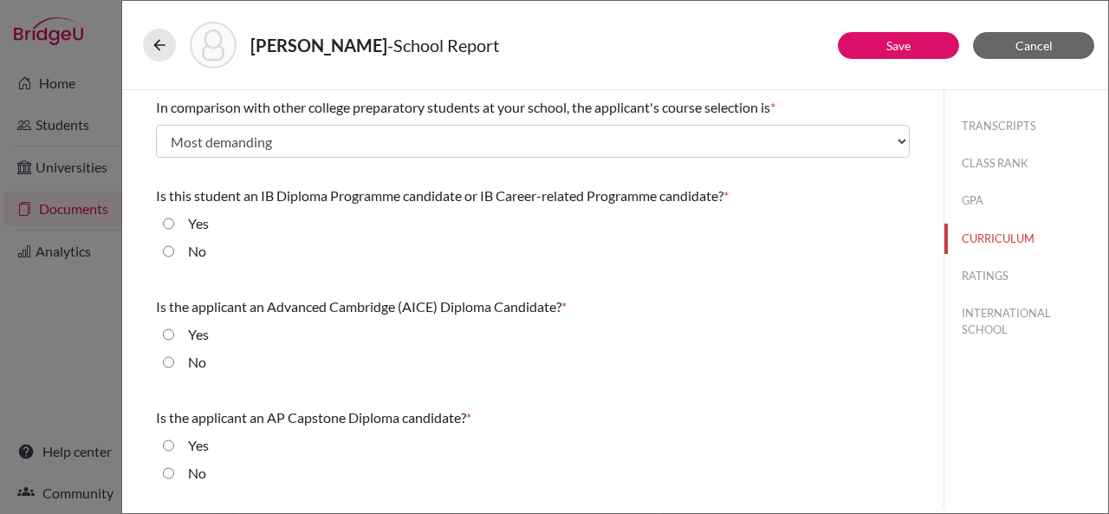
click at [168, 254] on input "No" at bounding box center [168, 251] width 11 height 21
radio input "true"
click at [170, 359] on input "No" at bounding box center [168, 362] width 11 height 21
radio input "true"
click at [168, 474] on input "No" at bounding box center [168, 473] width 11 height 21
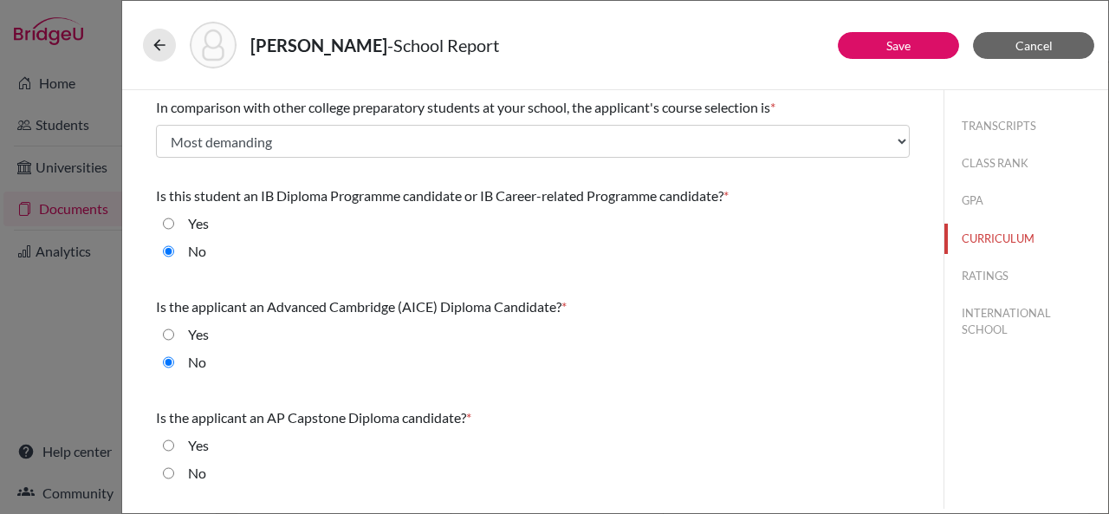
radio input "true"
click at [982, 271] on button "RATINGS" at bounding box center [1027, 276] width 164 height 30
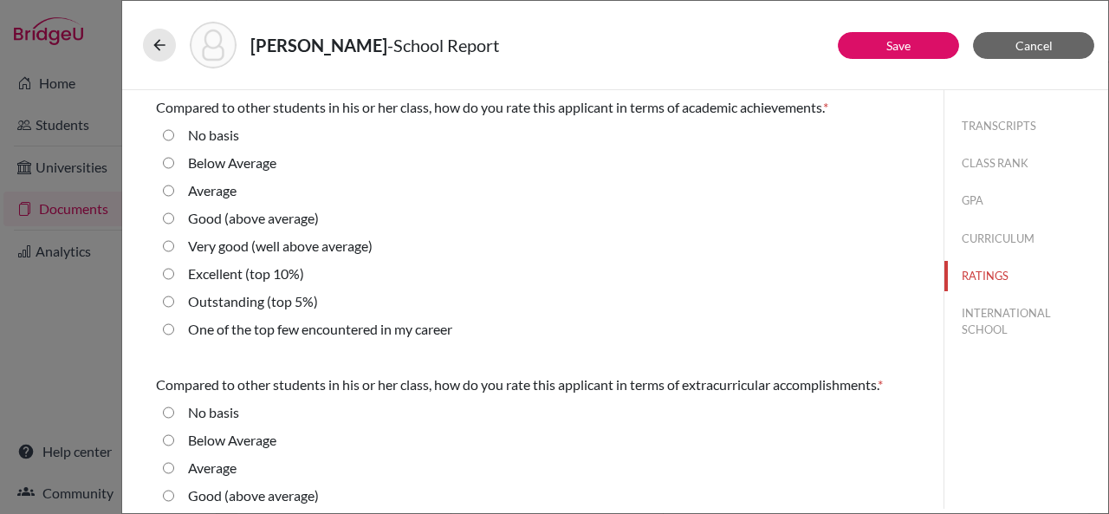
click at [167, 304] on 5\%\) "Outstanding (top 5%)" at bounding box center [168, 301] width 11 height 21
radio 5\%\) "true"
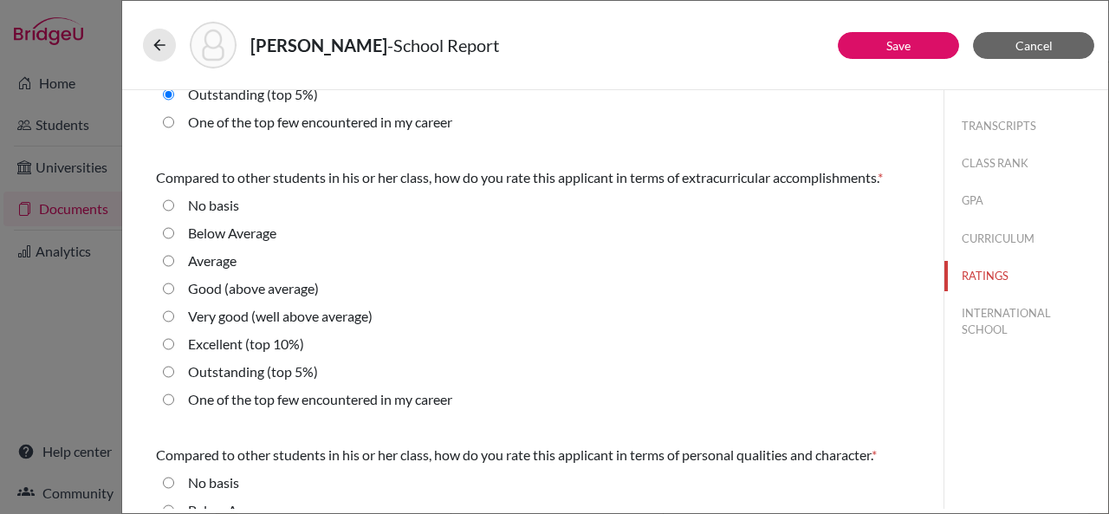
scroll to position [213, 0]
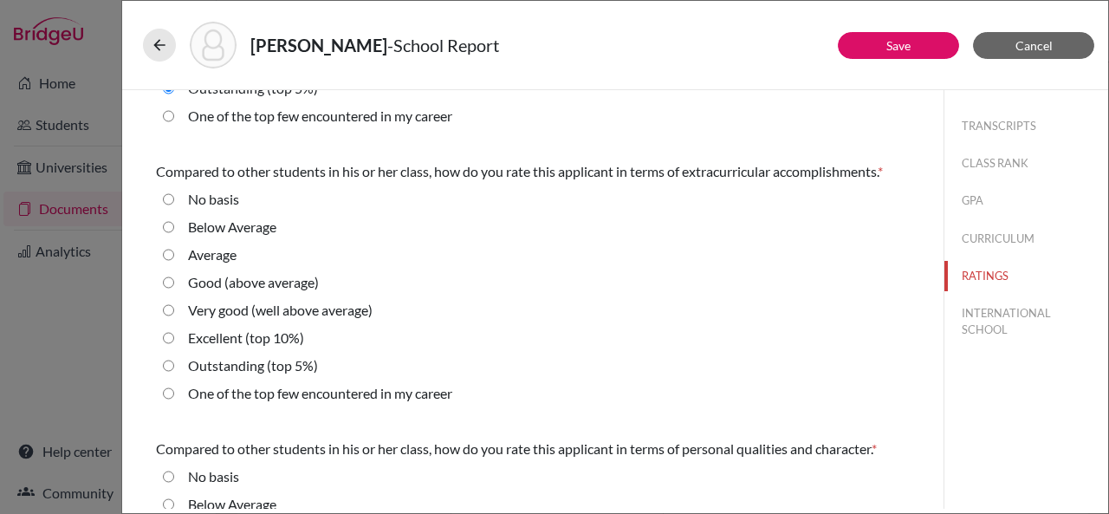
click at [169, 364] on 5\%\) "Outstanding (top 5%)" at bounding box center [168, 365] width 11 height 21
radio 5\%\) "true"
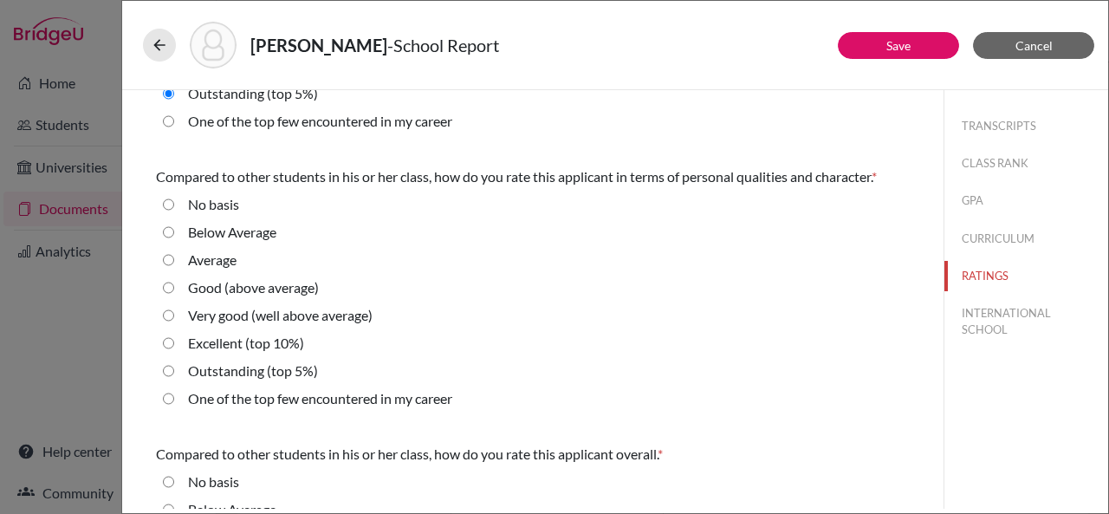
scroll to position [490, 0]
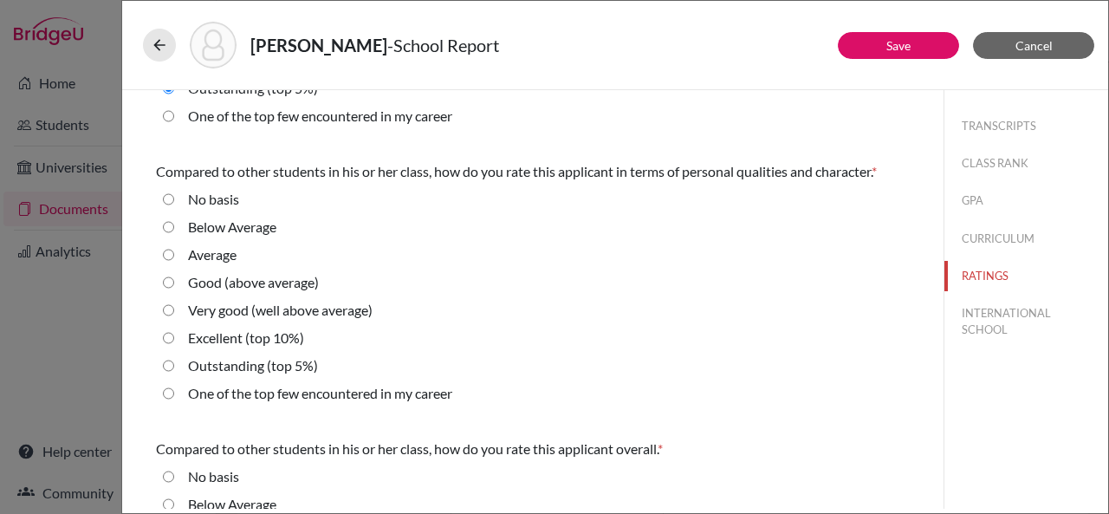
click at [170, 394] on career "One of the top few encountered in my career" at bounding box center [168, 393] width 11 height 21
radio career "true"
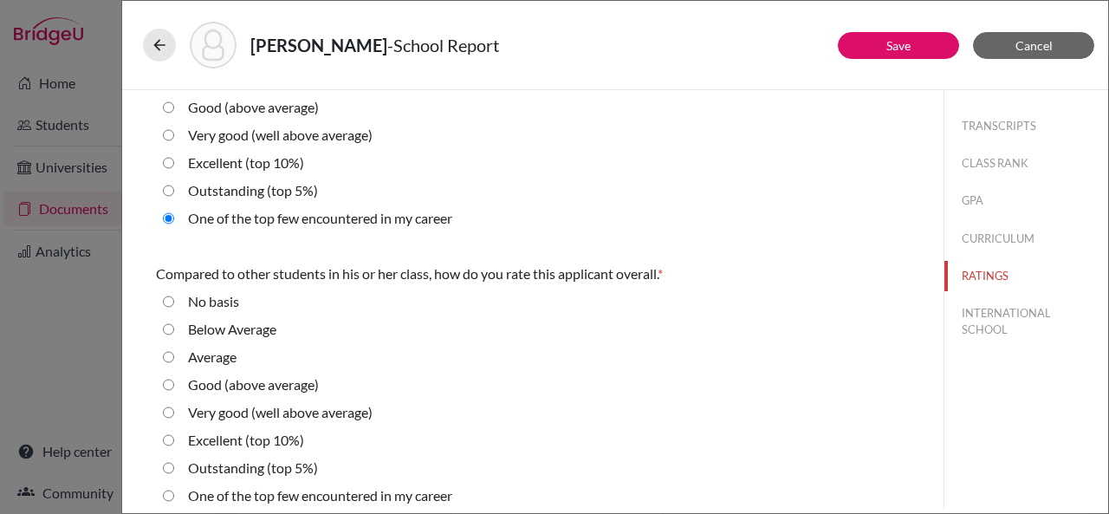
scroll to position [677, 0]
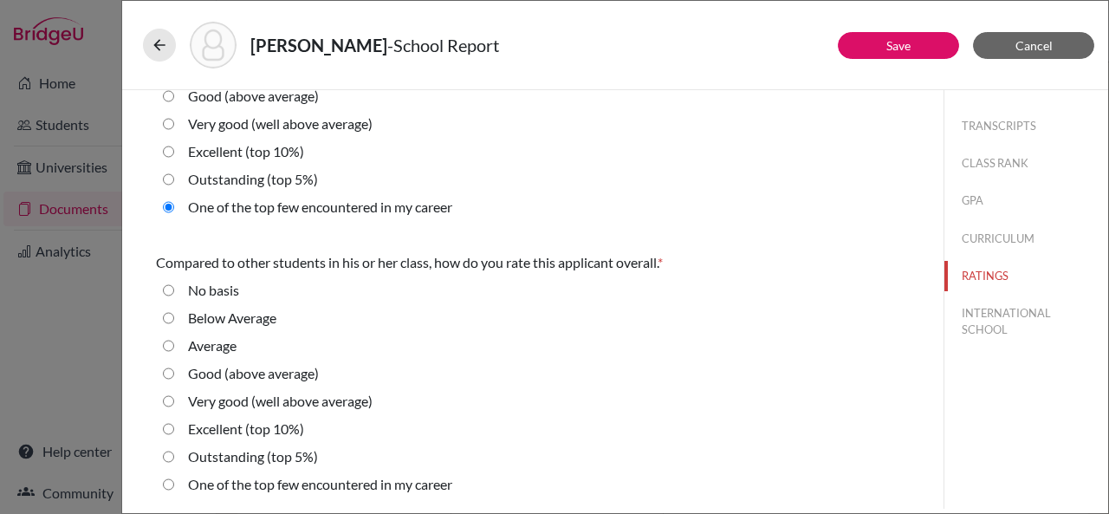
click at [166, 177] on 5\%\) "Outstanding (top 5%)" at bounding box center [168, 179] width 11 height 21
radio 5\%\) "true"
click at [171, 485] on career "One of the top few encountered in my career" at bounding box center [168, 484] width 11 height 21
radio career "true"
click at [980, 311] on button "INTERNATIONAL SCHOOL" at bounding box center [1027, 321] width 164 height 47
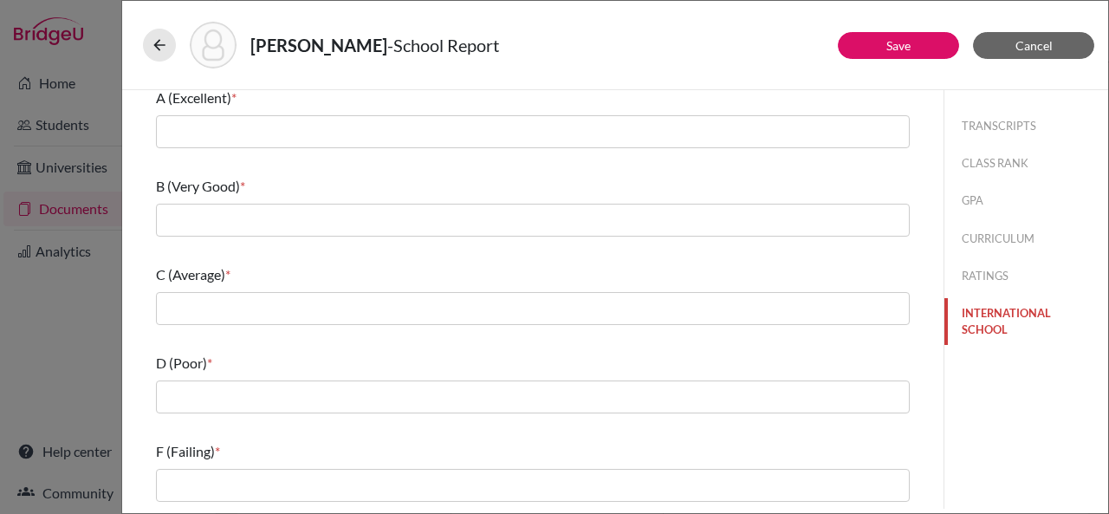
scroll to position [0, 0]
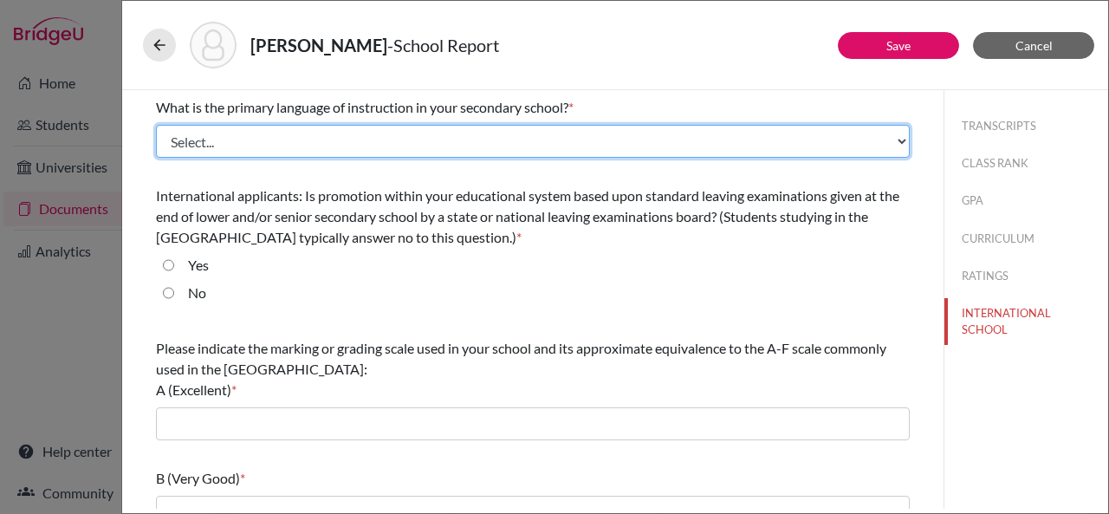
click at [554, 150] on select "Select... Albanian Arabic Armenian Assamese Azerbaijani Belarusian Bengali Bulg…" at bounding box center [533, 141] width 754 height 33
select select "14"
click at [156, 125] on select "Select... Albanian Arabic Armenian Assamese Azerbaijani Belarusian Bengali Bulg…" at bounding box center [533, 141] width 754 height 33
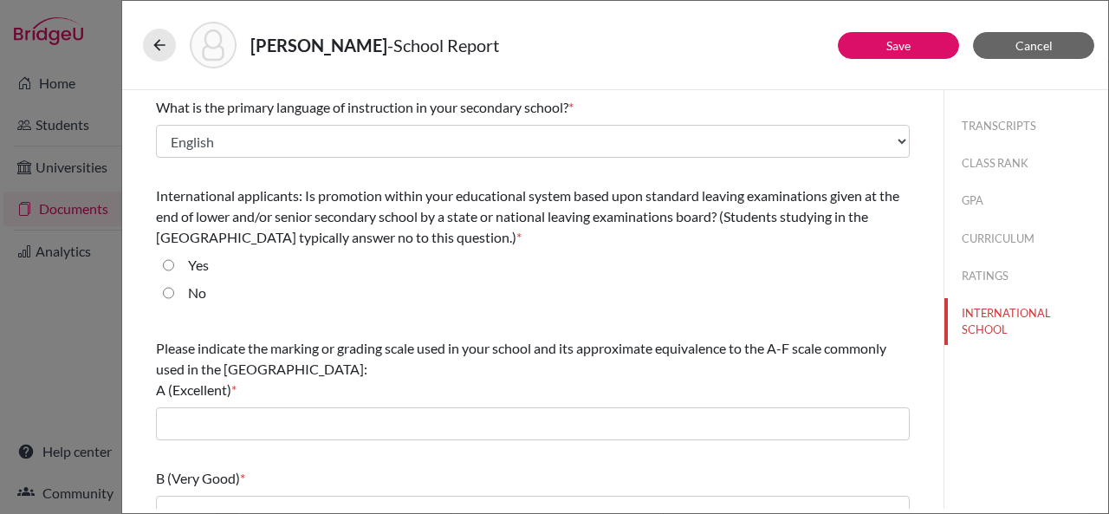
click at [166, 268] on input "Yes" at bounding box center [168, 265] width 11 height 21
radio input "true"
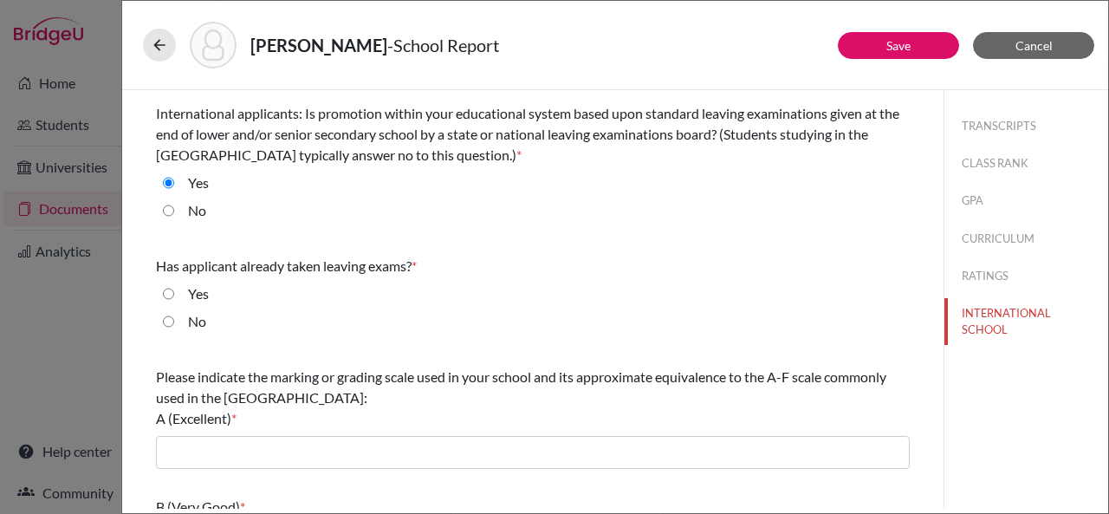
scroll to position [139, 0]
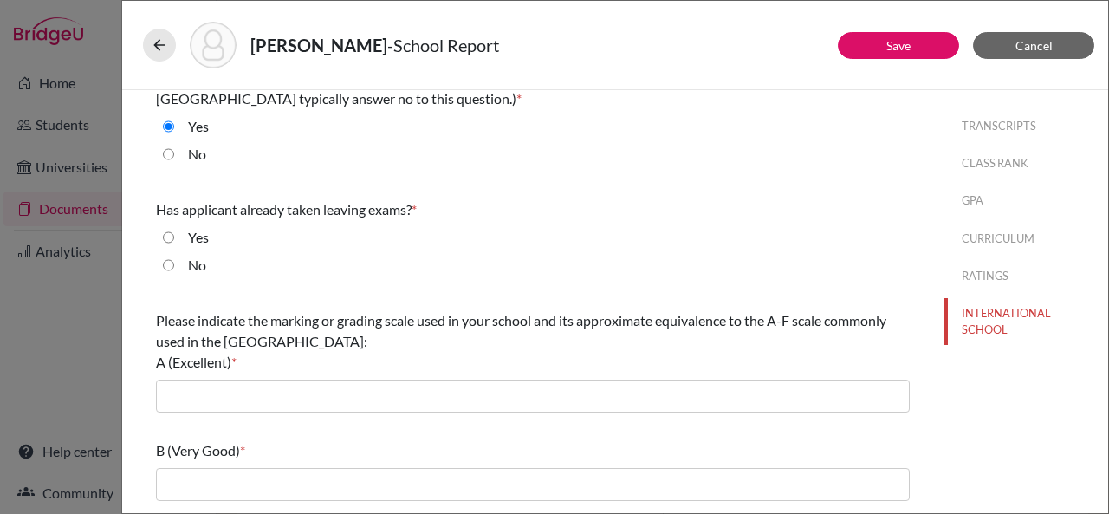
click at [167, 263] on input "No" at bounding box center [168, 265] width 11 height 21
radio input "true"
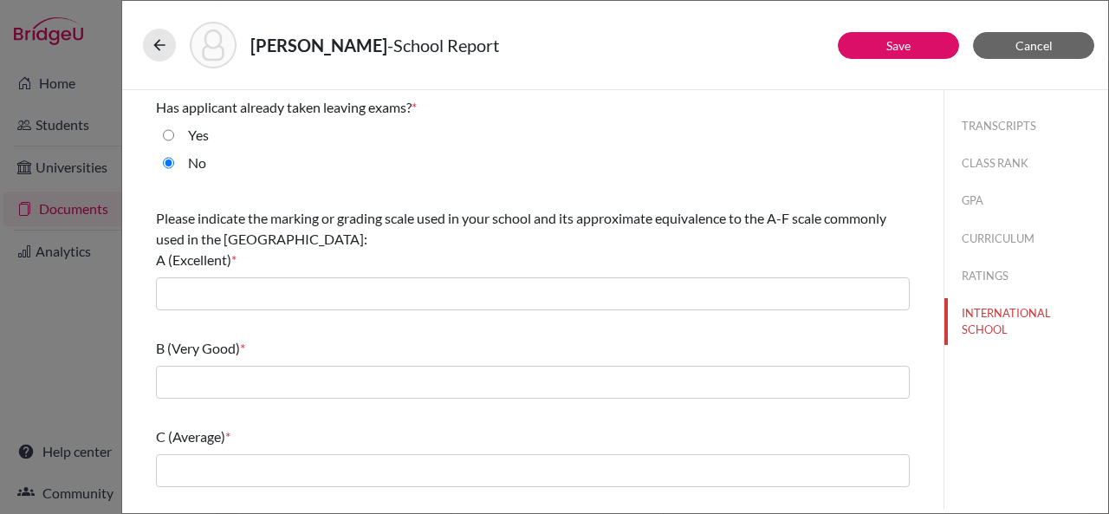
scroll to position [248, 0]
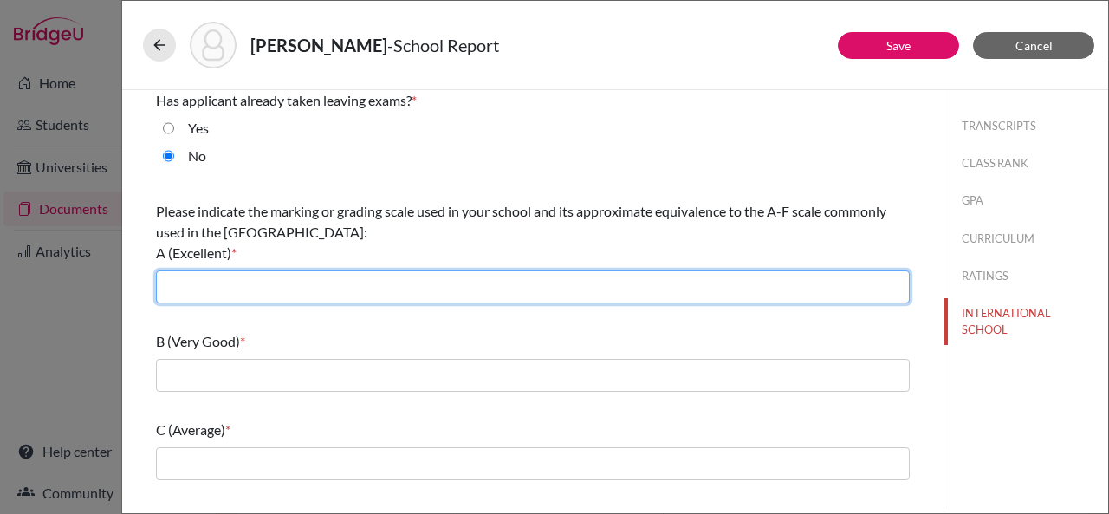
click at [302, 276] on input "text" at bounding box center [533, 286] width 754 height 33
type input "A*(90-100) A 89-80)"
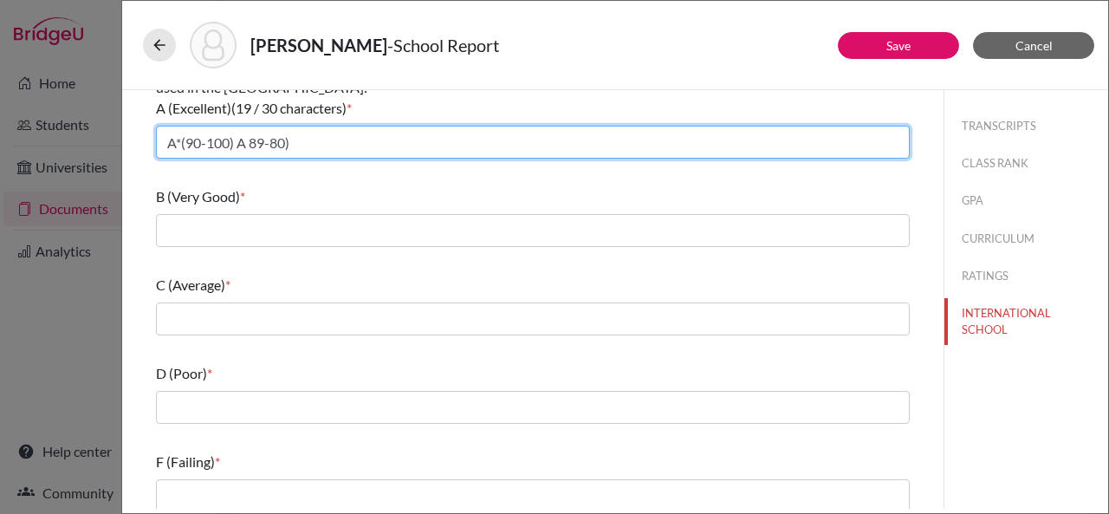
scroll to position [393, 0]
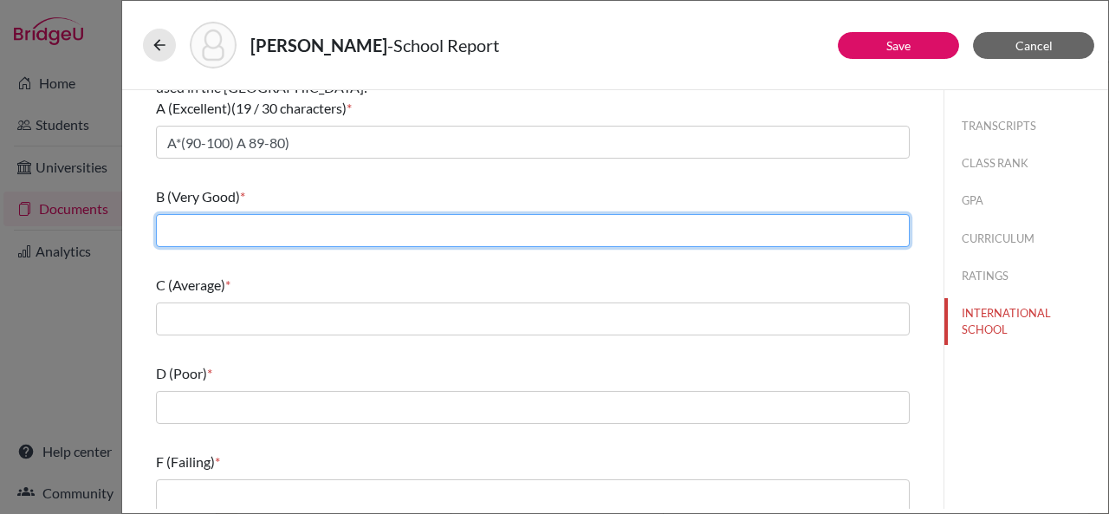
click at [301, 225] on input "text" at bounding box center [533, 230] width 754 height 33
type input "B (79-80)"
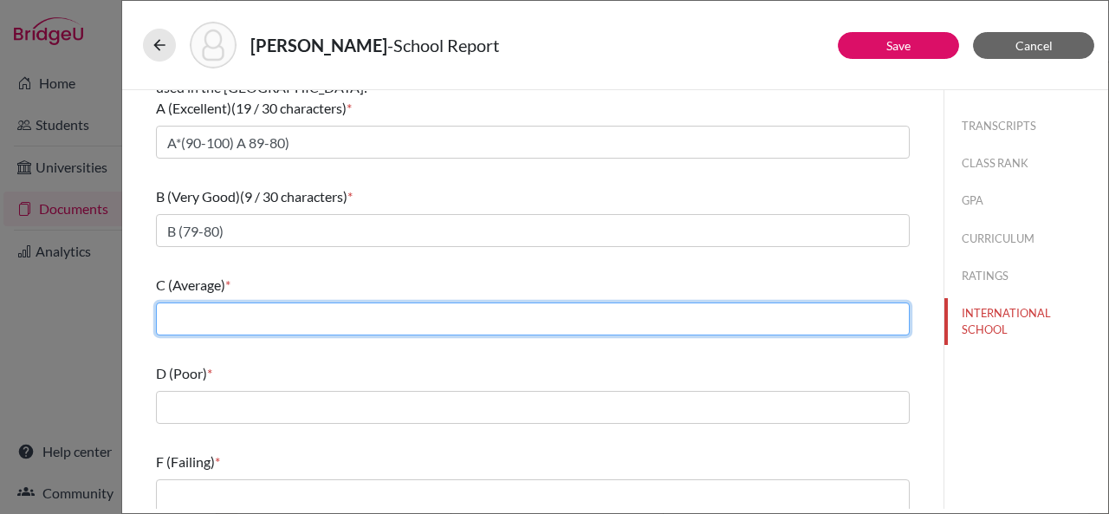
click at [251, 321] on input "text" at bounding box center [533, 318] width 754 height 33
type input "C(70-79) D (59-69)"
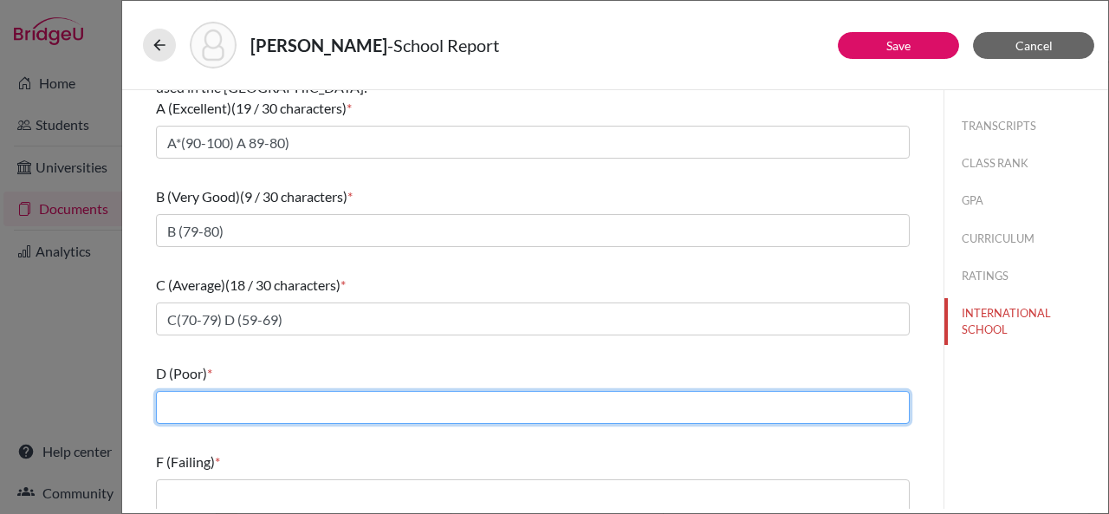
click at [245, 401] on input "text" at bounding box center [533, 407] width 754 height 33
type input "E (40-59)"
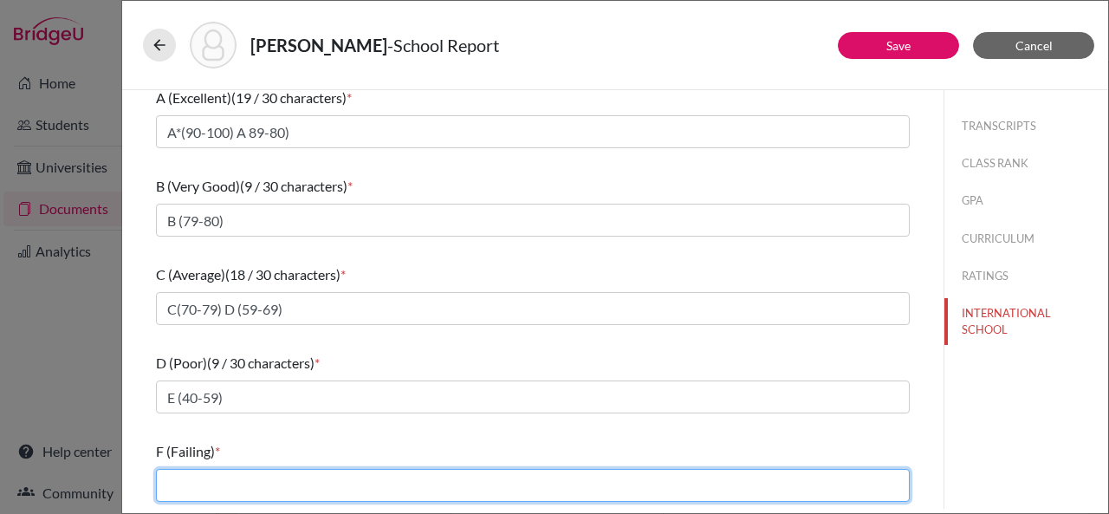
click at [231, 477] on input "text" at bounding box center [533, 485] width 754 height 33
type input "Below 40"
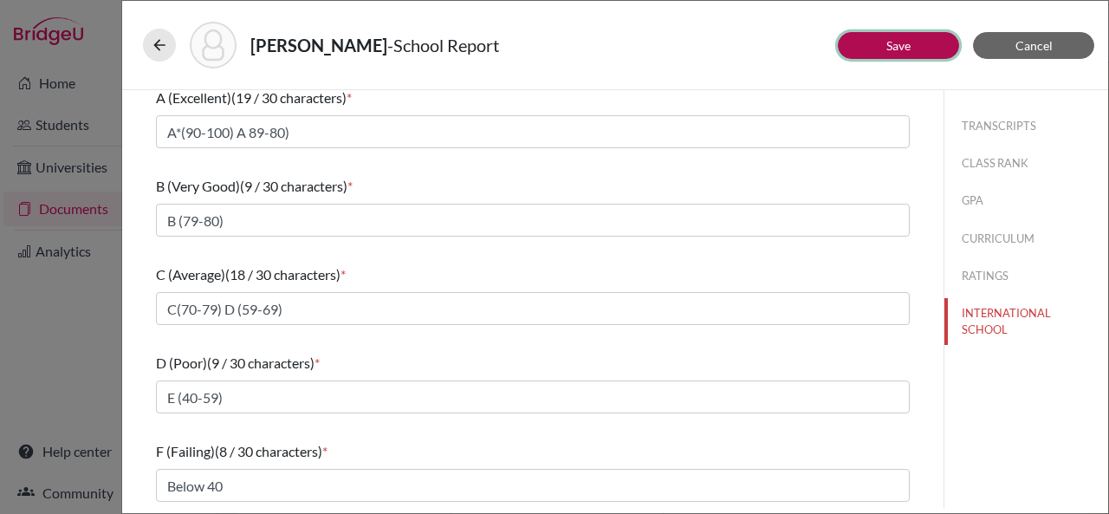
click at [894, 48] on link "Save" at bounding box center [898, 45] width 24 height 15
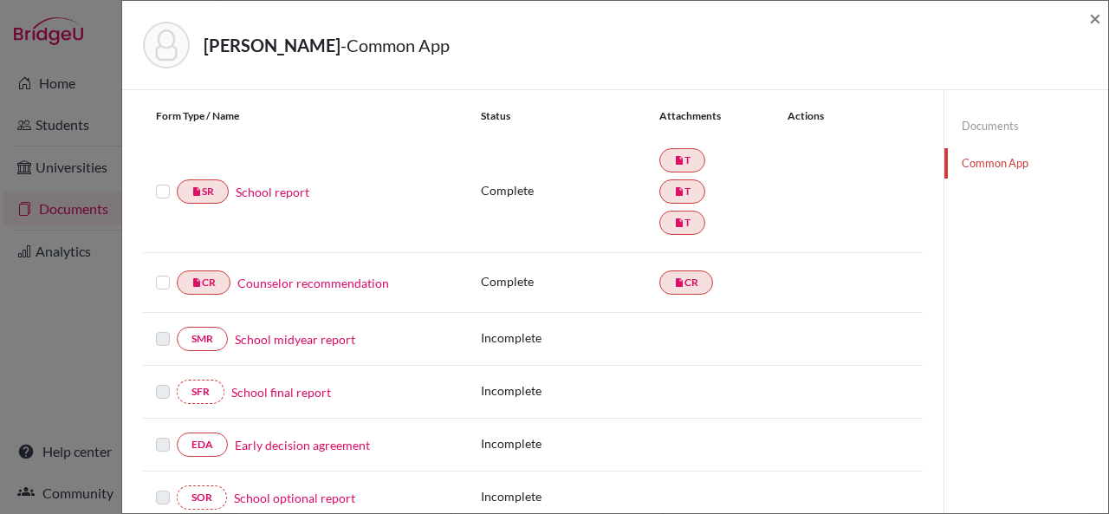
scroll to position [191, 0]
click at [156, 179] on label at bounding box center [163, 179] width 14 height 0
click at [0, 0] on input "checkbox" at bounding box center [0, 0] width 0 height 0
click at [166, 272] on label at bounding box center [163, 272] width 14 height 0
click at [0, 0] on input "checkbox" at bounding box center [0, 0] width 0 height 0
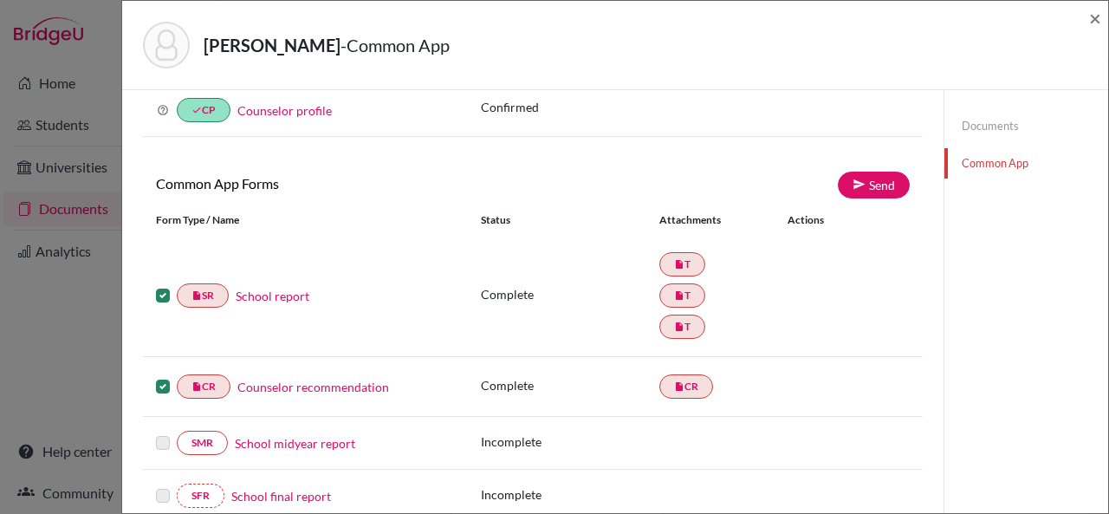
scroll to position [87, 0]
click at [877, 188] on link "Send" at bounding box center [874, 185] width 72 height 27
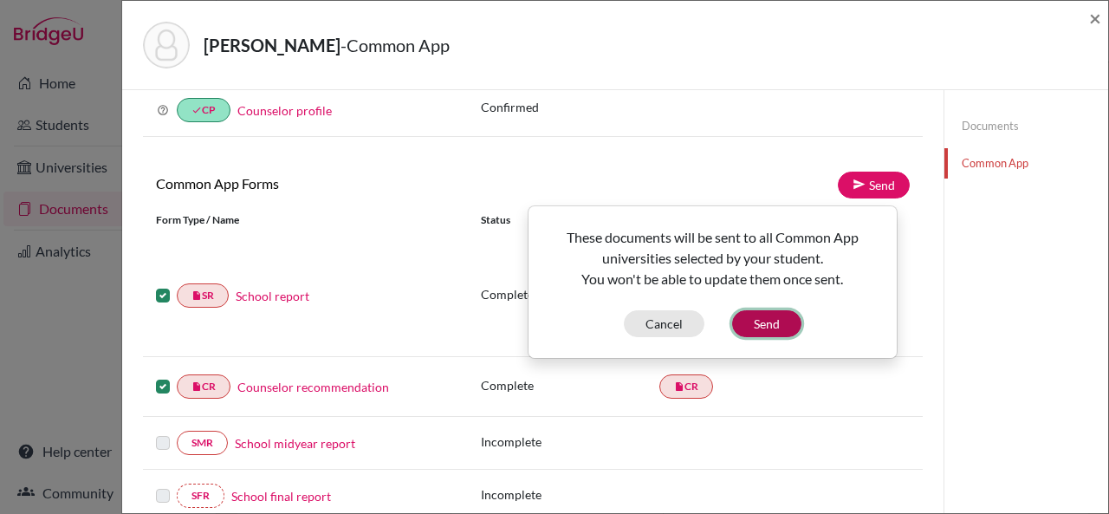
click at [770, 321] on button "Send" at bounding box center [766, 323] width 69 height 27
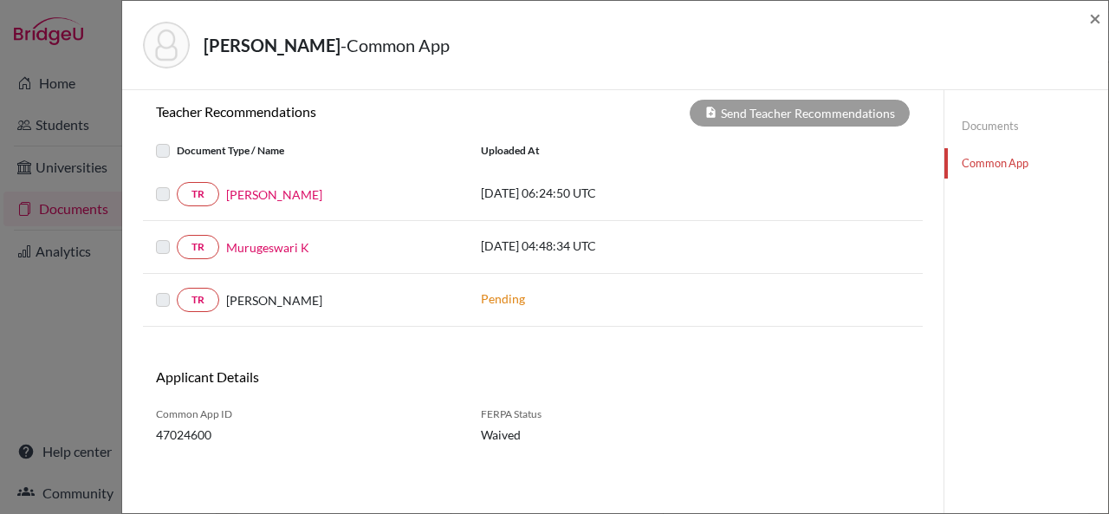
scroll to position [711, 0]
click at [177, 237] on label at bounding box center [177, 237] width 0 height 0
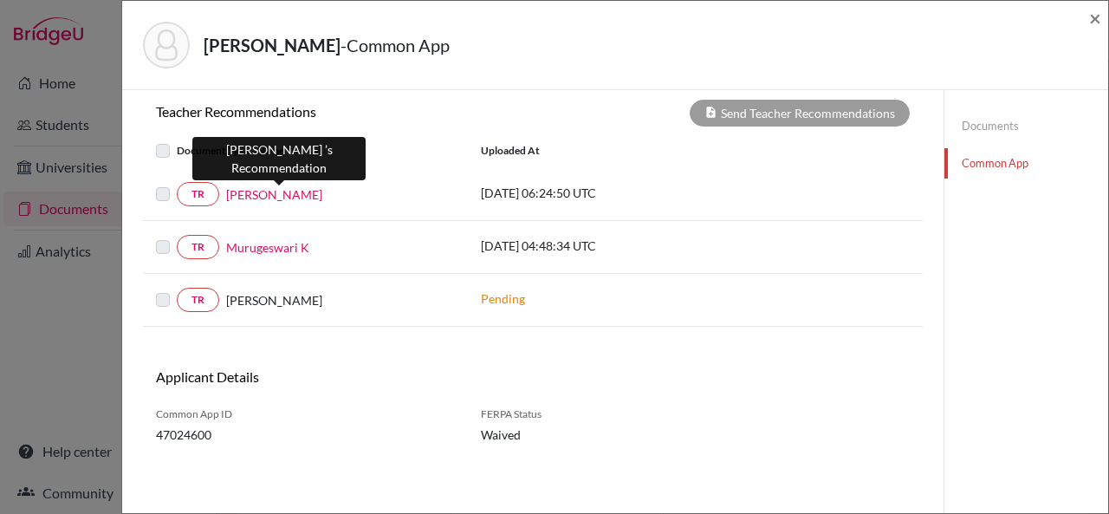
click at [302, 196] on link "Aravind Saseendran" at bounding box center [274, 194] width 96 height 18
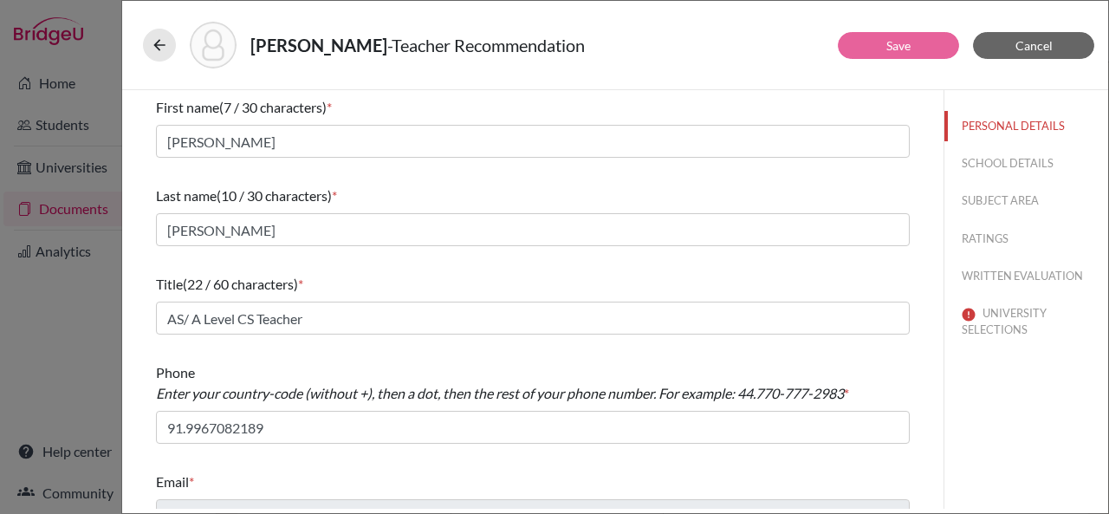
scroll to position [30, 0]
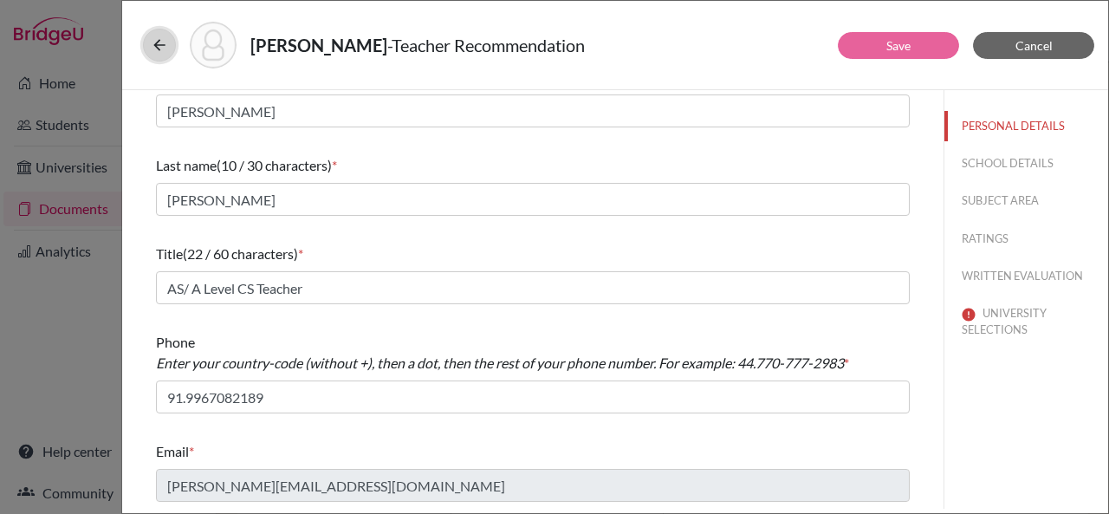
click at [168, 45] on button at bounding box center [159, 45] width 33 height 33
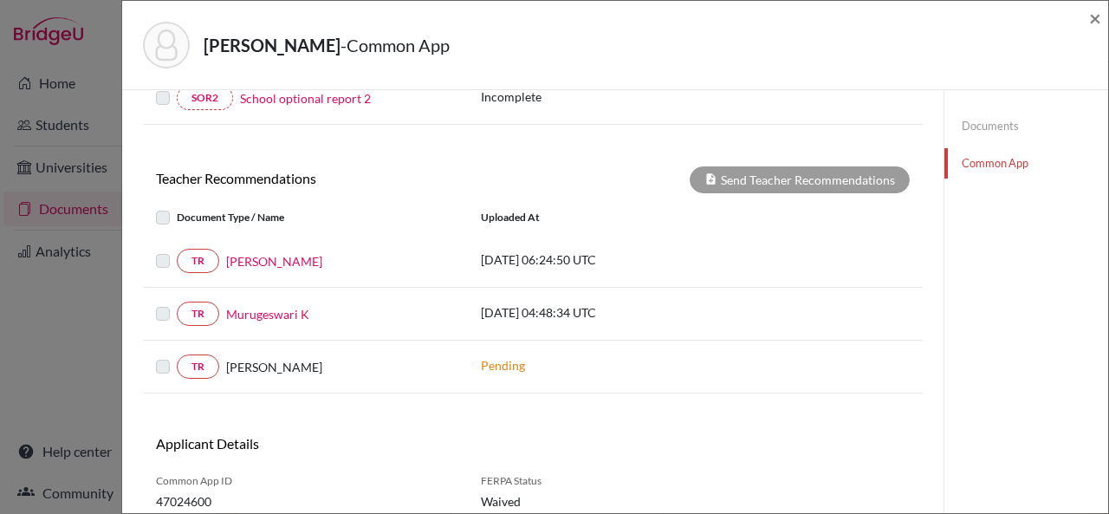
scroll to position [652, 0]
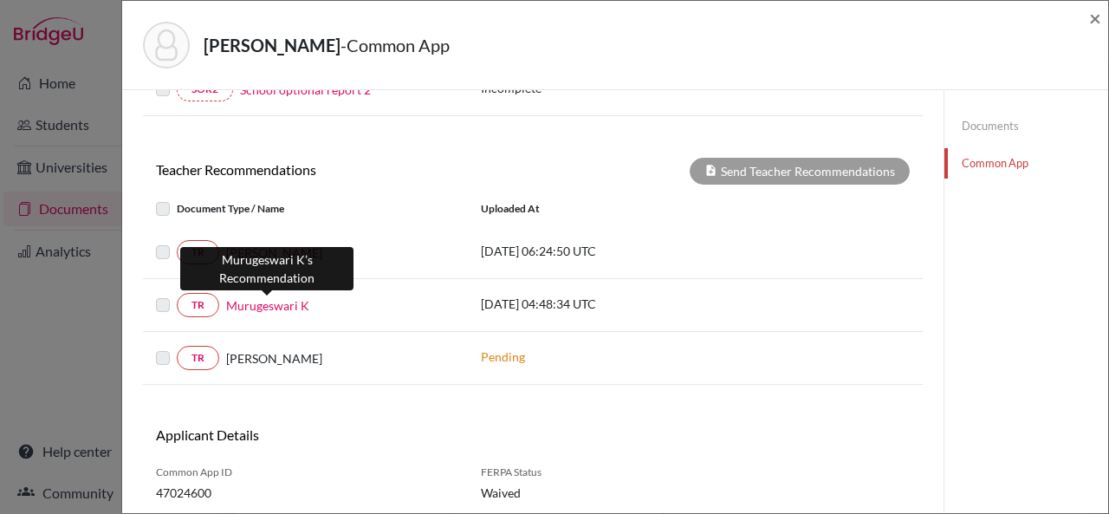
click at [282, 306] on link "Murugeswari K" at bounding box center [267, 305] width 83 height 18
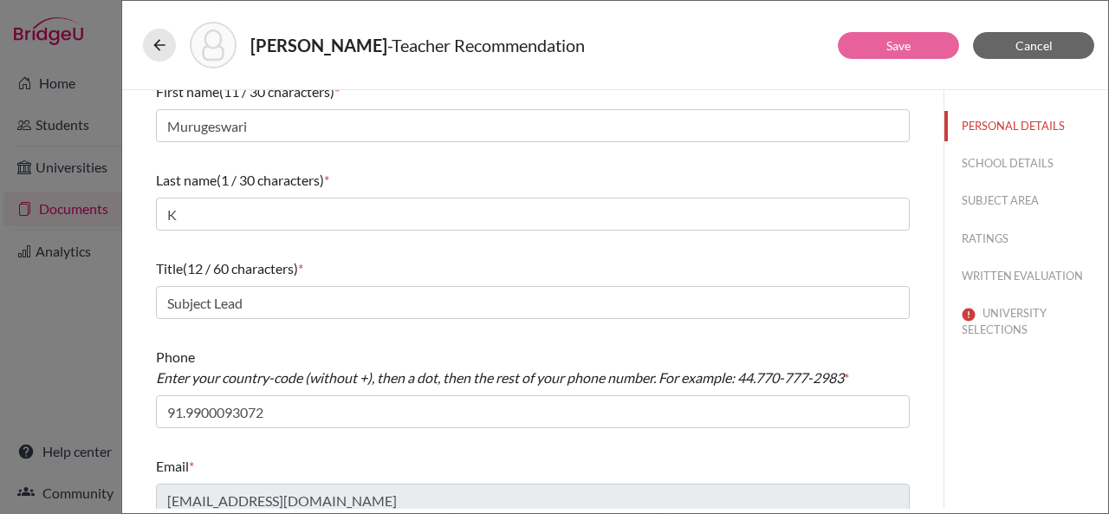
scroll to position [30, 0]
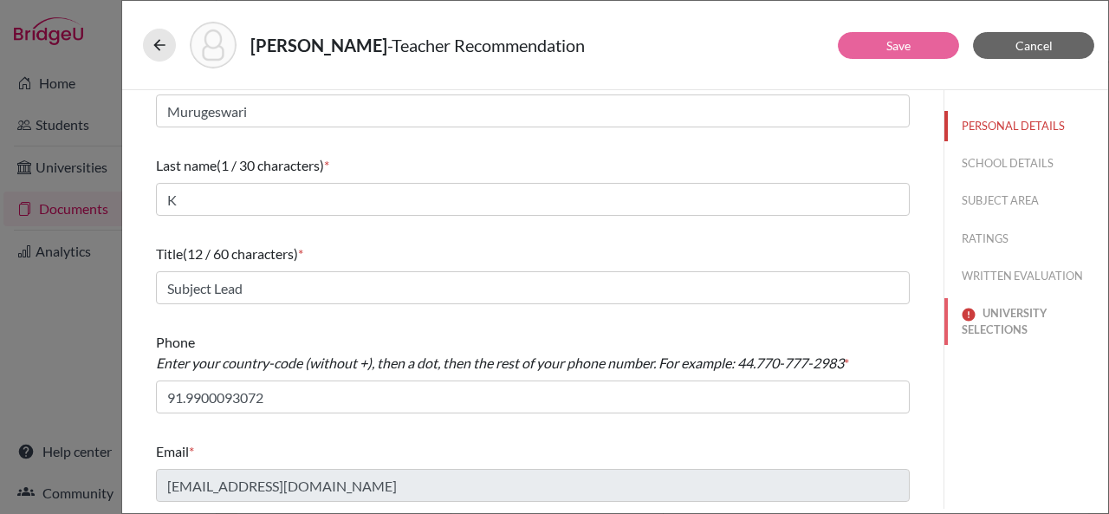
click at [1011, 329] on button "UNIVERSITY SELECTIONS" at bounding box center [1027, 321] width 164 height 47
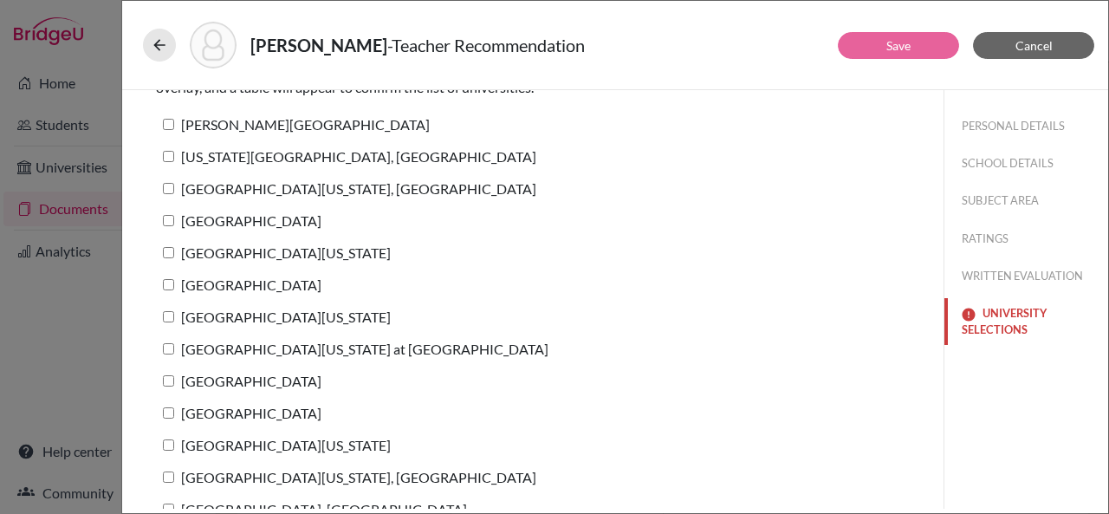
scroll to position [161, 0]
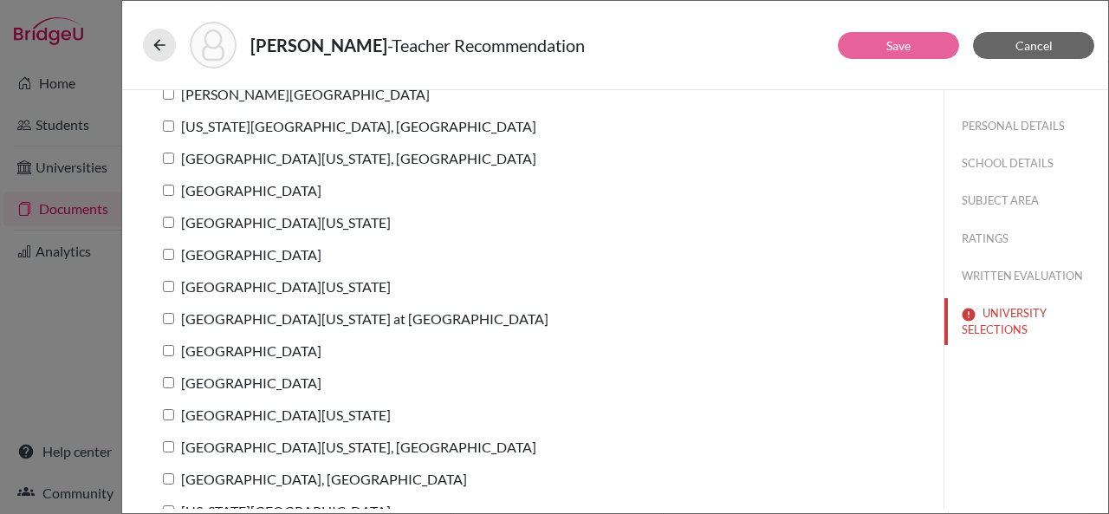
click at [172, 318] on input "[GEOGRAPHIC_DATA][US_STATE] at [GEOGRAPHIC_DATA]" at bounding box center [168, 318] width 11 height 11
checkbox input "true"
click at [890, 43] on link "Save" at bounding box center [898, 45] width 24 height 15
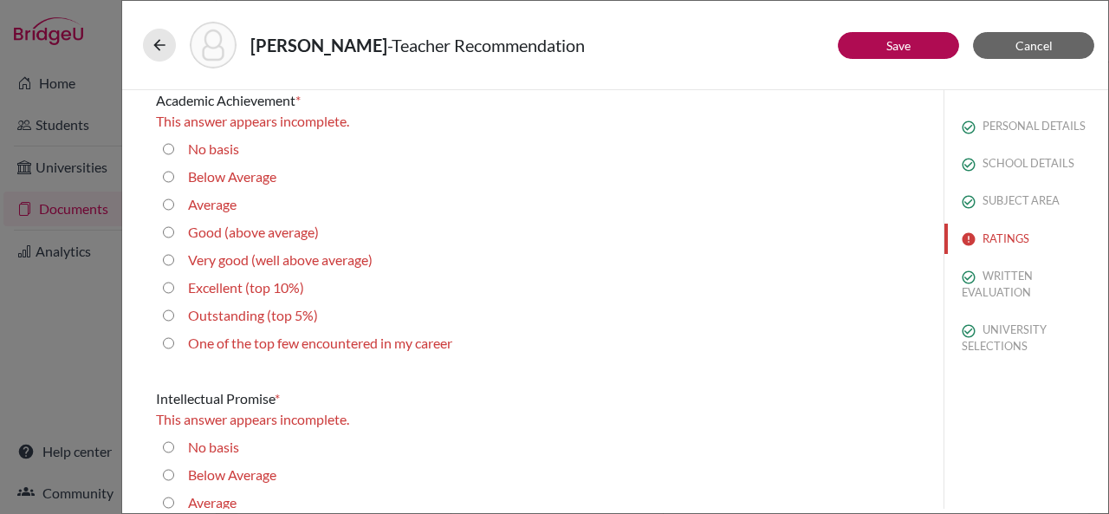
scroll to position [0, 0]
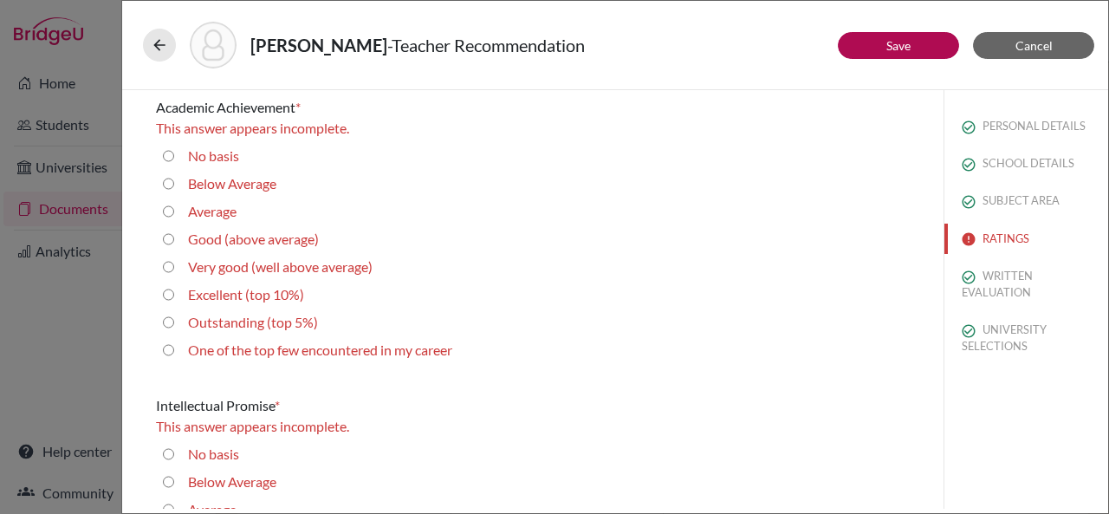
click at [172, 321] on 5\%\) "Outstanding (top 5%)" at bounding box center [168, 322] width 11 height 21
radio 5\%\) "true"
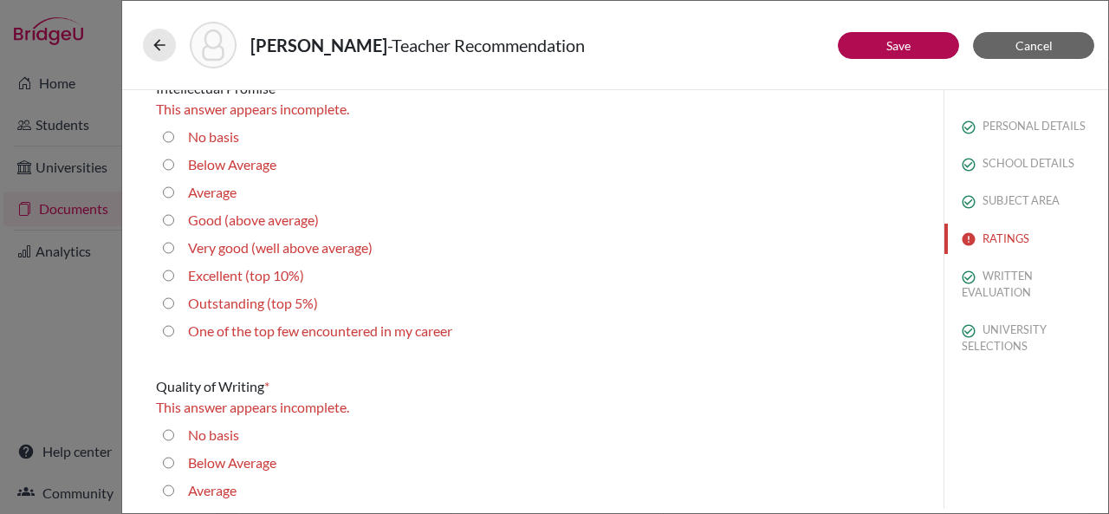
scroll to position [300, 0]
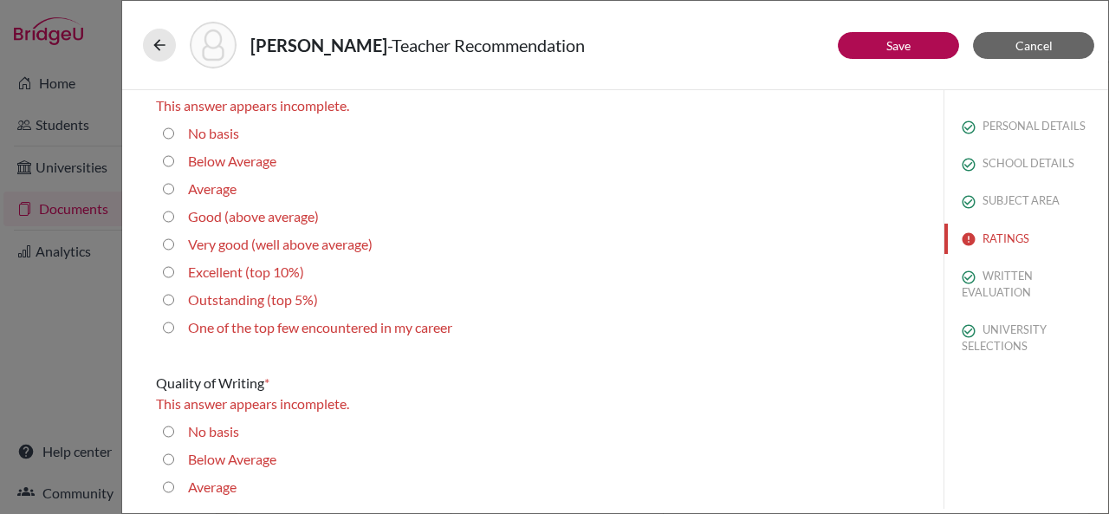
click at [167, 302] on 5\%\) "Outstanding (top 5%)" at bounding box center [168, 299] width 11 height 21
radio 5\%\) "true"
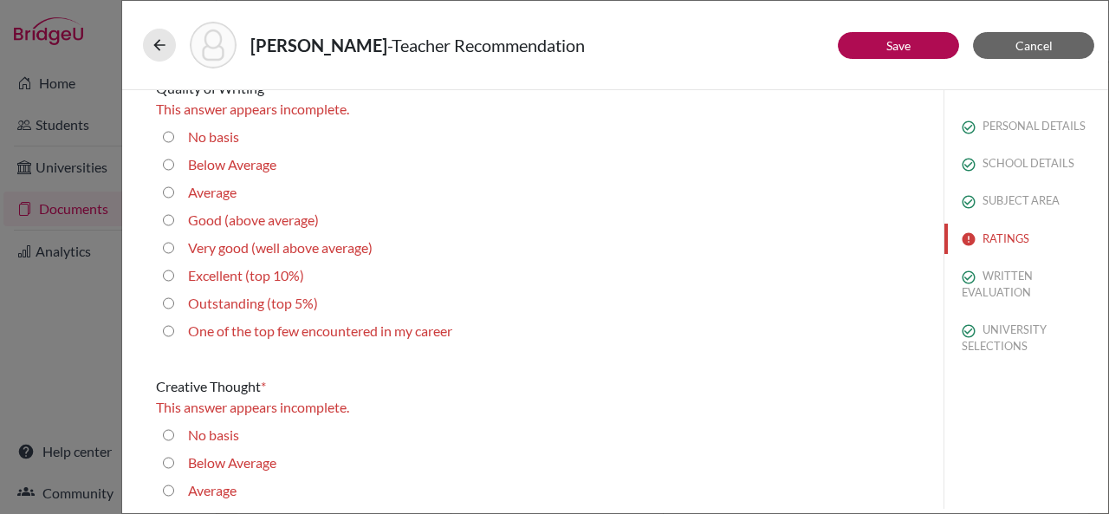
scroll to position [583, 0]
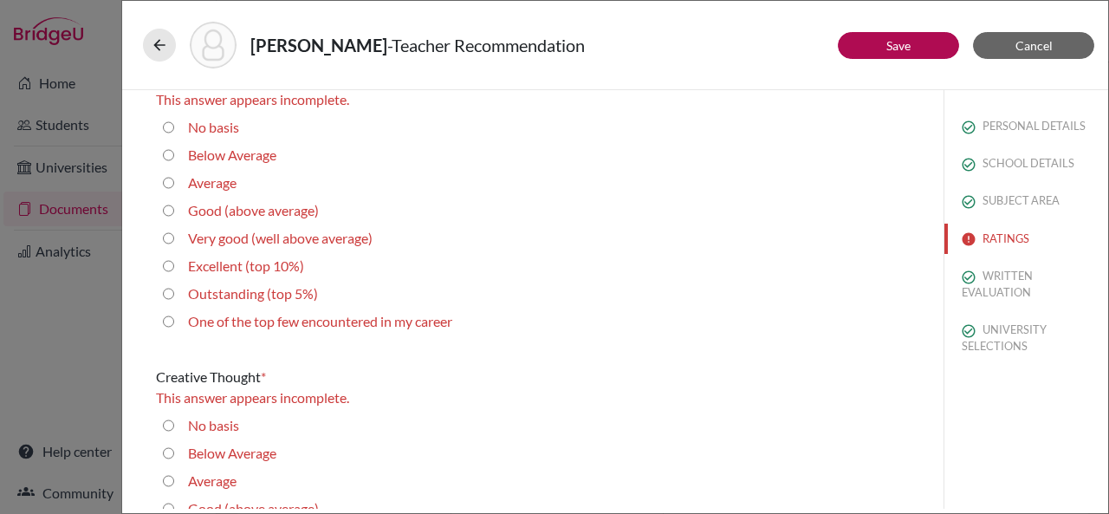
click at [166, 295] on 5\%\) "Outstanding (top 5%)" at bounding box center [168, 293] width 11 height 21
radio 5\%\) "true"
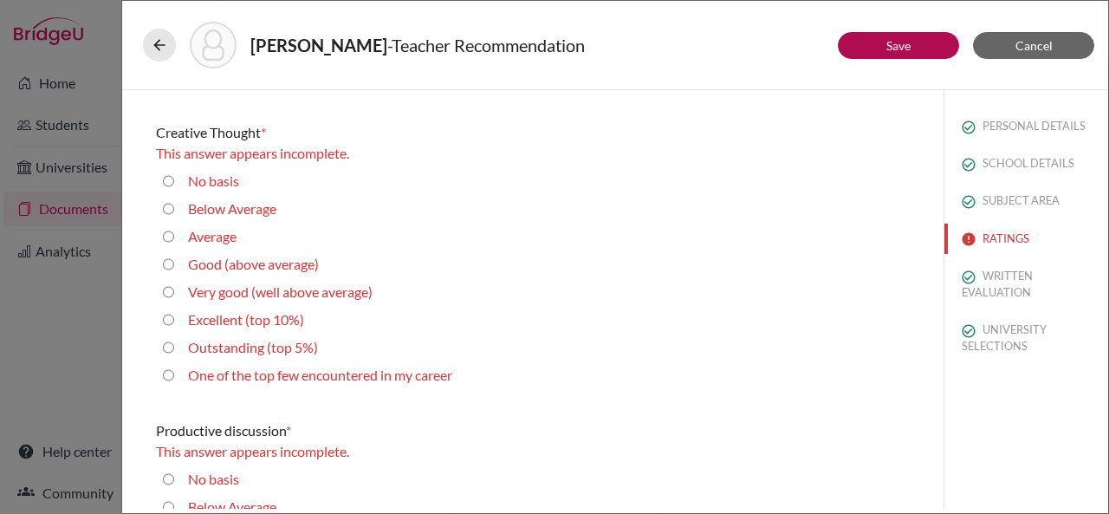
scroll to position [822, 0]
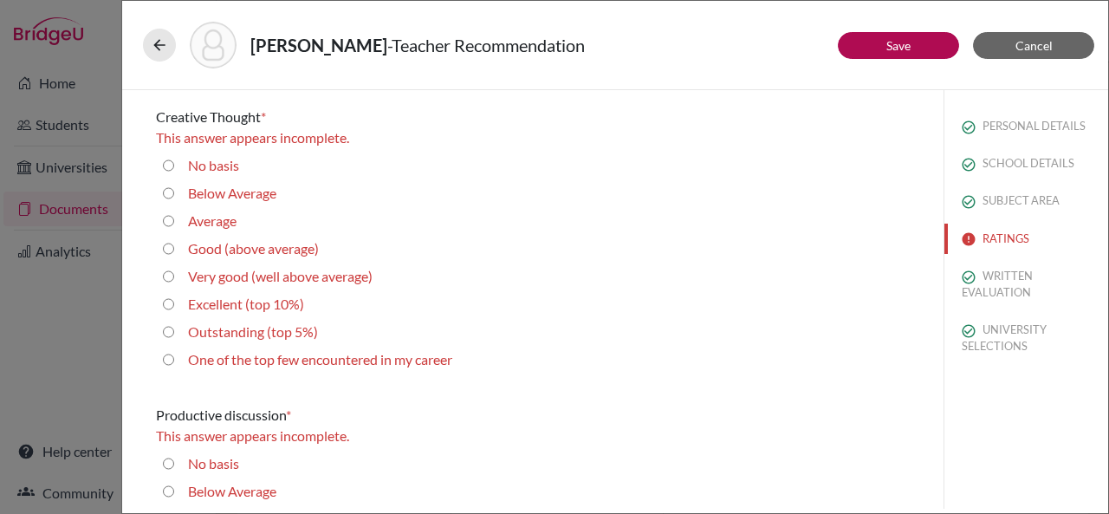
click at [167, 328] on 5\%\) "Outstanding (top 5%)" at bounding box center [168, 331] width 11 height 21
radio 5\%\) "true"
click at [167, 332] on 5\%\) "Outstanding (top 5%)" at bounding box center [168, 331] width 11 height 21
radio 5\%\) "true"
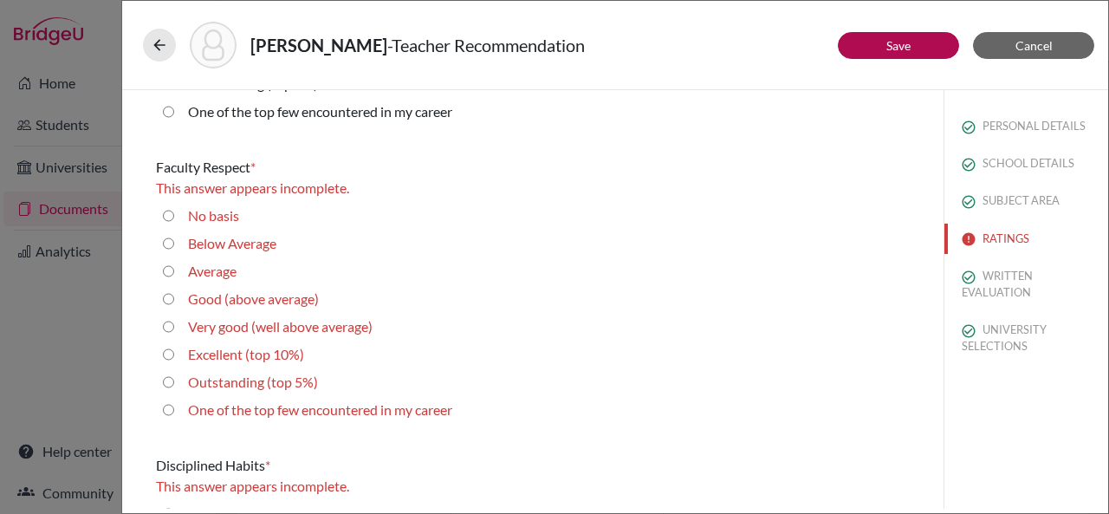
scroll to position [1371, 0]
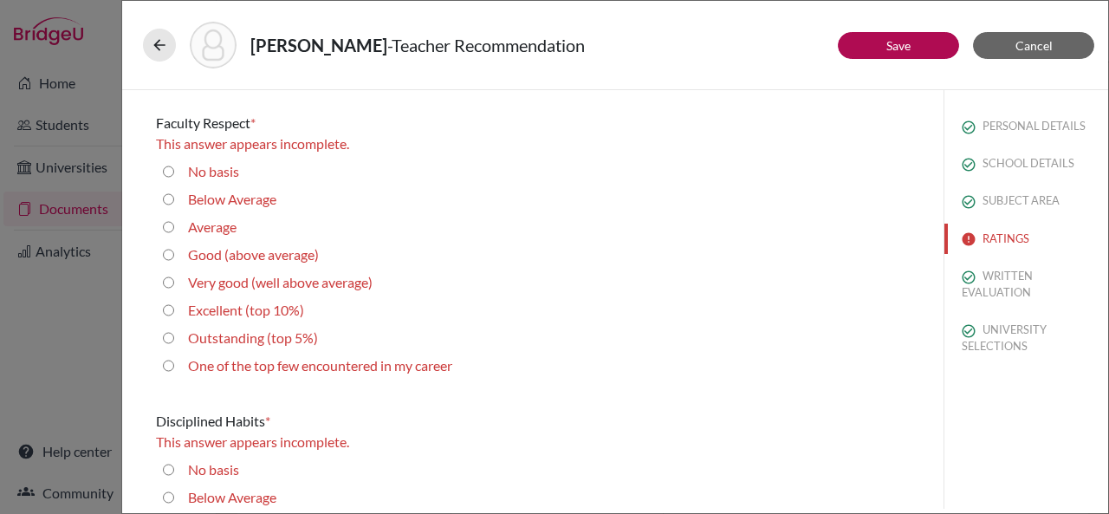
click at [169, 341] on 5\%\) "Outstanding (top 5%)" at bounding box center [168, 338] width 11 height 21
radio 5\%\) "true"
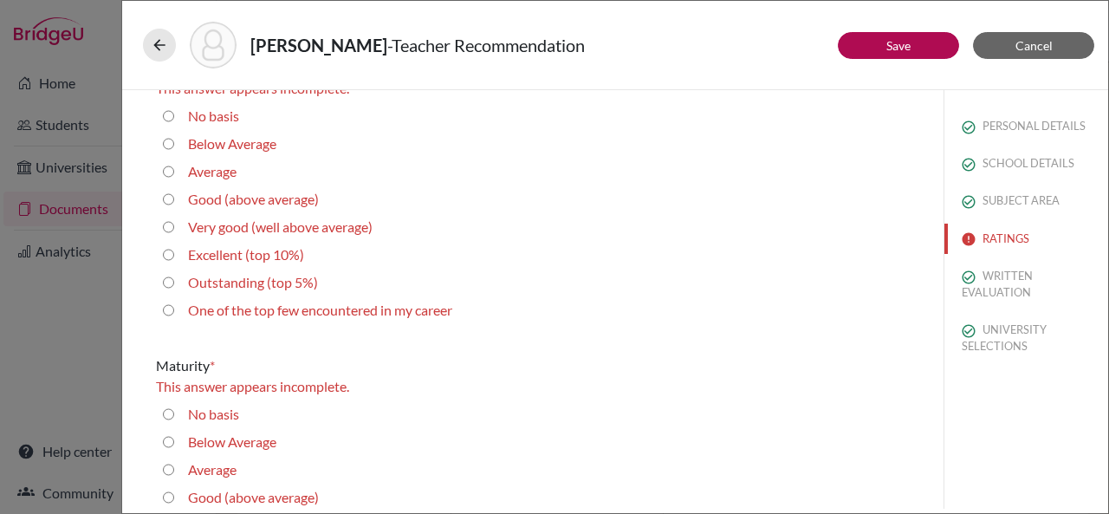
scroll to position [1706, 0]
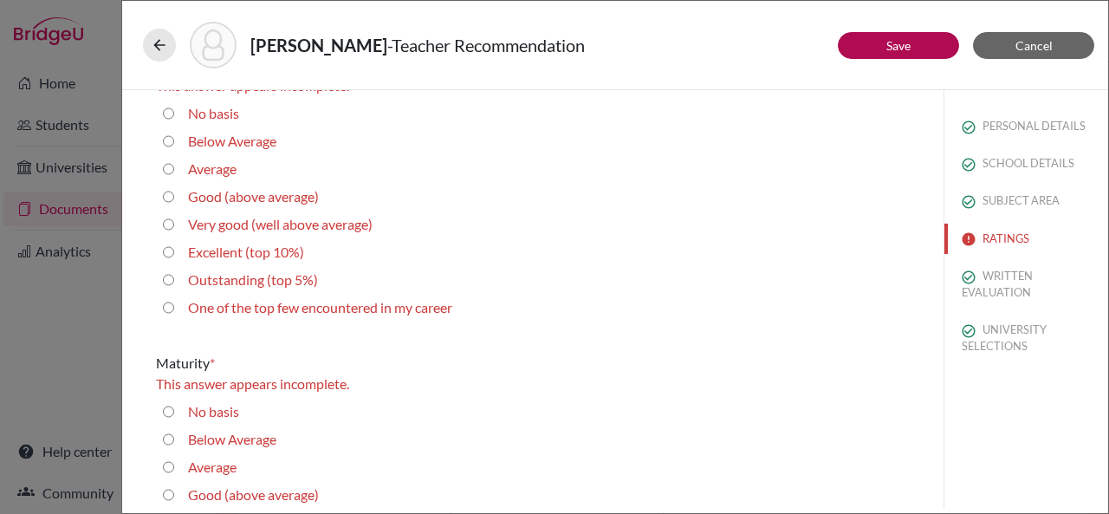
click at [170, 282] on 5\%\) "Outstanding (top 5%)" at bounding box center [168, 279] width 11 height 21
radio 5\%\) "true"
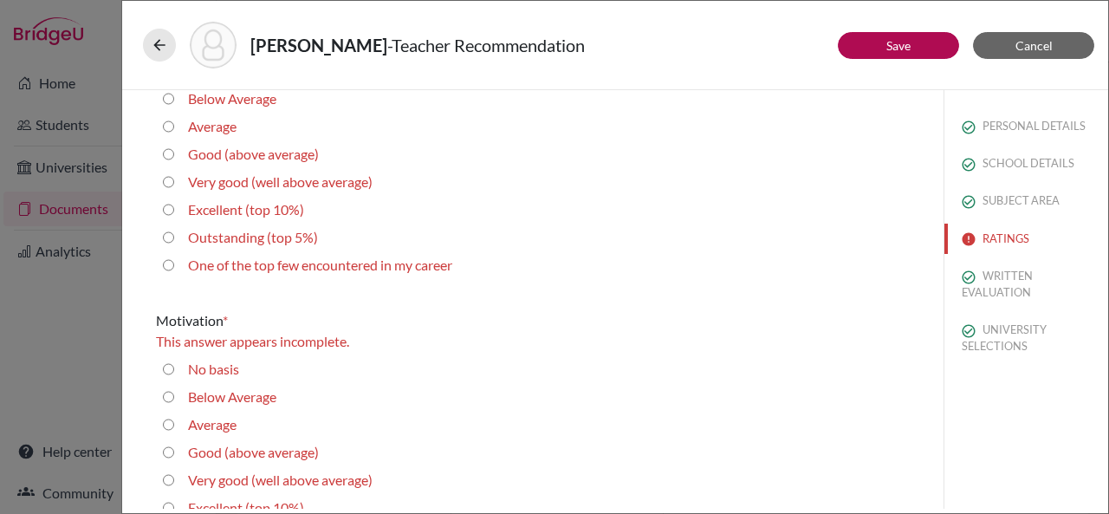
scroll to position [2026, 0]
click at [169, 241] on 5\%\) "Outstanding (top 5%)" at bounding box center [168, 237] width 11 height 21
radio 5\%\) "true"
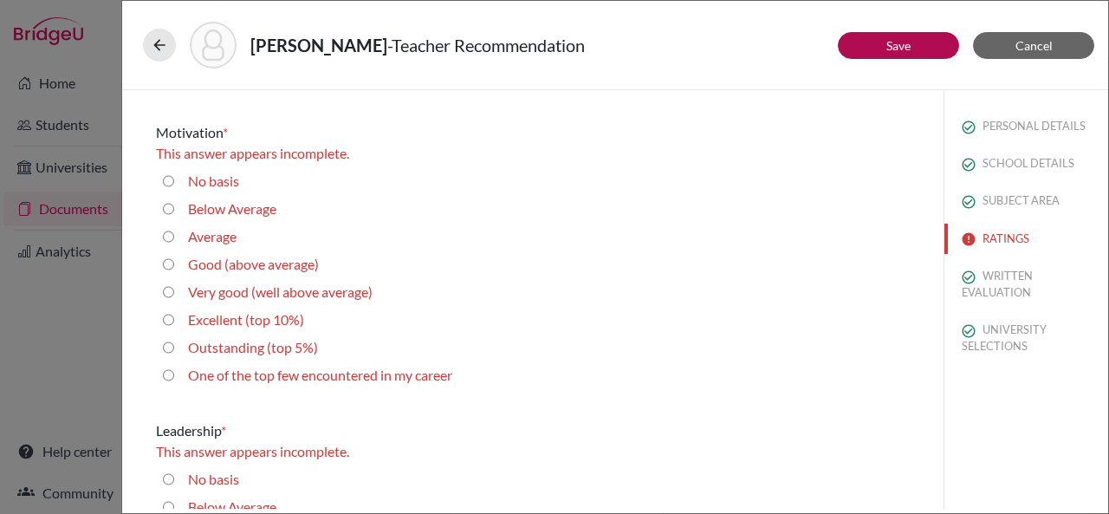
scroll to position [2243, 0]
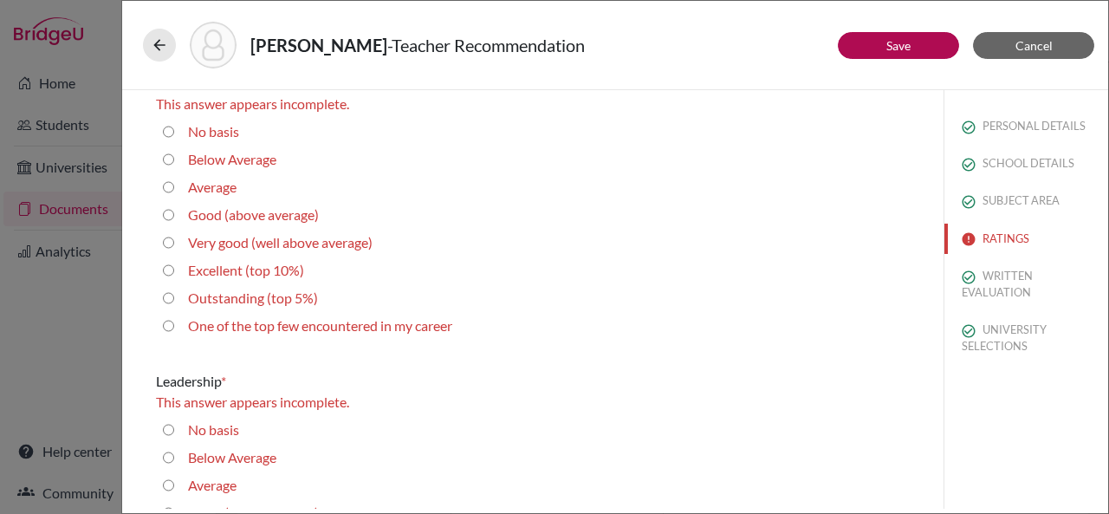
click at [169, 301] on 5\%\) "Outstanding (top 5%)" at bounding box center [168, 298] width 11 height 21
radio 5\%\) "true"
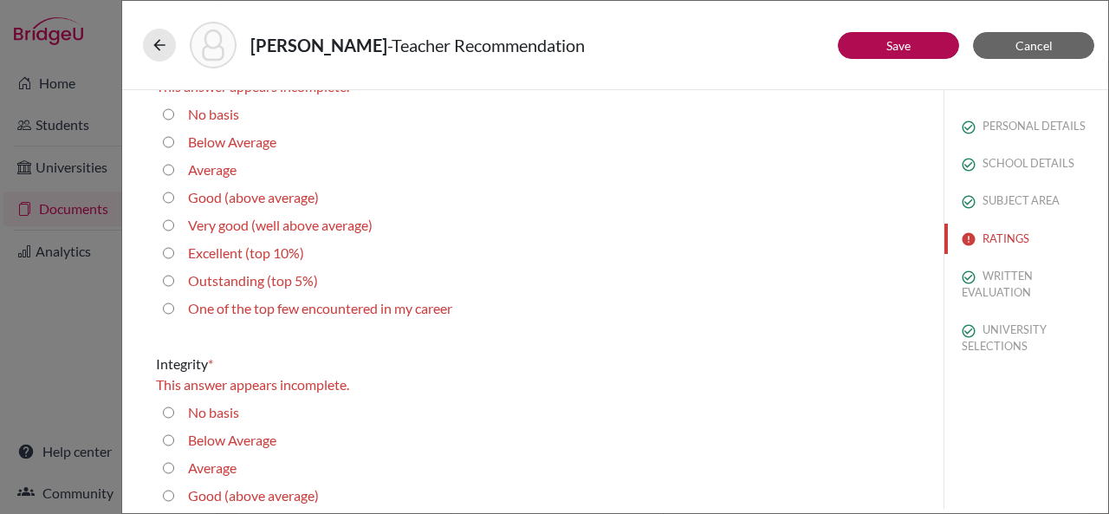
click at [166, 277] on 5\%\) "Outstanding (top 5%)" at bounding box center [168, 280] width 11 height 21
radio 5\%\) "true"
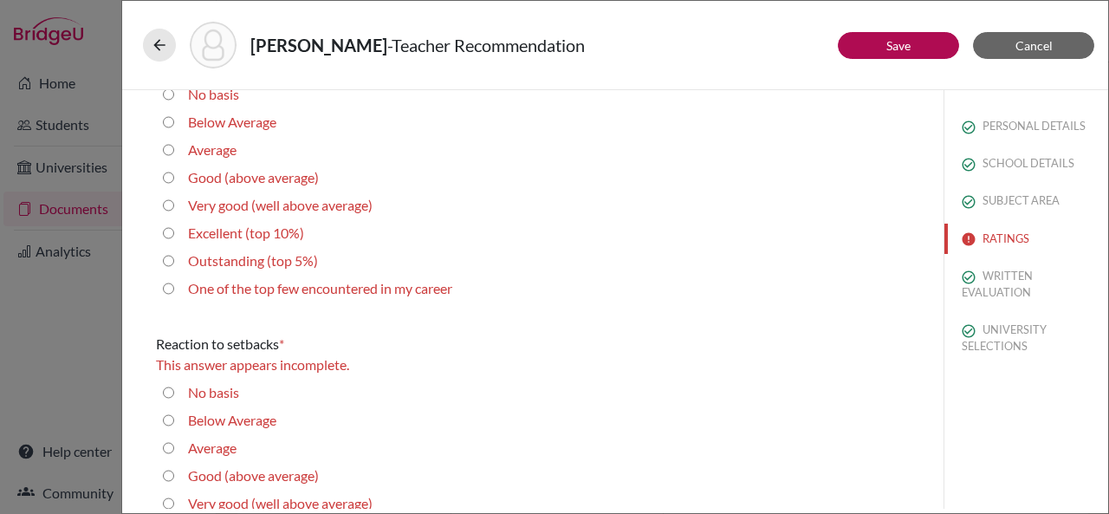
scroll to position [2840, 0]
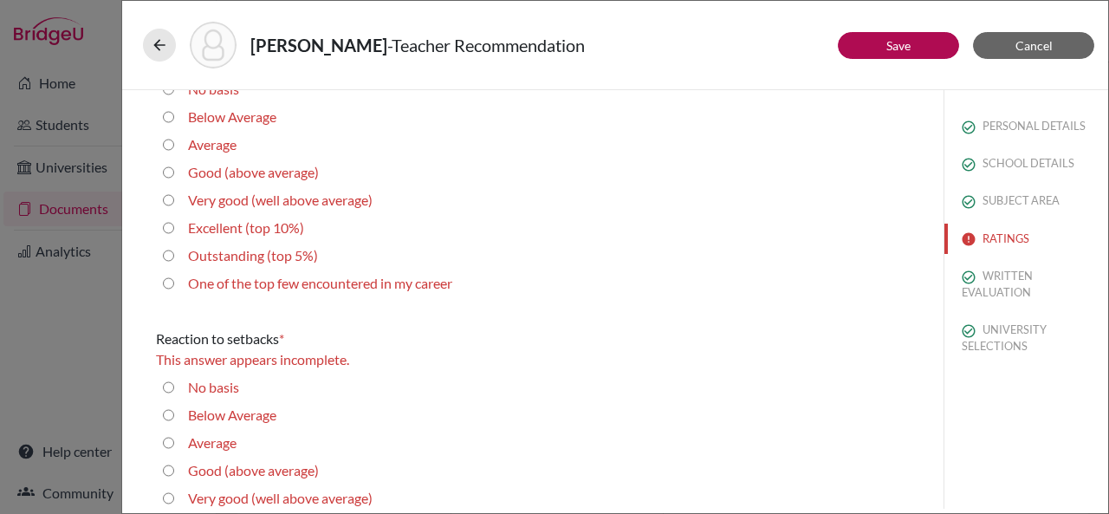
click at [168, 256] on 5\%\) "Outstanding (top 5%)" at bounding box center [168, 255] width 11 height 21
radio 5\%\) "true"
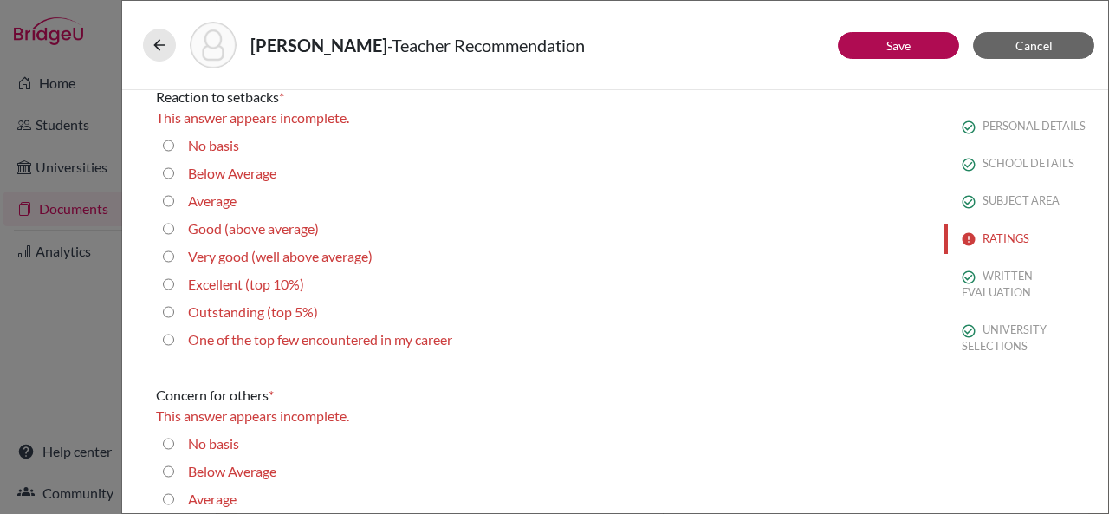
scroll to position [3061, 0]
click at [167, 307] on 5\%\) "Outstanding (top 5%)" at bounding box center [168, 311] width 11 height 21
radio 5\%\) "true"
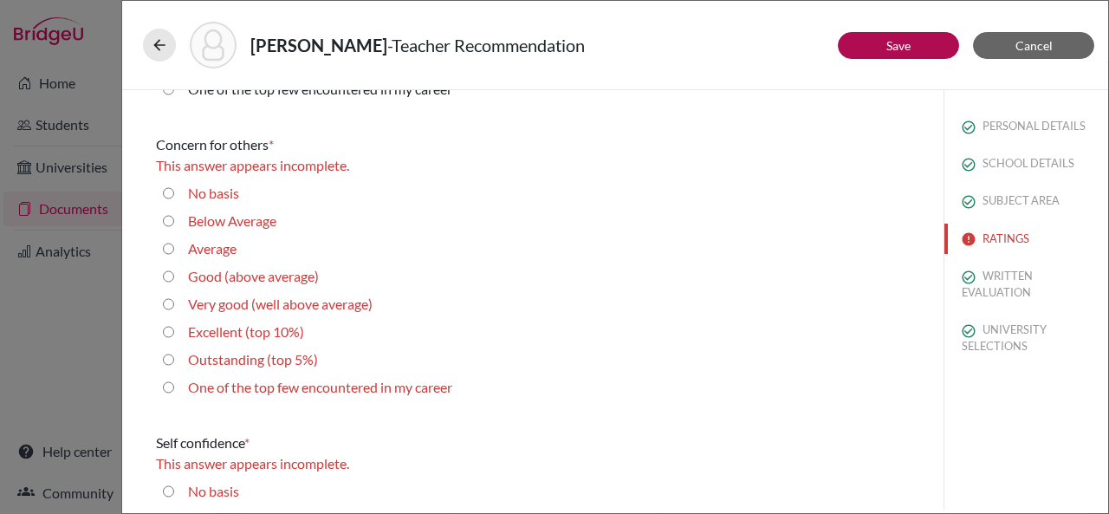
scroll to position [3298, 0]
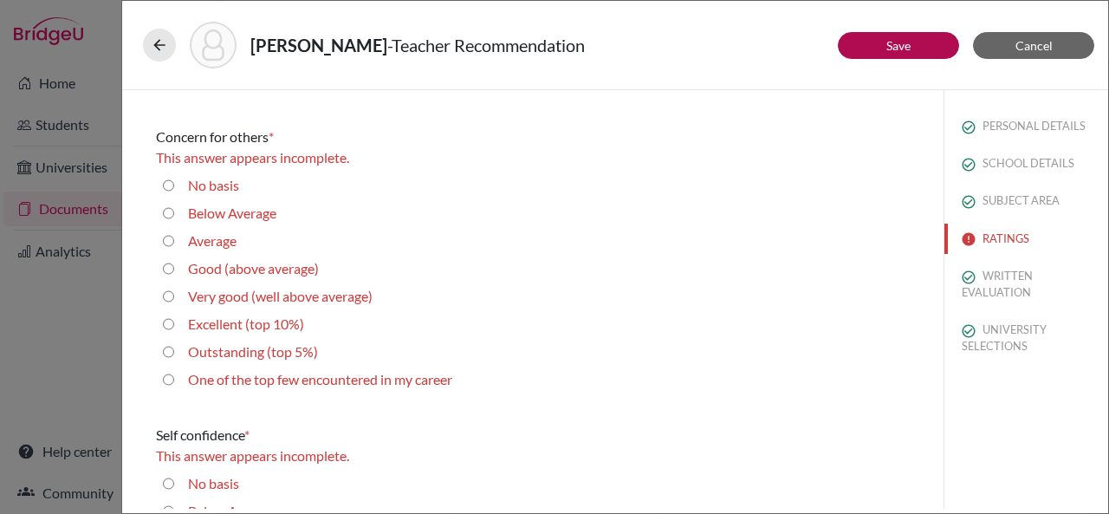
click at [168, 343] on 5\%\) "Outstanding (top 5%)" at bounding box center [168, 351] width 11 height 21
radio 5\%\) "true"
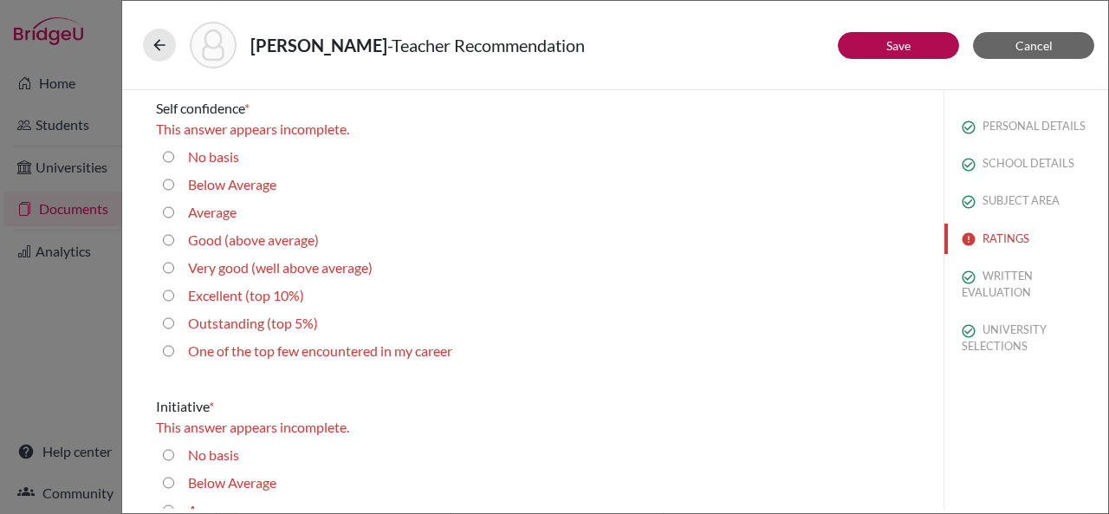
scroll to position [3605, 0]
click at [167, 324] on 5\%\) "Outstanding (top 5%)" at bounding box center [168, 322] width 11 height 21
radio 5\%\) "true"
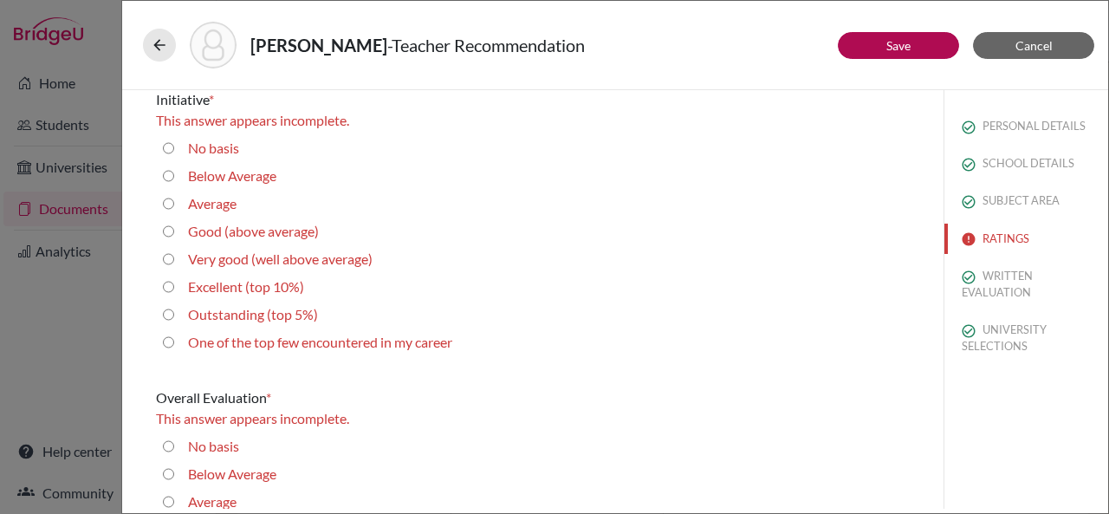
scroll to position [3899, 0]
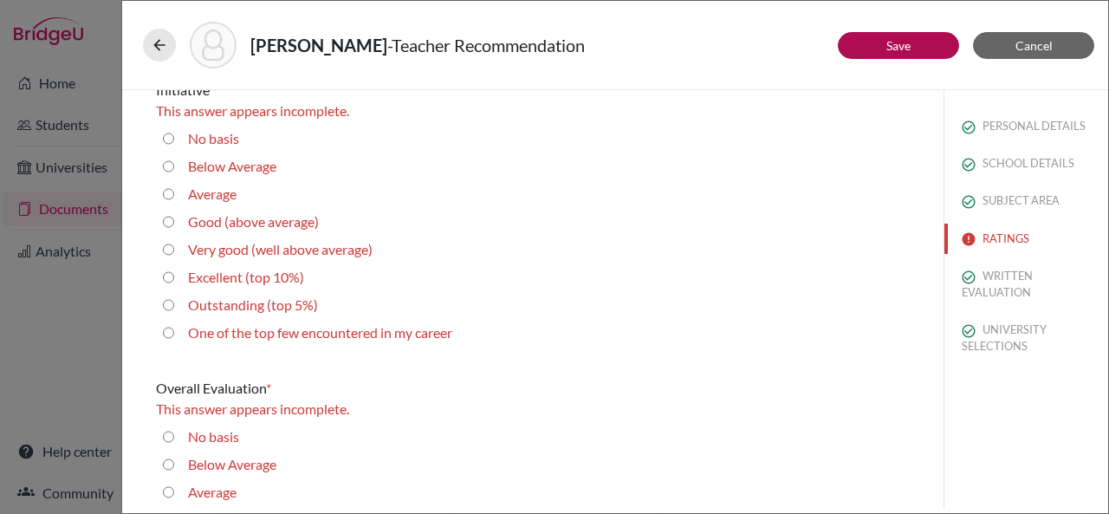
click at [167, 303] on 5\%\) "Outstanding (top 5%)" at bounding box center [168, 305] width 11 height 21
radio 5\%\) "true"
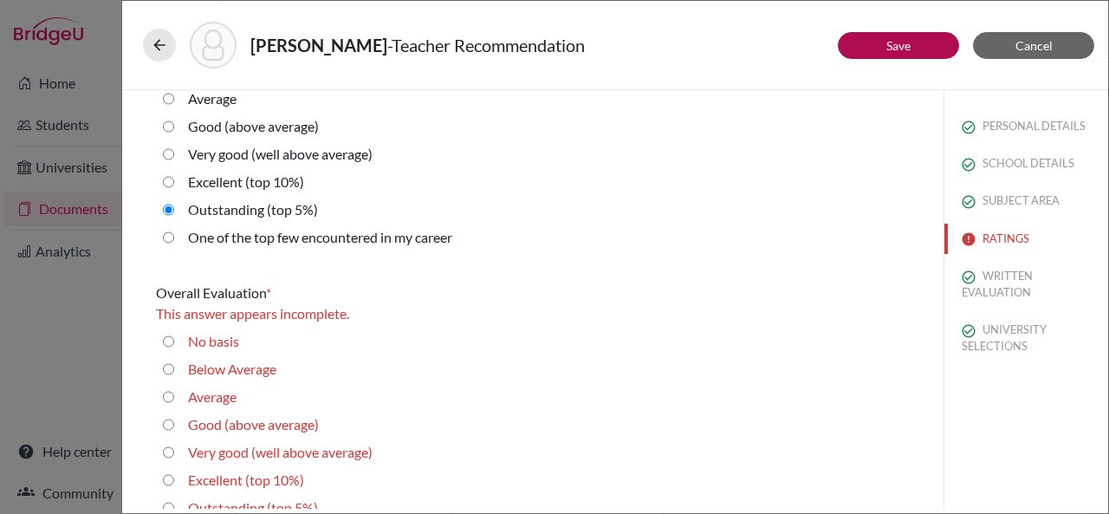
scroll to position [4025, 0]
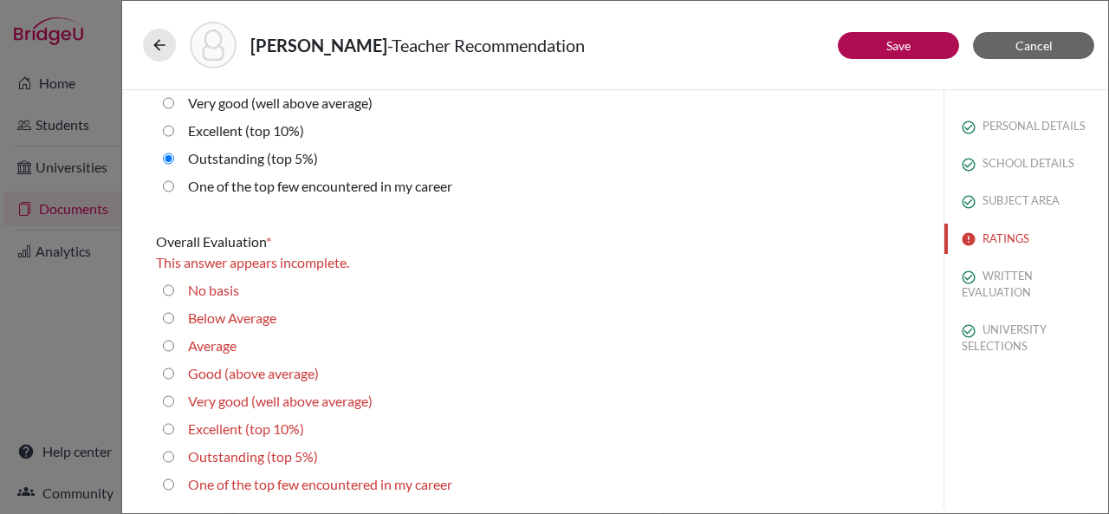
click at [170, 452] on 5\%\) "Outstanding (top 5%)" at bounding box center [168, 456] width 11 height 21
radio 5\%\) "true"
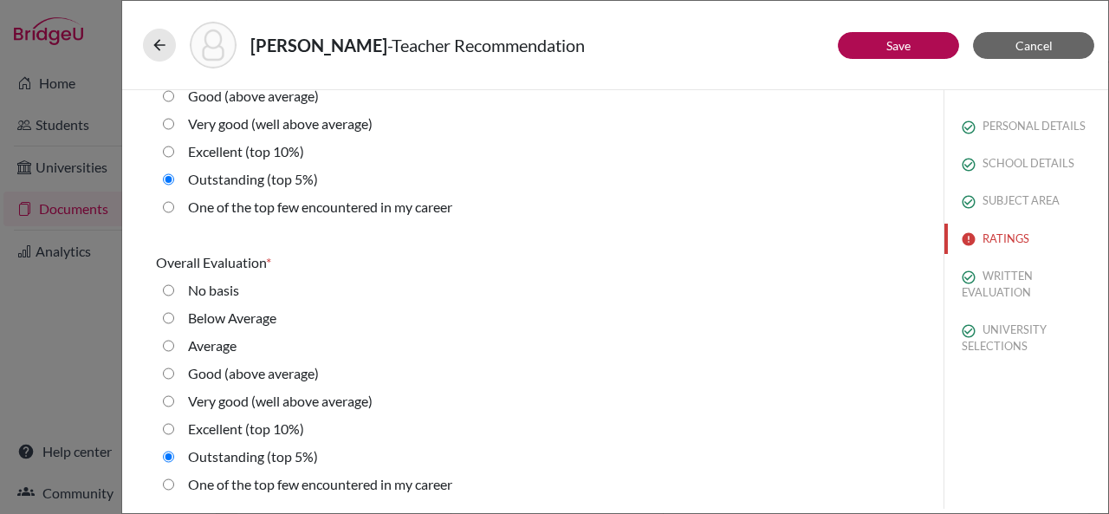
scroll to position [4004, 0]
click at [908, 52] on link "Save" at bounding box center [898, 45] width 24 height 15
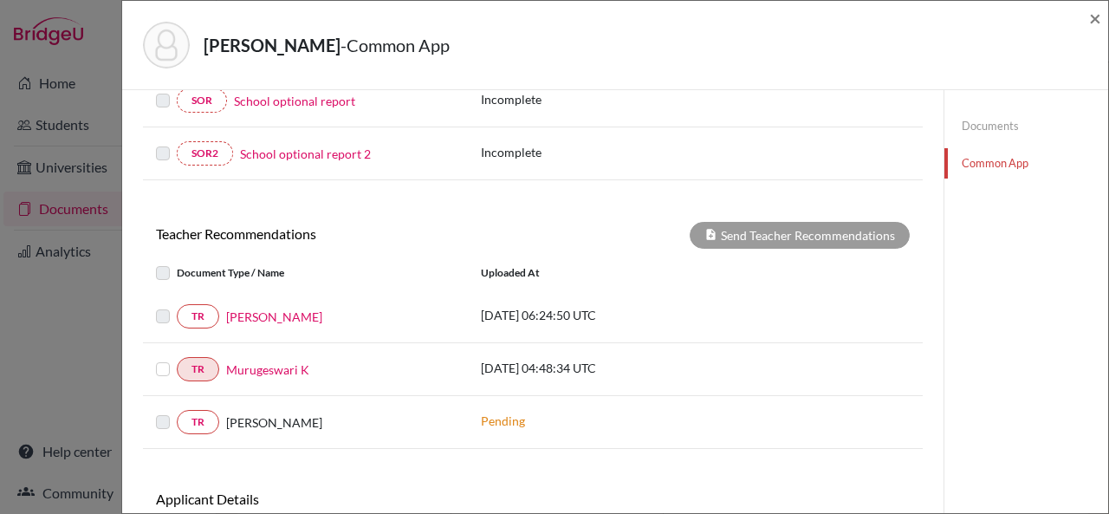
scroll to position [589, 0]
click at [177, 358] on label at bounding box center [177, 358] width 0 height 0
click at [0, 0] on input "checkbox" at bounding box center [0, 0] width 0 height 0
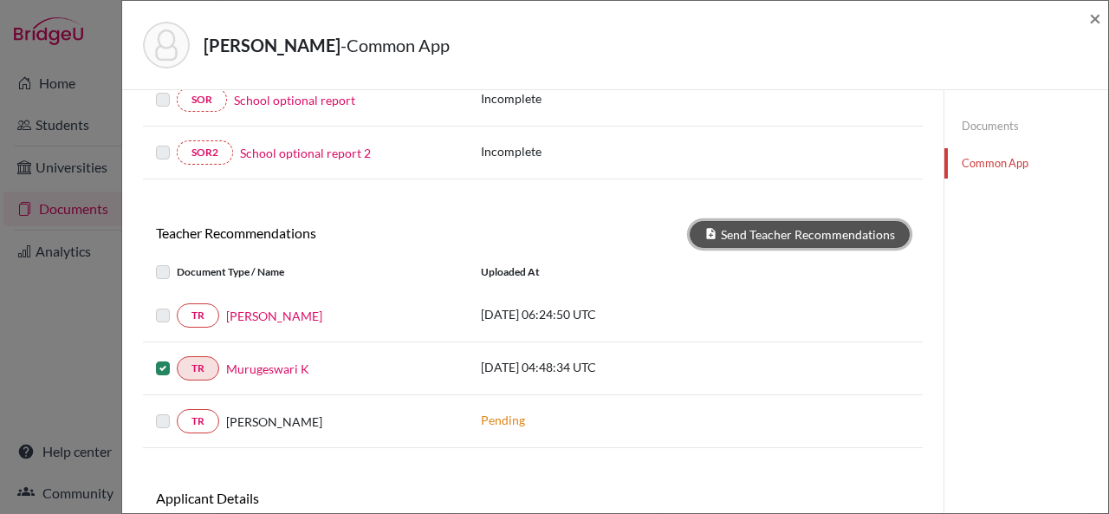
click at [749, 235] on button "Send Teacher Recommendations" at bounding box center [800, 234] width 220 height 27
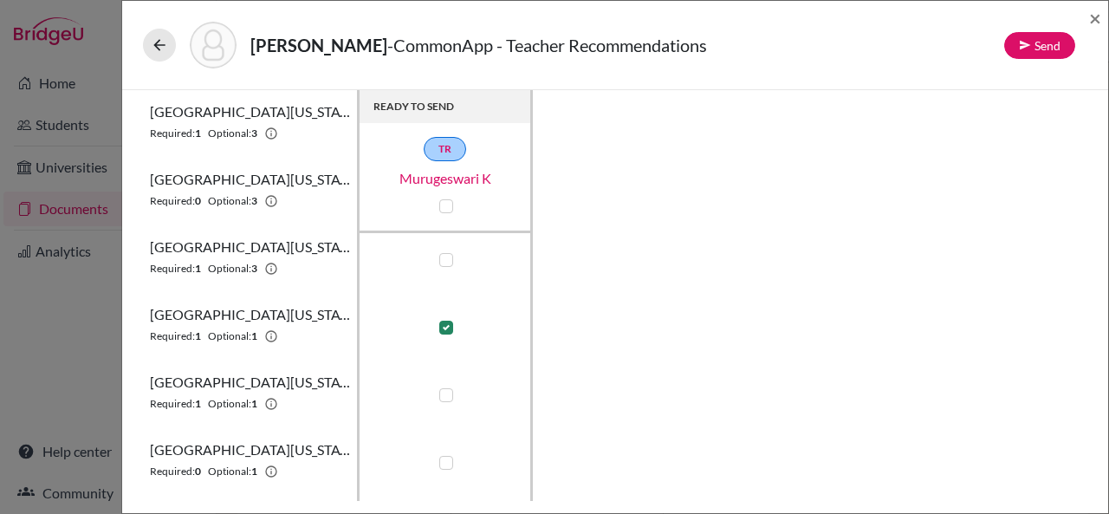
scroll to position [687, 0]
click at [1056, 47] on button "Send" at bounding box center [1039, 45] width 71 height 27
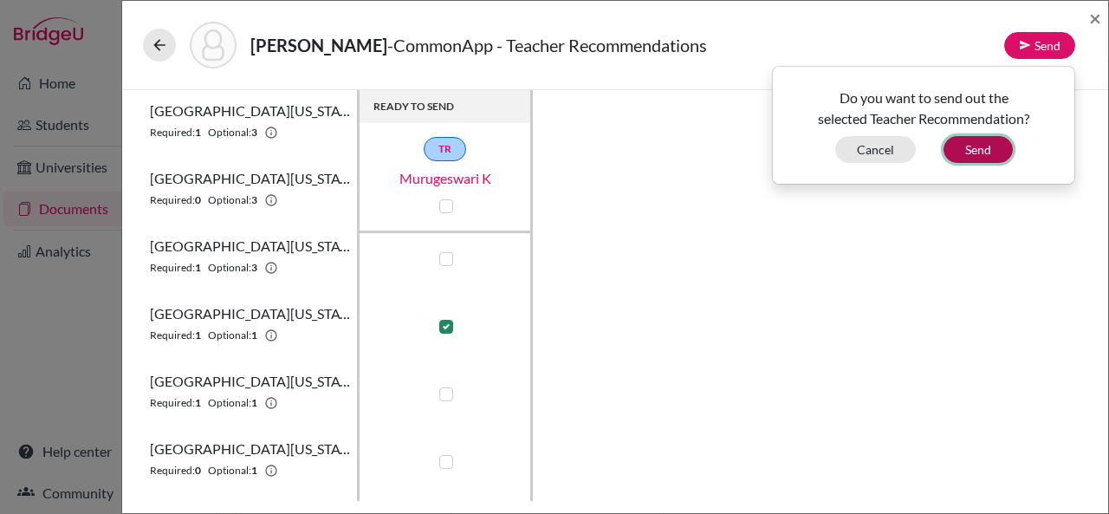
click at [994, 145] on button "Send" at bounding box center [978, 149] width 69 height 27
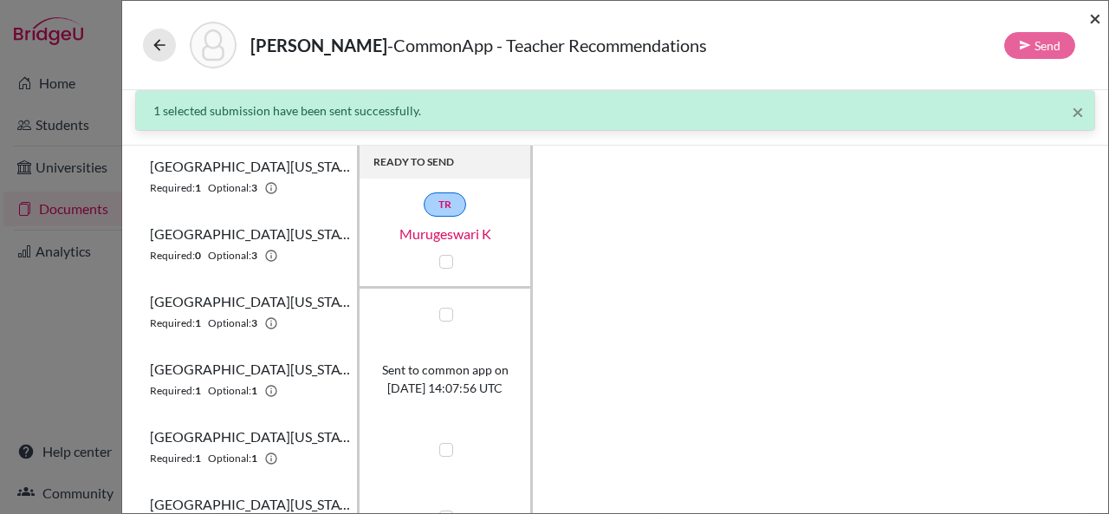
click at [1096, 20] on span "×" at bounding box center [1095, 17] width 12 height 25
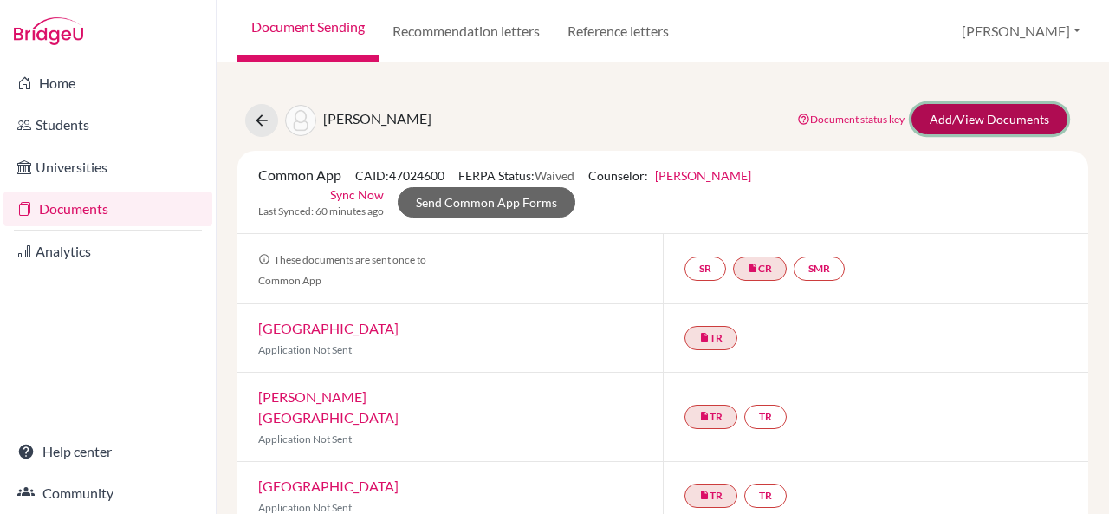
click at [983, 114] on link "Add/View Documents" at bounding box center [990, 119] width 156 height 30
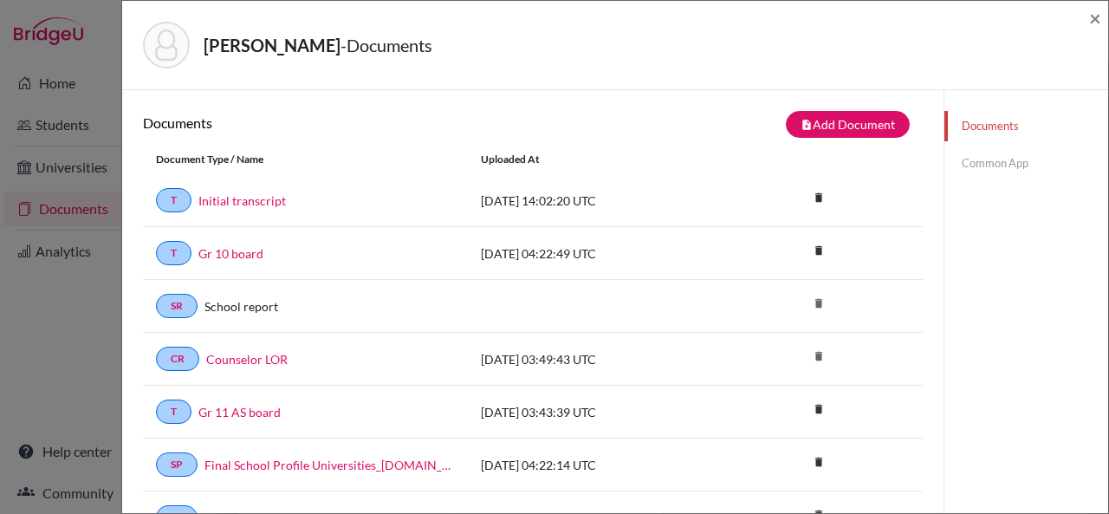
click at [985, 169] on link "Common App" at bounding box center [1027, 163] width 164 height 30
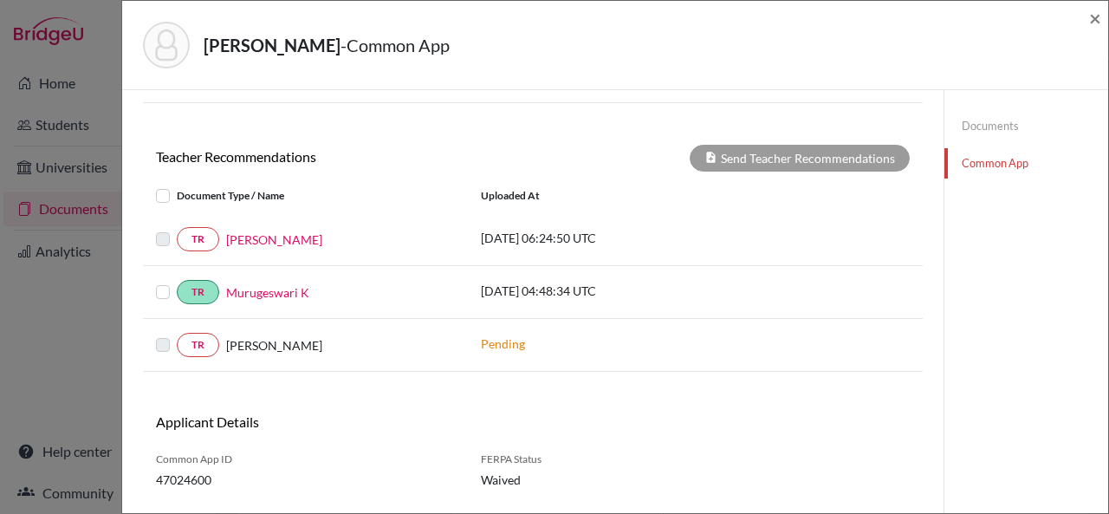
scroll to position [687, 0]
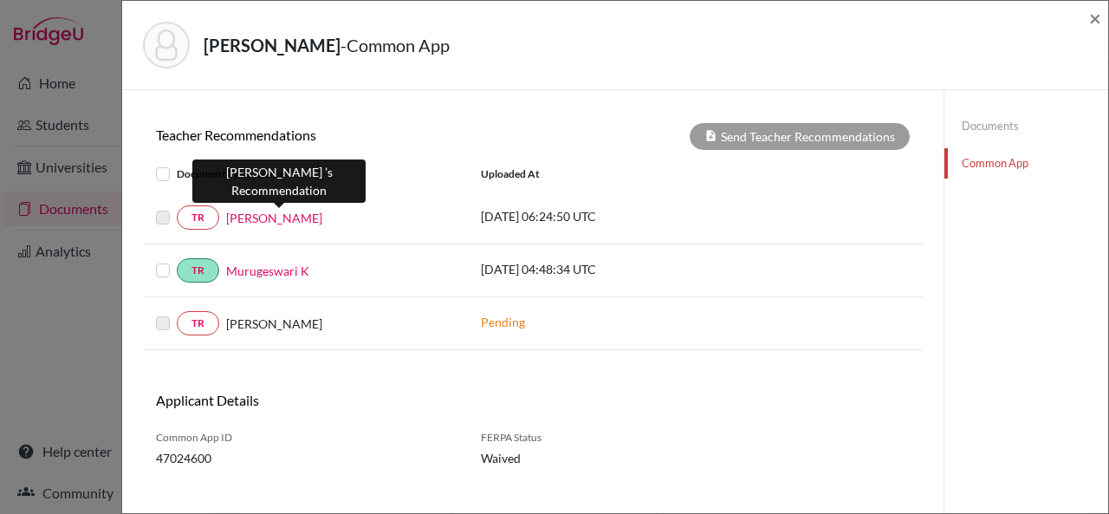
click at [269, 223] on link "Aravind Saseendran" at bounding box center [274, 218] width 96 height 18
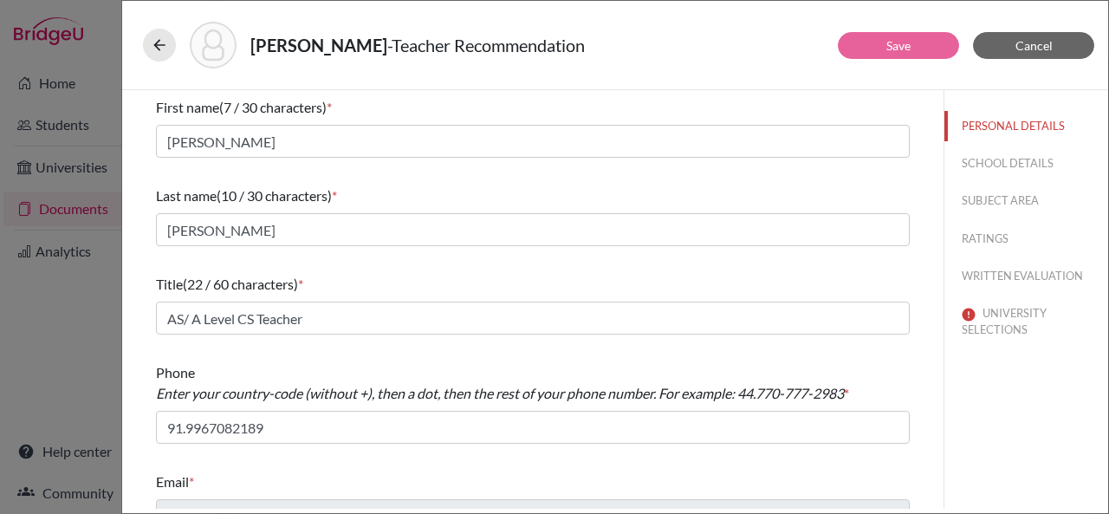
scroll to position [30, 0]
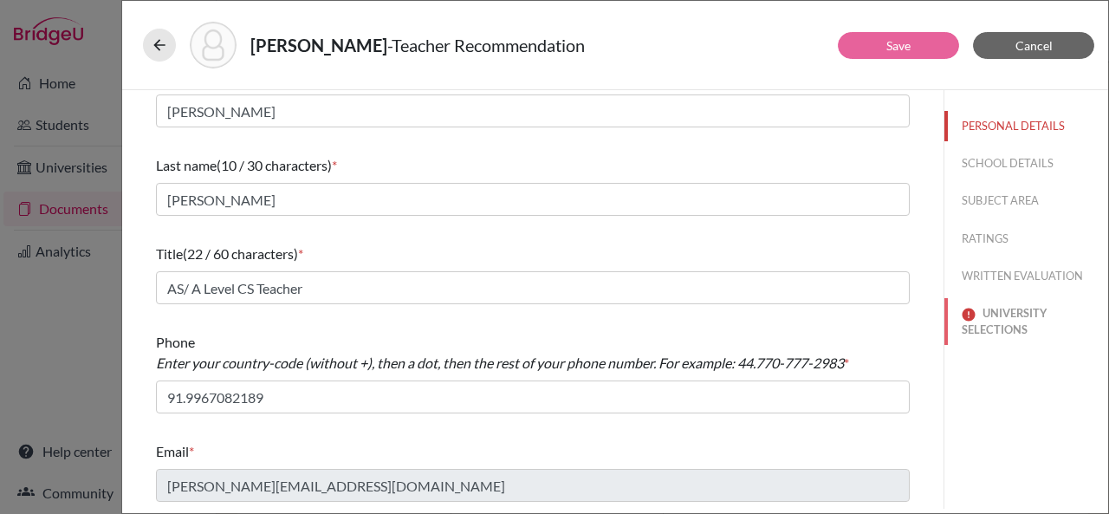
click at [996, 315] on button "UNIVERSITY SELECTIONS" at bounding box center [1027, 321] width 164 height 47
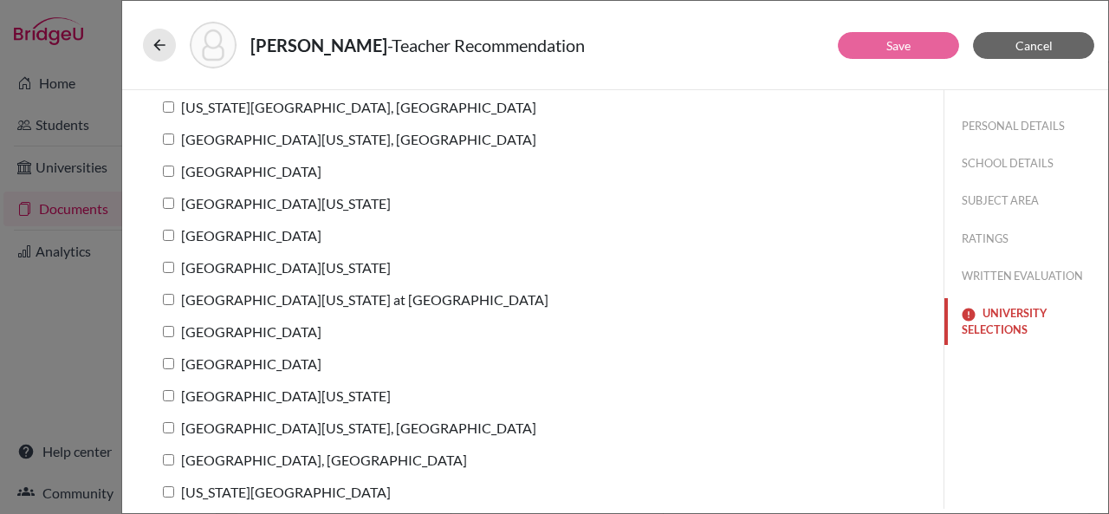
scroll to position [222, 0]
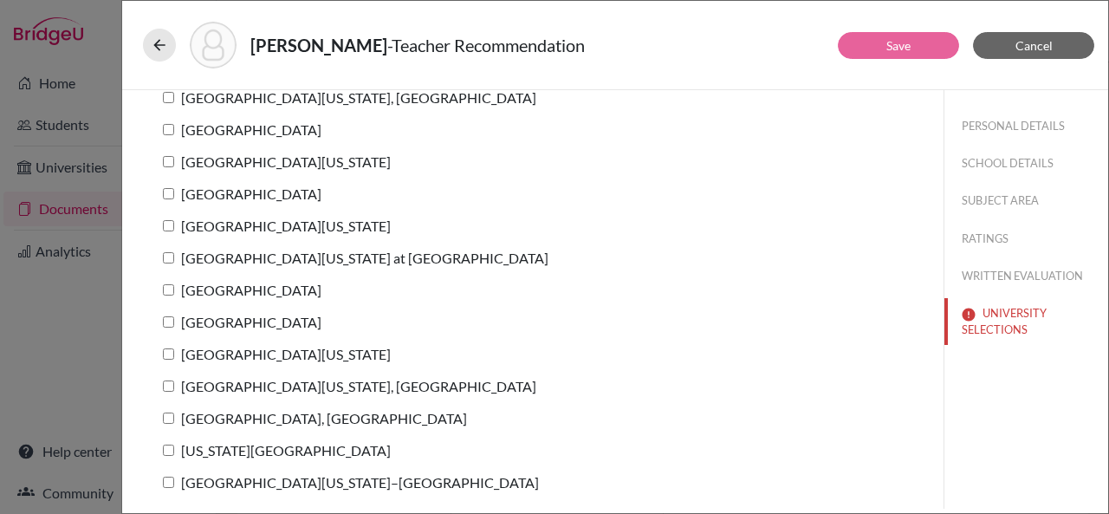
click at [168, 252] on input "[GEOGRAPHIC_DATA][US_STATE] at [GEOGRAPHIC_DATA]" at bounding box center [168, 257] width 11 height 11
checkbox input "true"
click at [874, 42] on button "Save" at bounding box center [898, 45] width 121 height 27
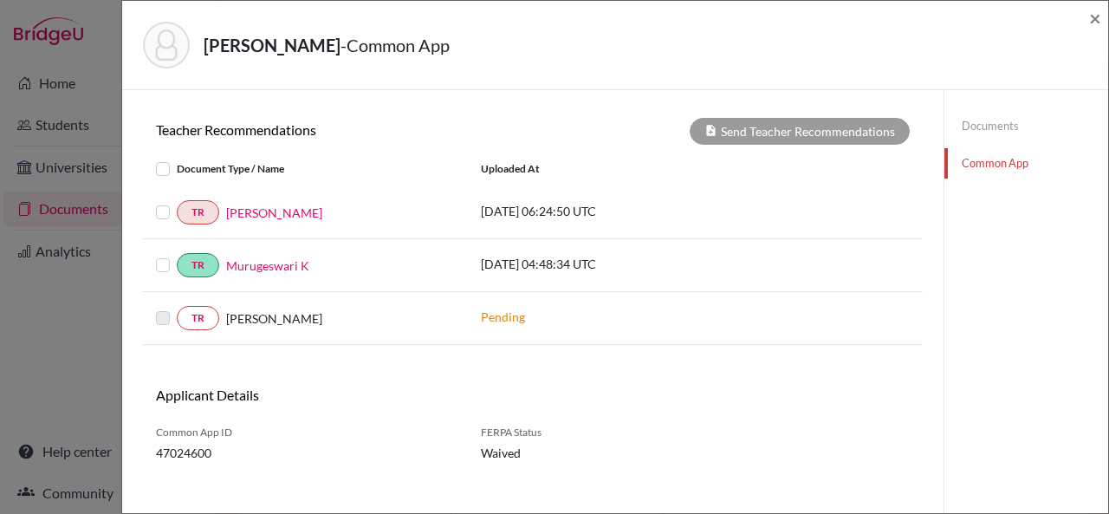
scroll to position [711, 0]
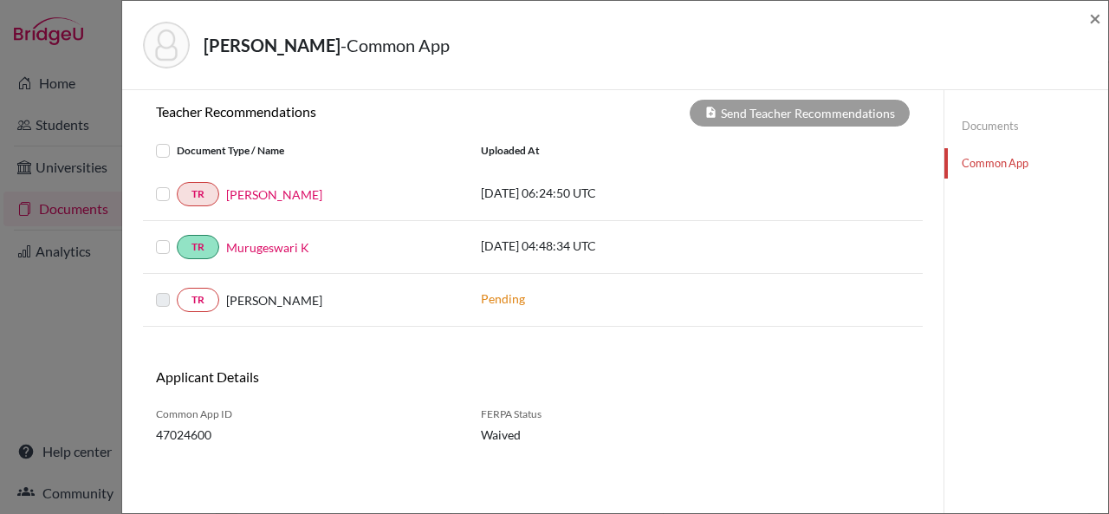
click at [177, 184] on label at bounding box center [177, 184] width 0 height 0
click at [0, 0] on input "checkbox" at bounding box center [0, 0] width 0 height 0
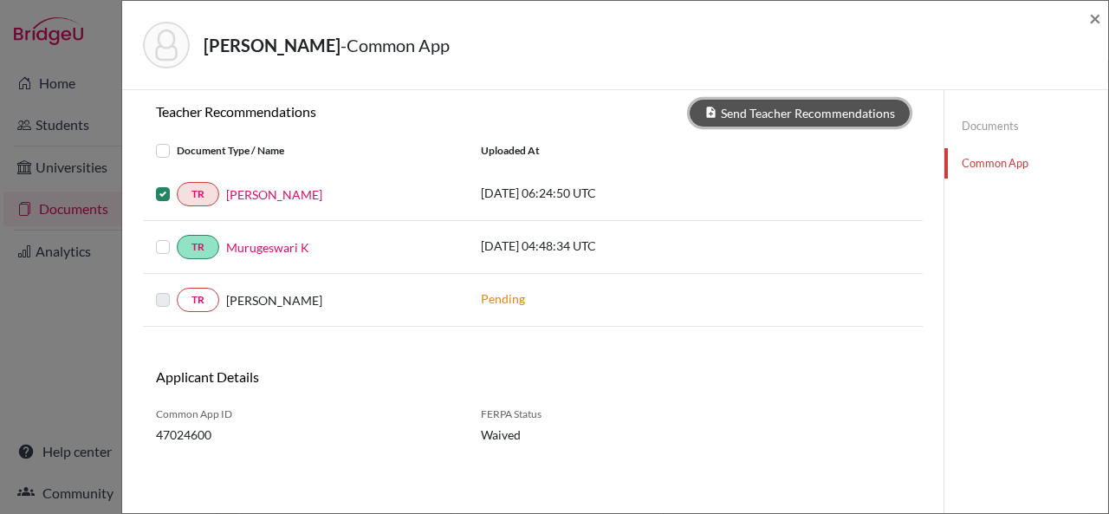
click at [775, 106] on button "Send Teacher Recommendations" at bounding box center [800, 113] width 220 height 27
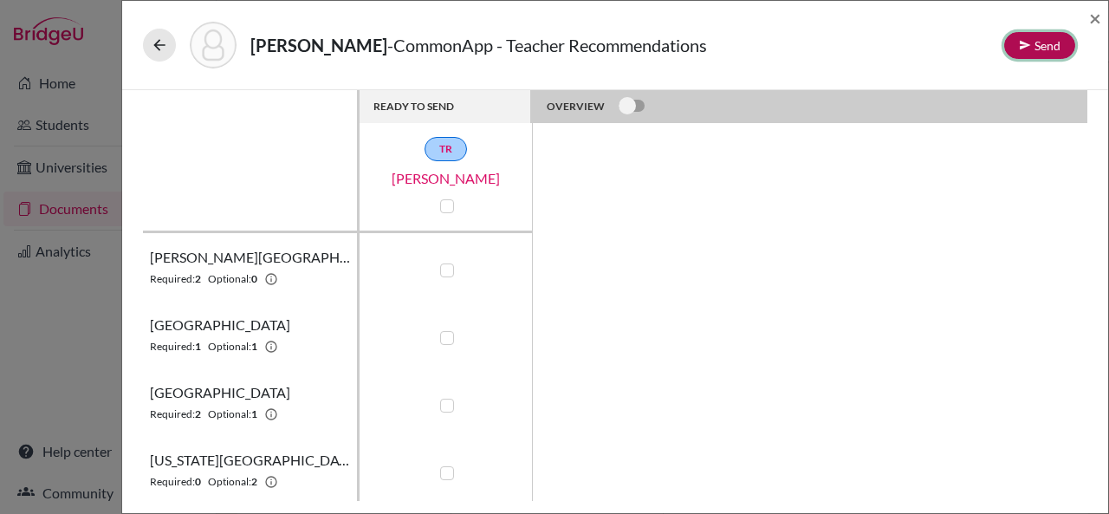
click at [1045, 42] on button "Send" at bounding box center [1039, 45] width 71 height 27
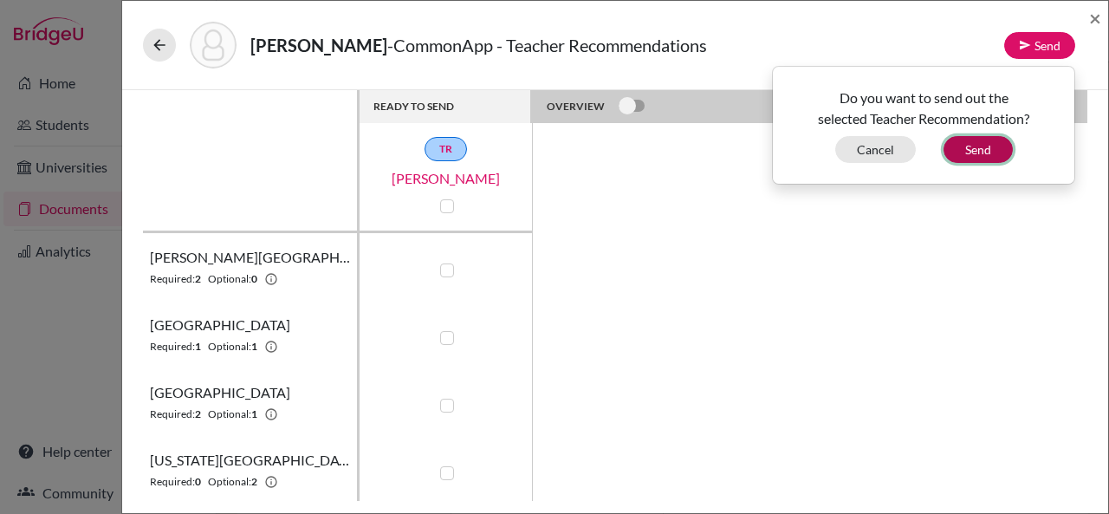
click at [978, 145] on button "Send" at bounding box center [978, 149] width 69 height 27
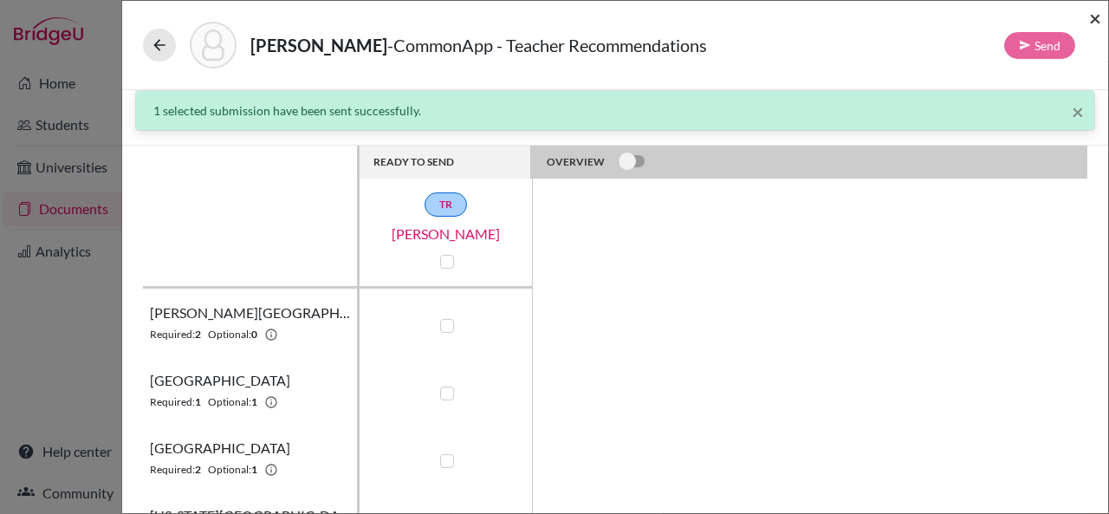
click at [1099, 12] on span "×" at bounding box center [1095, 17] width 12 height 25
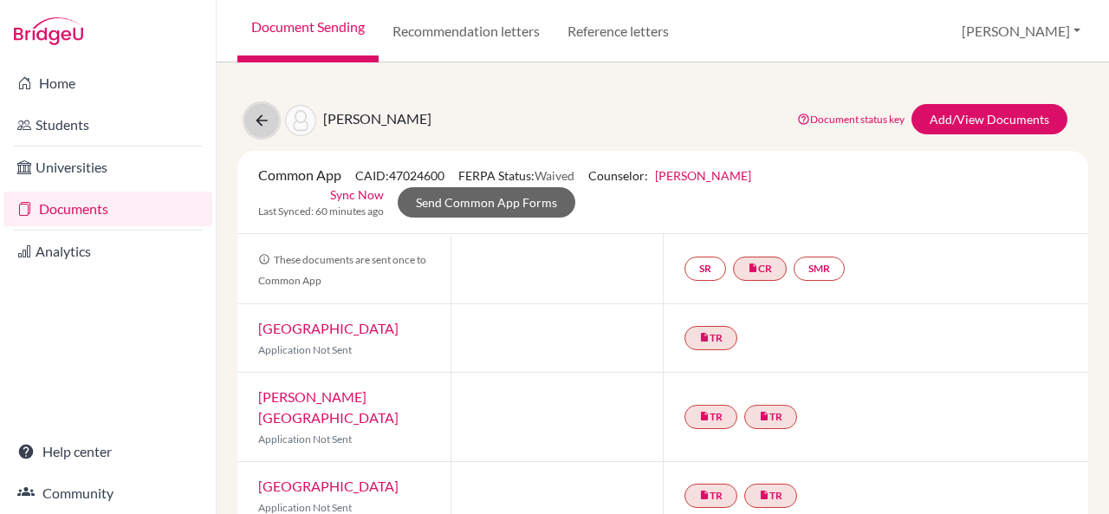
click at [262, 119] on icon at bounding box center [261, 120] width 17 height 17
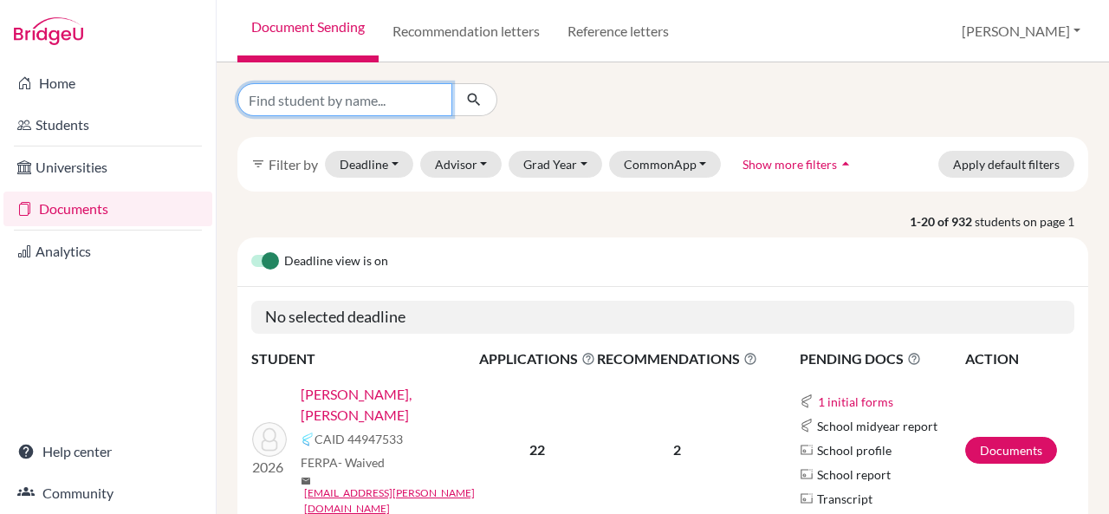
click at [362, 97] on input "Find student by name..." at bounding box center [344, 99] width 215 height 33
type input "[PERSON_NAME]"
click button "submit" at bounding box center [474, 99] width 46 height 33
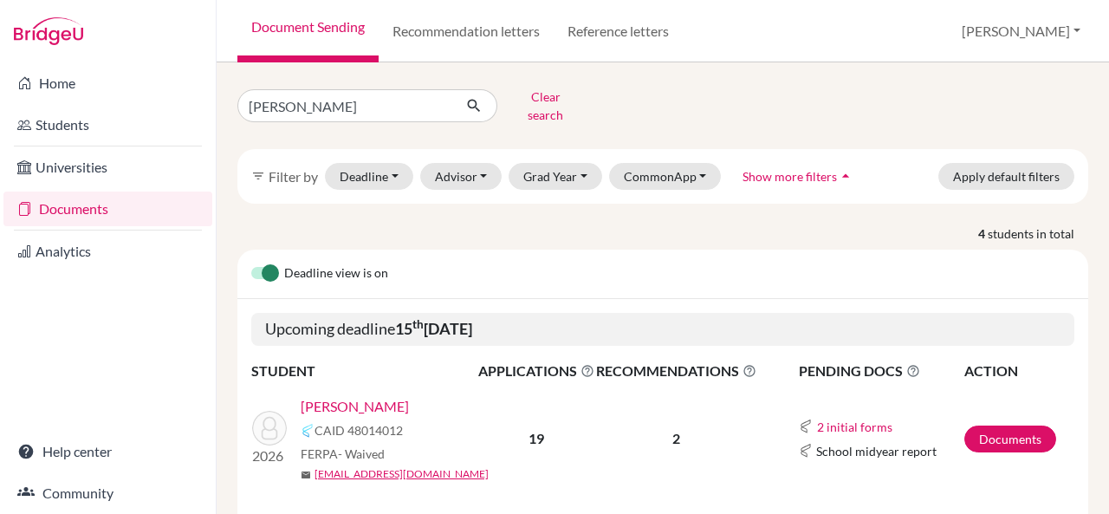
click at [355, 396] on link "[PERSON_NAME]" at bounding box center [355, 406] width 108 height 21
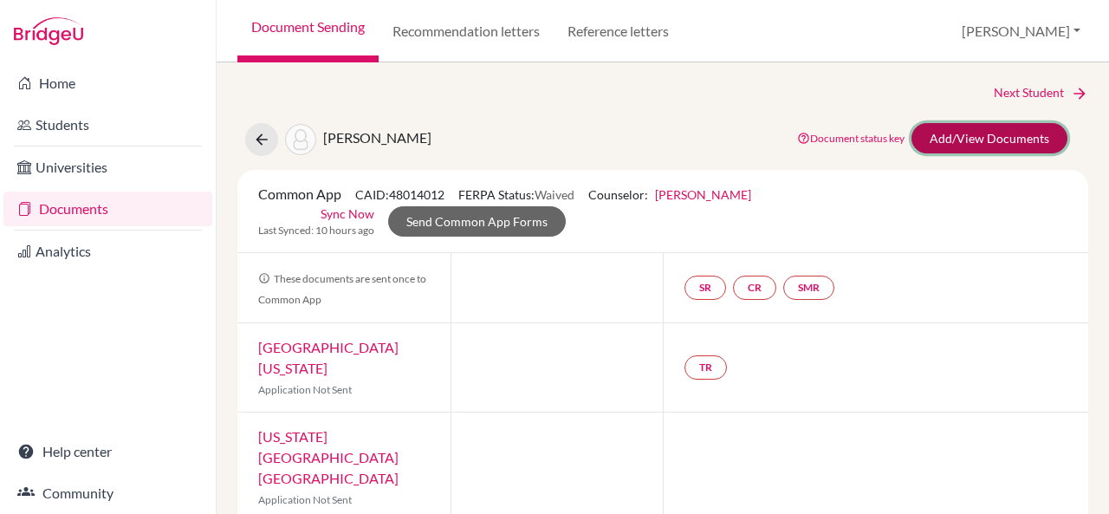
click at [972, 138] on link "Add/View Documents" at bounding box center [990, 138] width 156 height 30
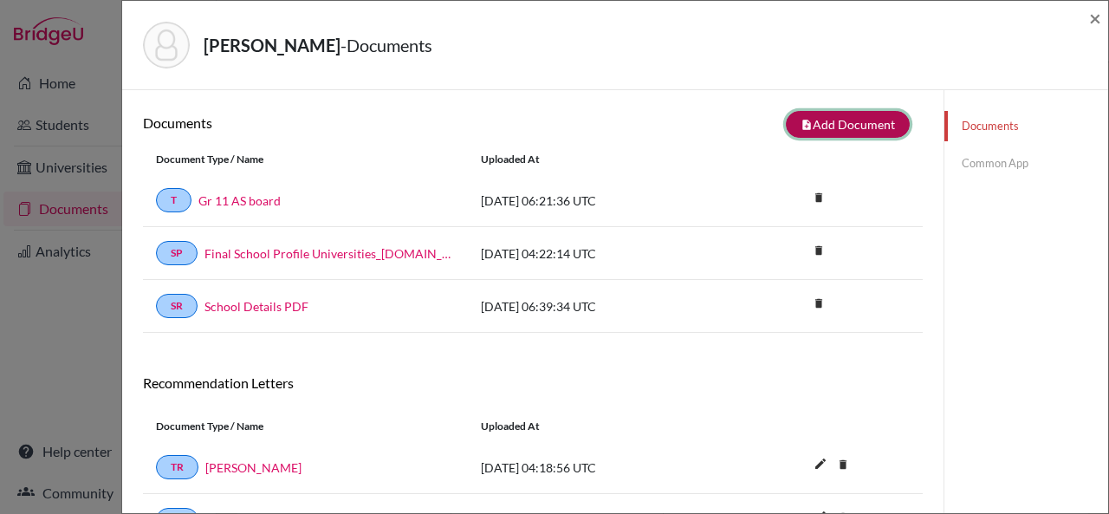
click at [807, 127] on button "note_add Add Document" at bounding box center [848, 124] width 124 height 27
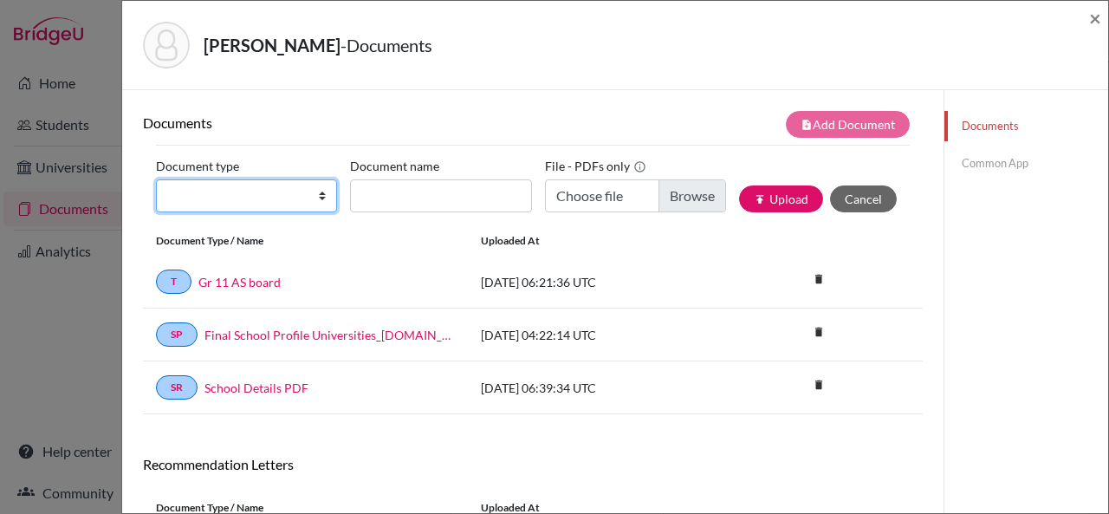
click at [322, 194] on select "Change explanation for Common App reports Counselor recommendation Internationa…" at bounding box center [246, 195] width 181 height 33
select select "2"
click at [156, 179] on select "Change explanation for Common App reports Counselor recommendation Internationa…" at bounding box center [246, 195] width 181 height 33
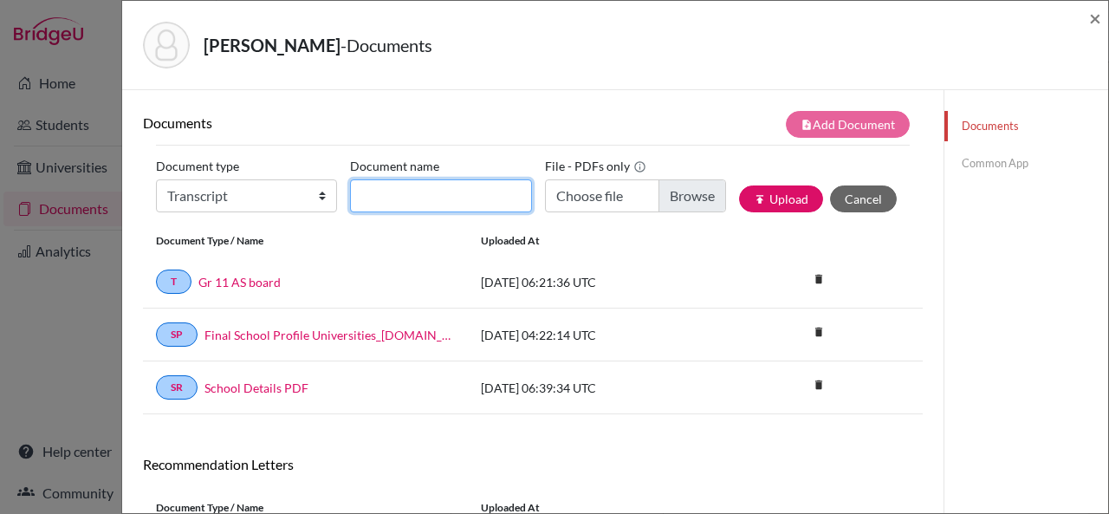
click at [407, 198] on input "Document name" at bounding box center [440, 195] width 181 height 33
type input "Initial transcript"
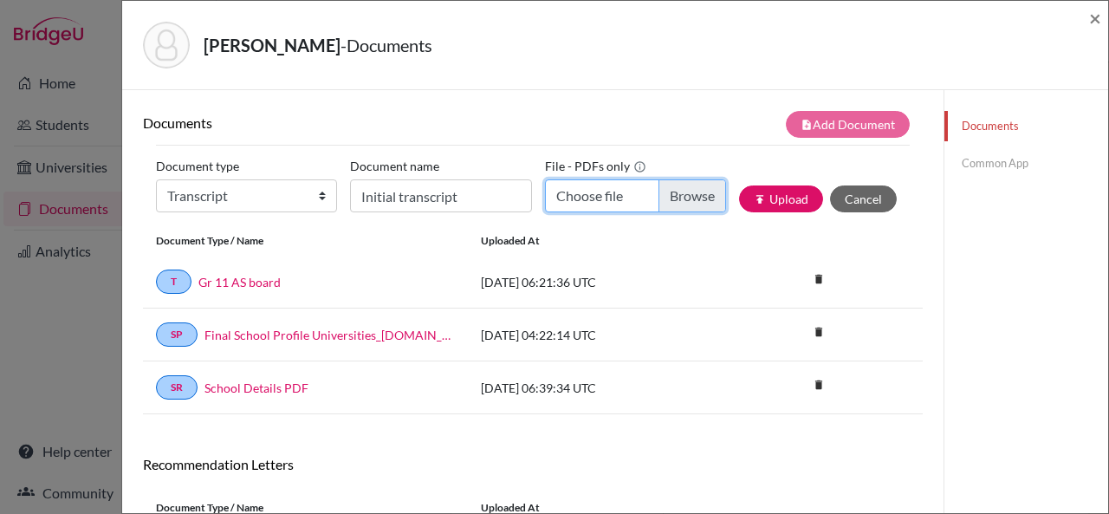
click at [602, 198] on input "Choose file" at bounding box center [635, 195] width 181 height 33
click at [578, 196] on input "Choose file" at bounding box center [635, 195] width 181 height 33
type input "C:\fakepath\[PERSON_NAME] Transcript.pdf"
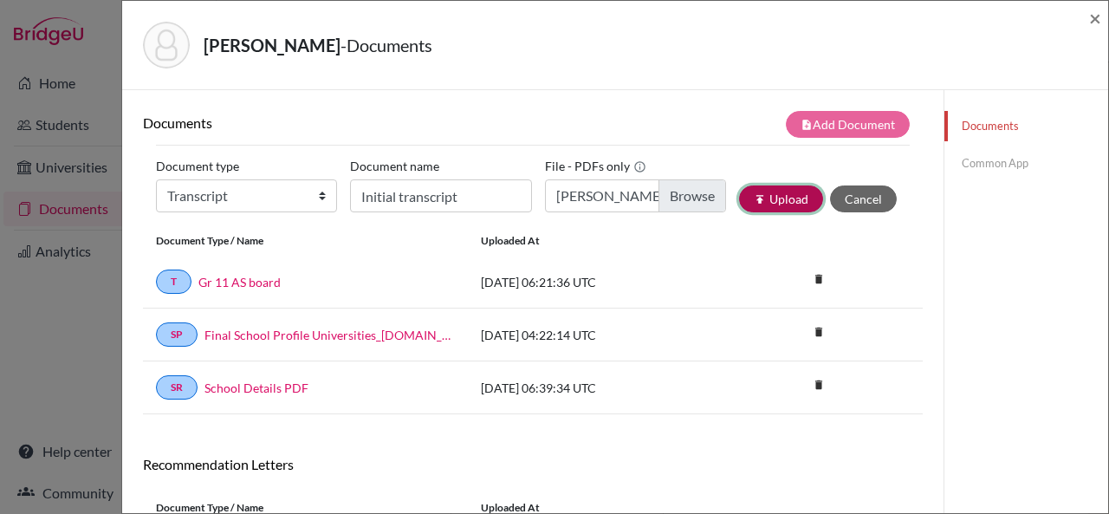
click at [762, 199] on button "publish Upload" at bounding box center [781, 198] width 84 height 27
